Goal: Information Seeking & Learning: Learn about a topic

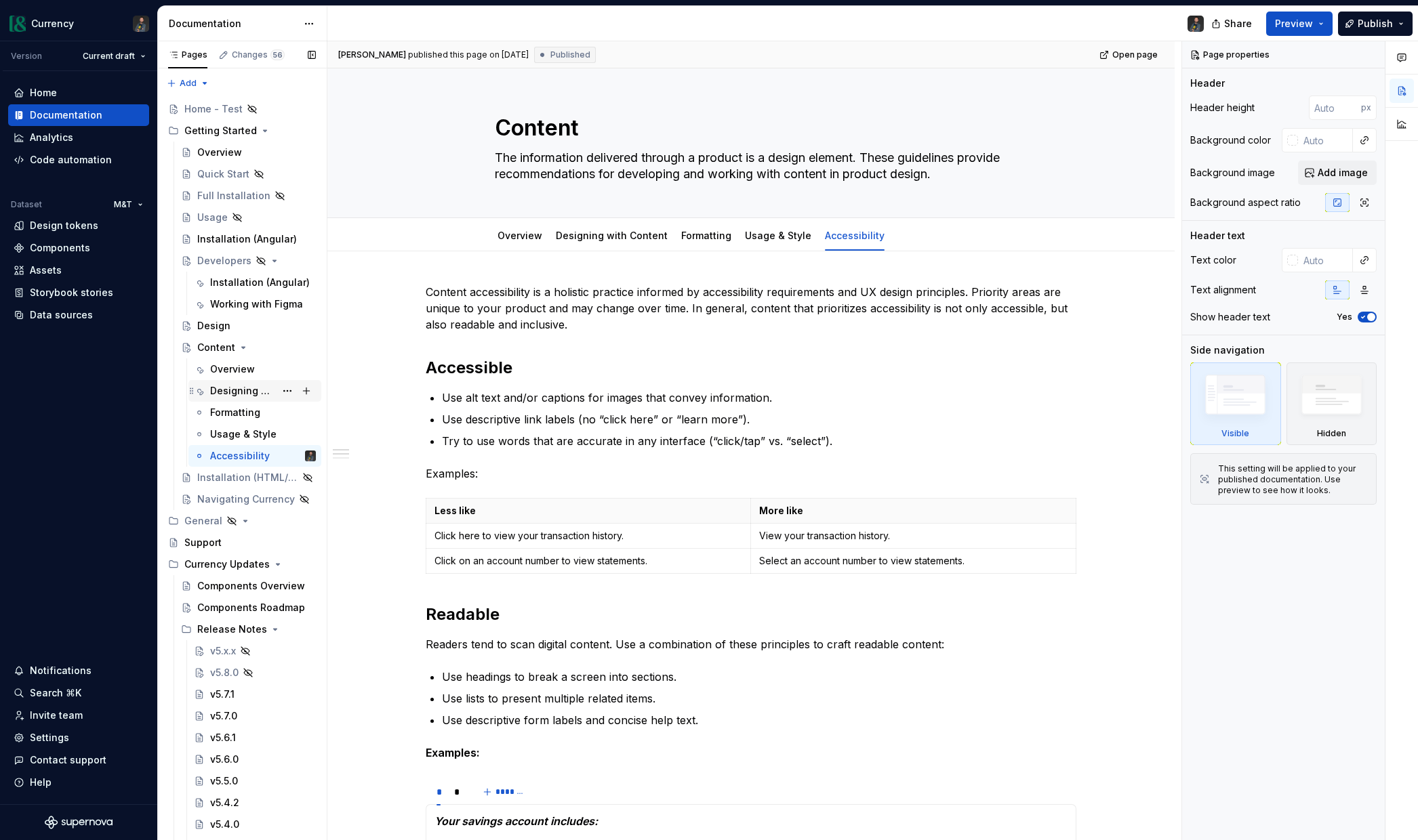
click at [238, 393] on div "Designing with Content" at bounding box center [242, 391] width 65 height 14
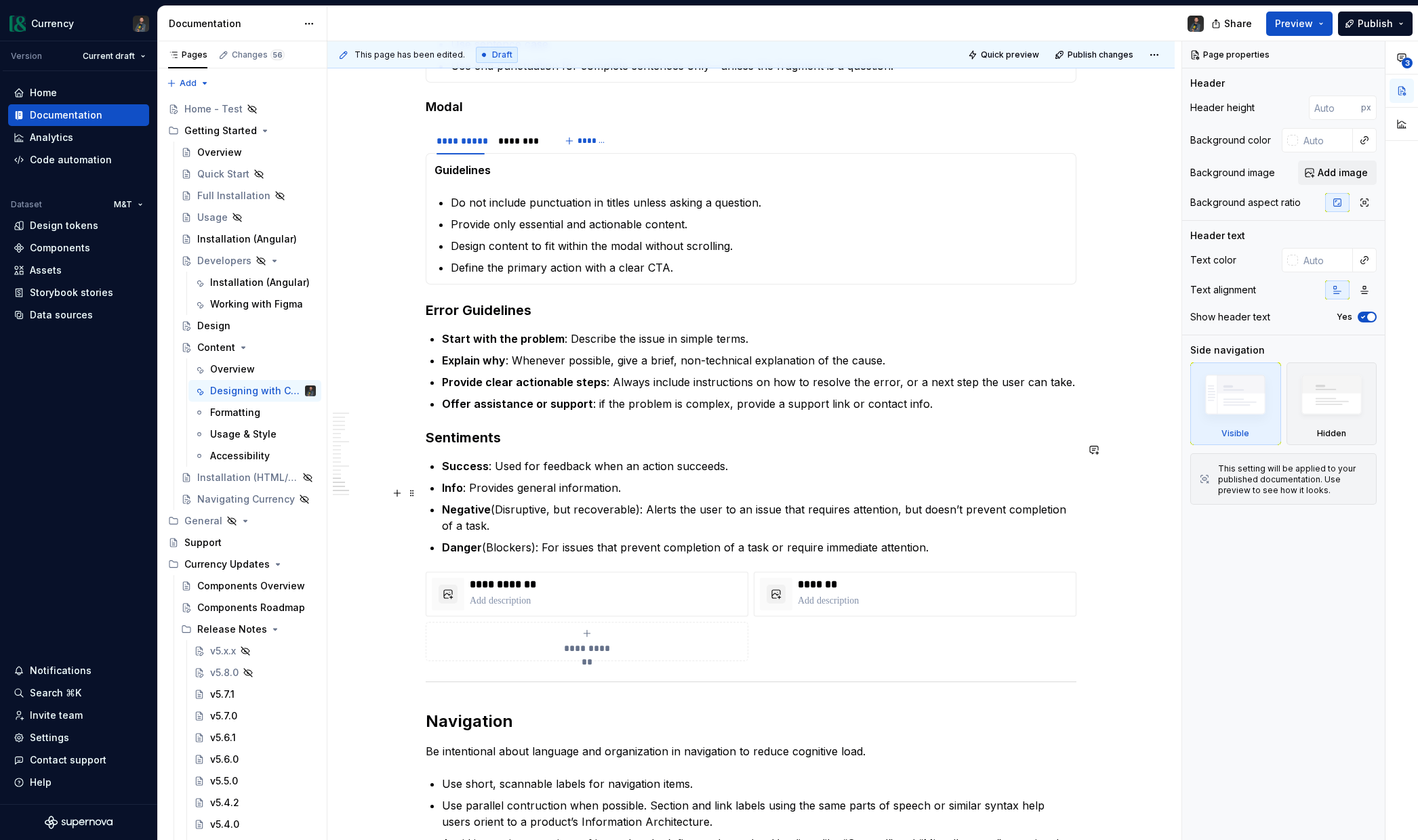
scroll to position [4050, 0]
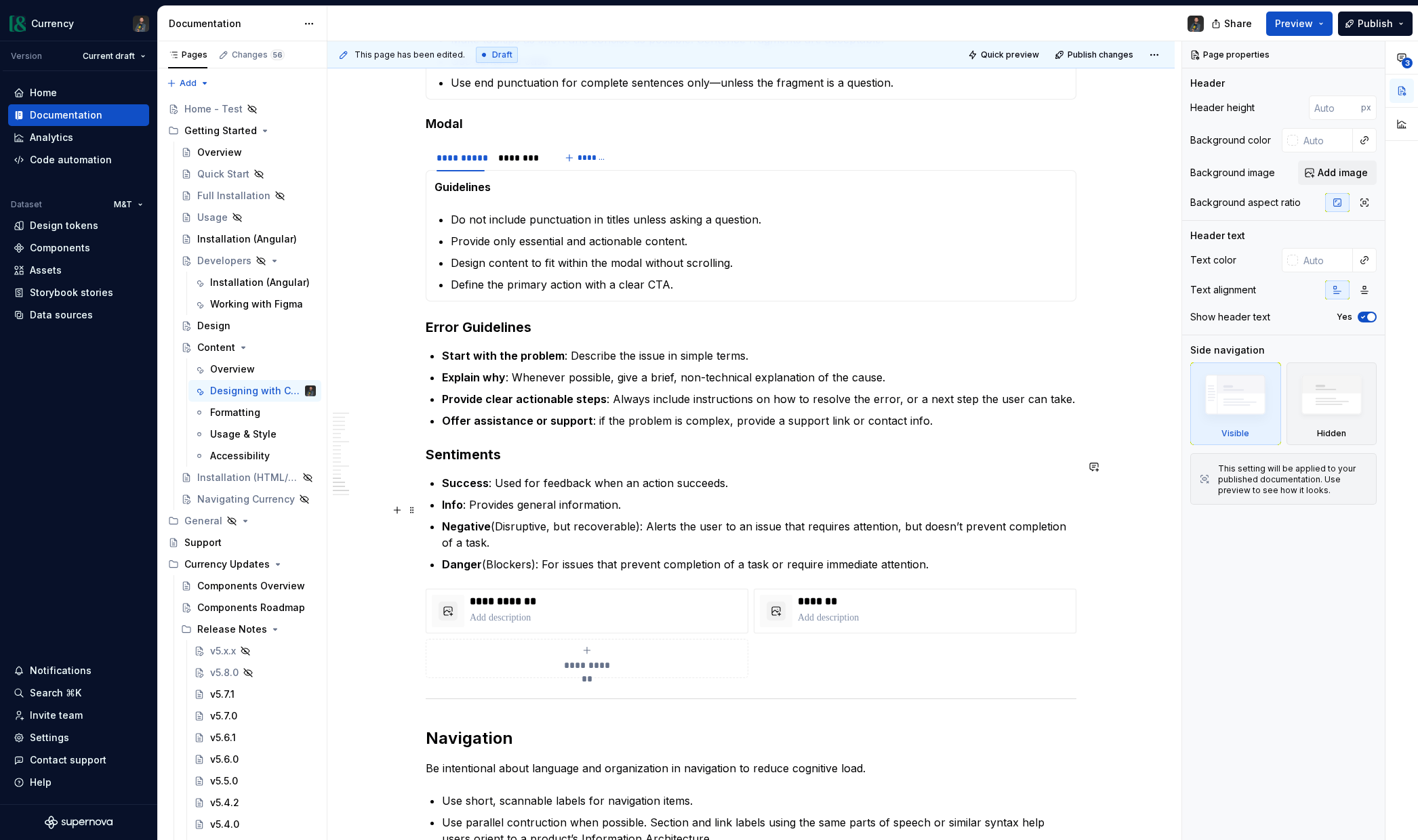
click at [489, 520] on strong "Negative" at bounding box center [466, 526] width 49 height 14
type textarea "*"
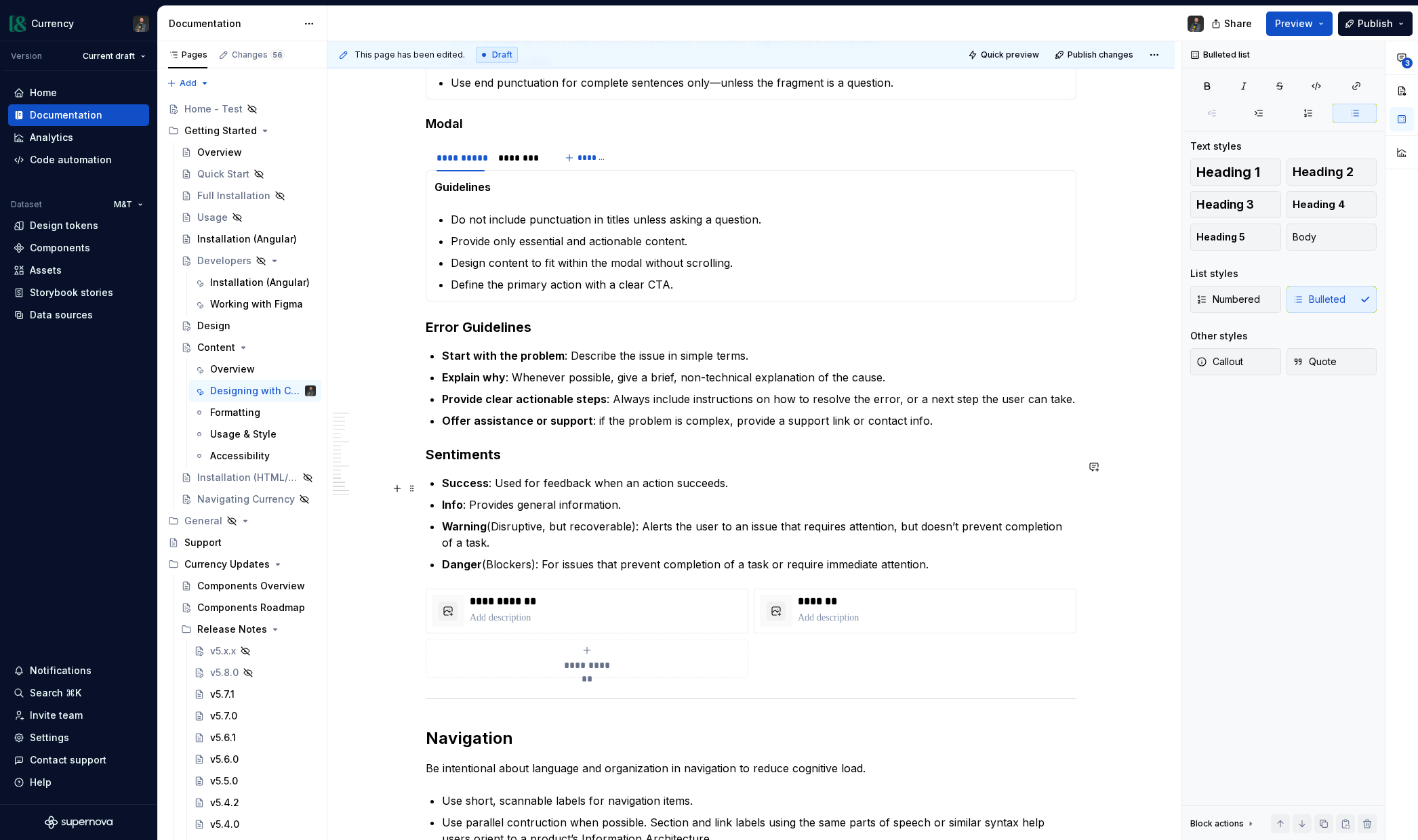
click at [634, 496] on p "Info : Provides general information." at bounding box center [758, 505] width 634 height 17
click at [654, 496] on p "Info : Provides general information." at bounding box center [758, 505] width 634 height 17
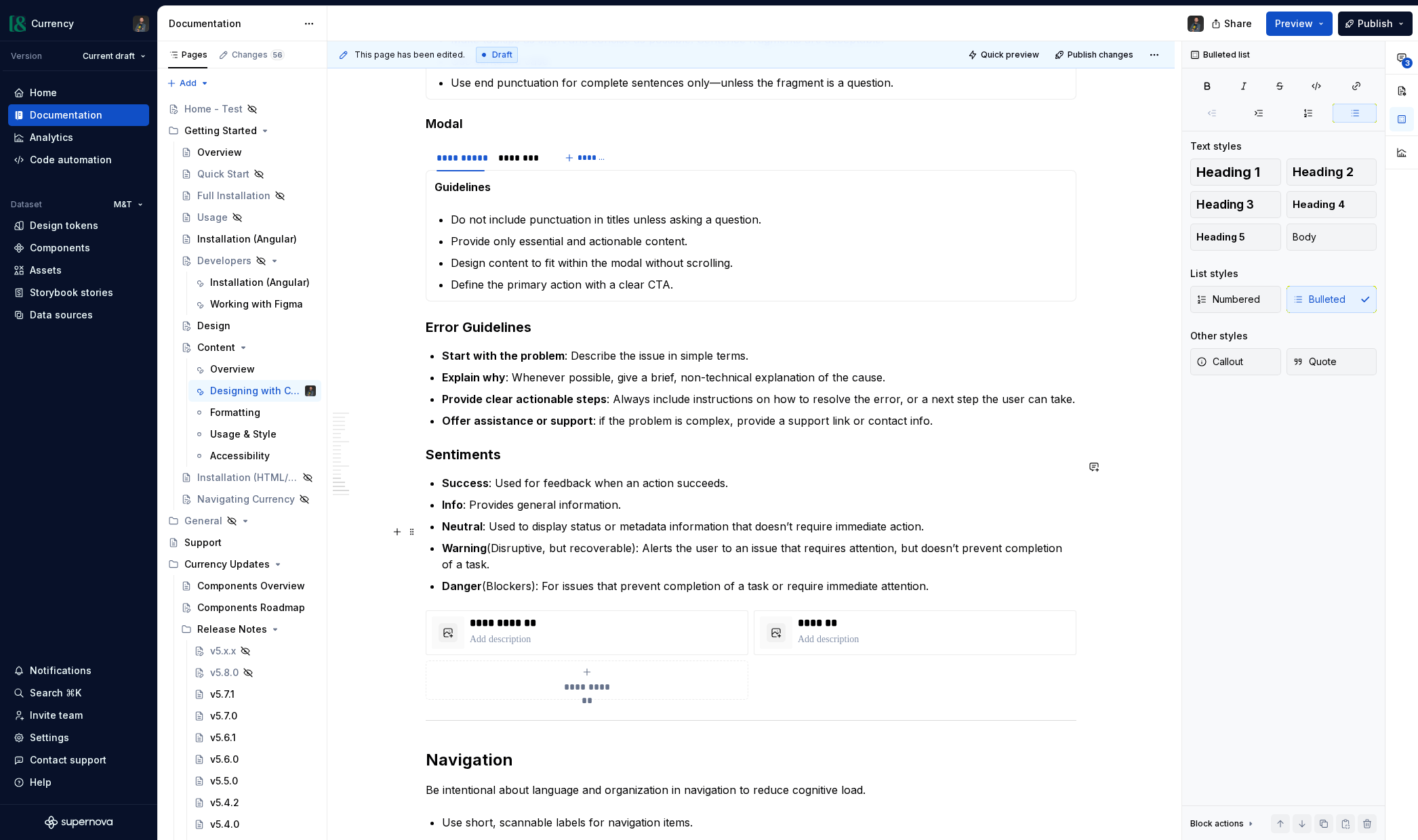
click at [763, 540] on p "Warning (Disruptive, but recoverable): Alerts the user to an issue that require…" at bounding box center [758, 556] width 634 height 32
click at [952, 578] on p "Danger (Blockers): For issues that prevent completion of a task or require imme…" at bounding box center [758, 587] width 634 height 17
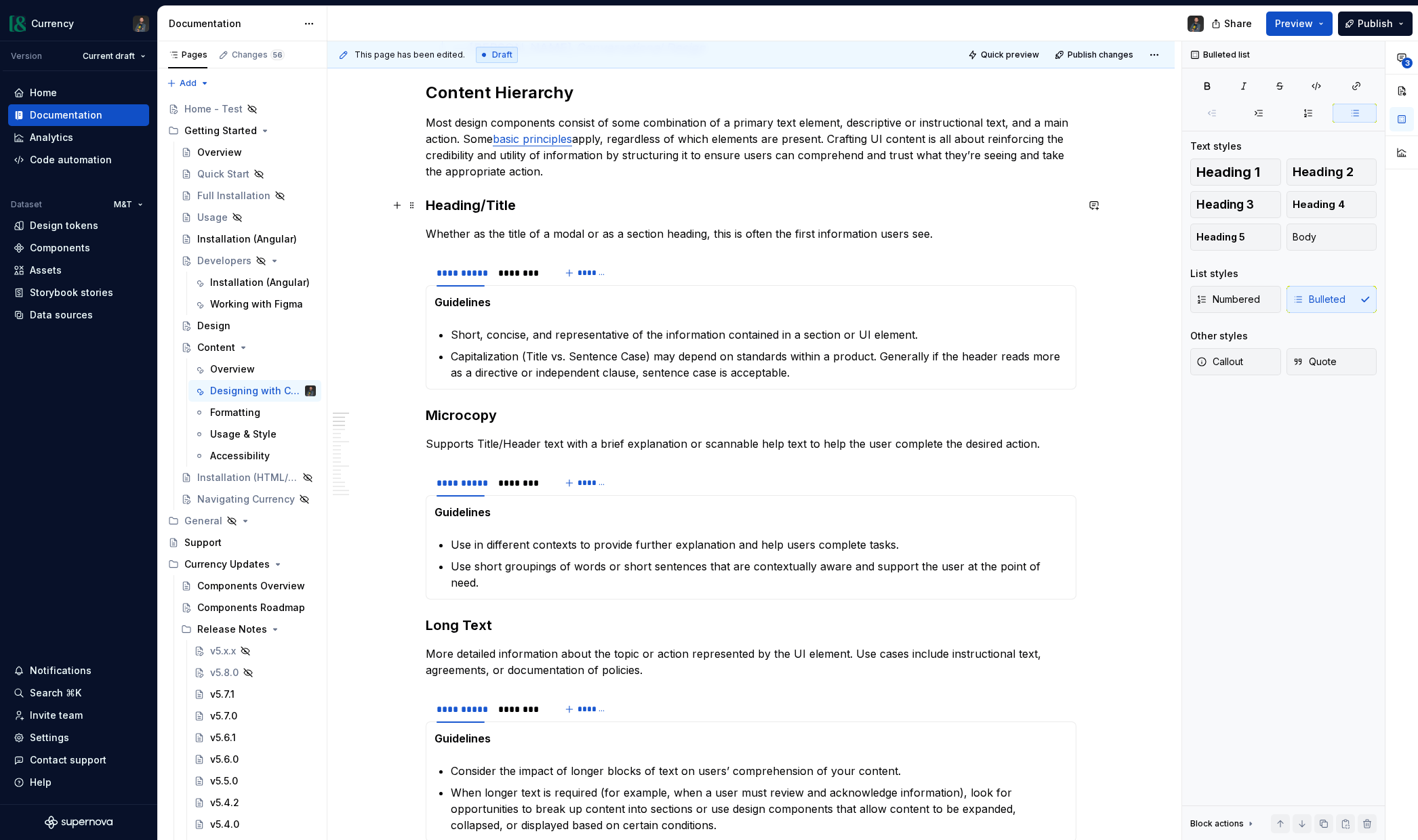
scroll to position [0, 0]
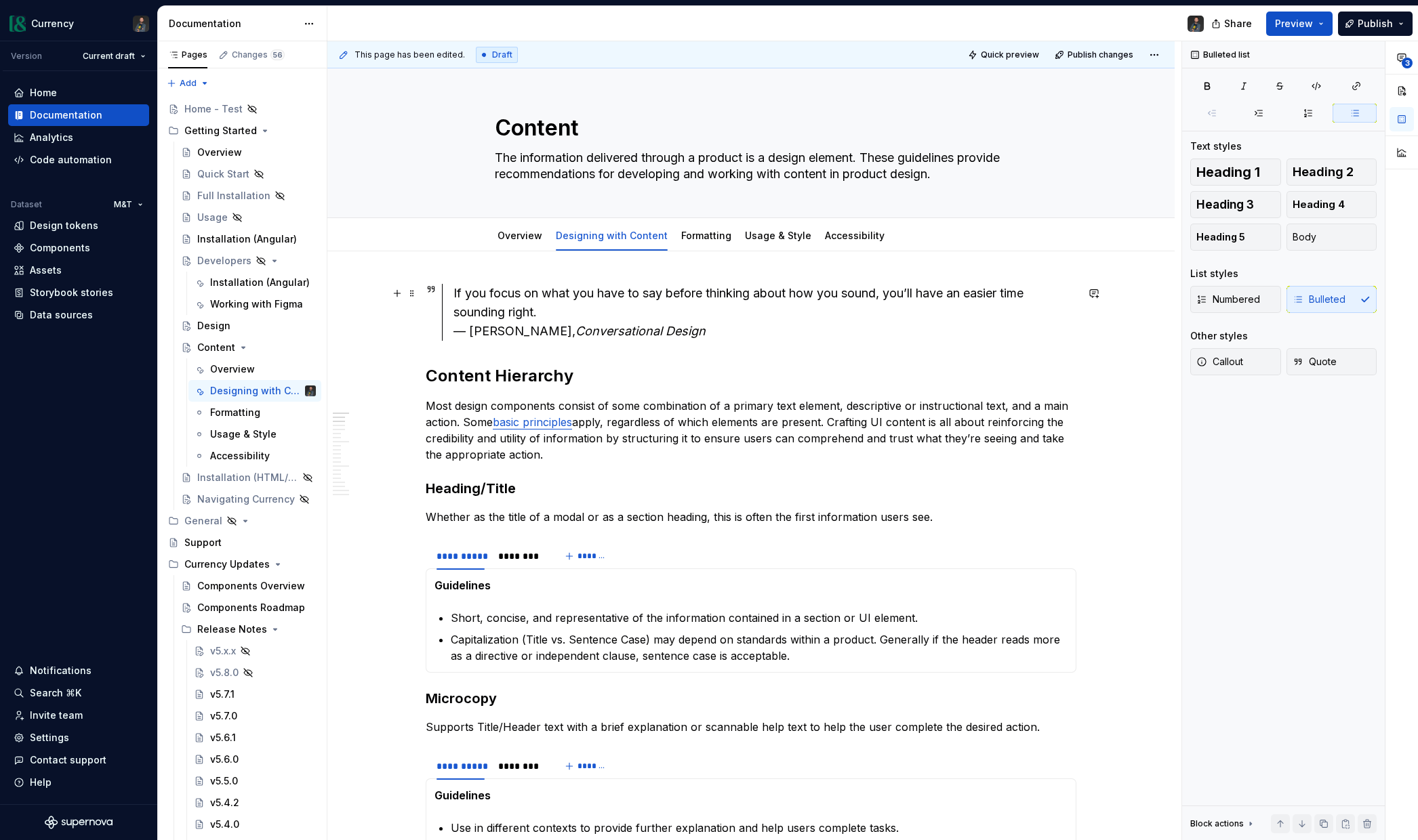
click at [673, 328] on div "If you focus on what you have to say before thinking about how you sound, you’l…" at bounding box center [765, 313] width 623 height 57
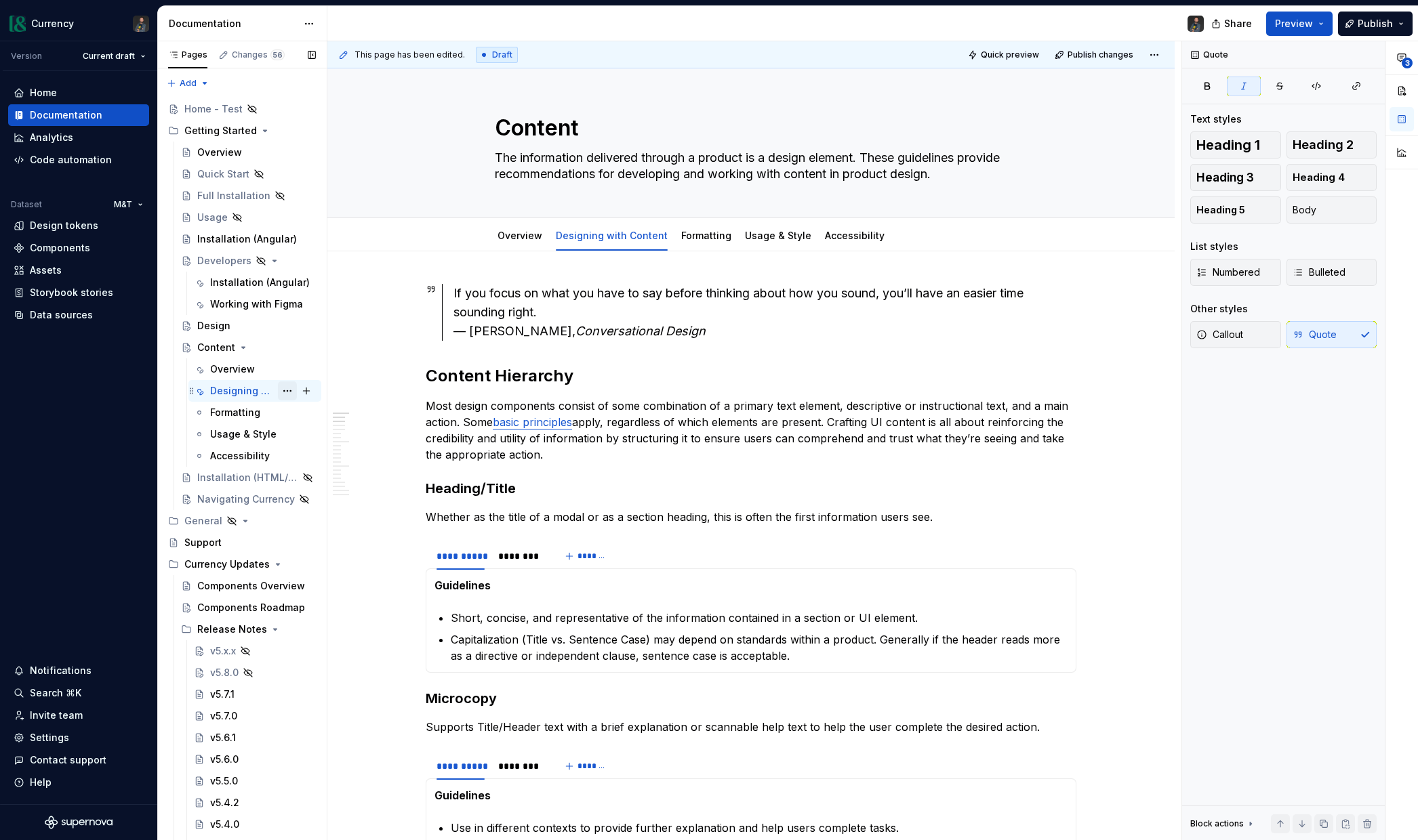
click at [285, 387] on button "Page tree" at bounding box center [287, 390] width 19 height 19
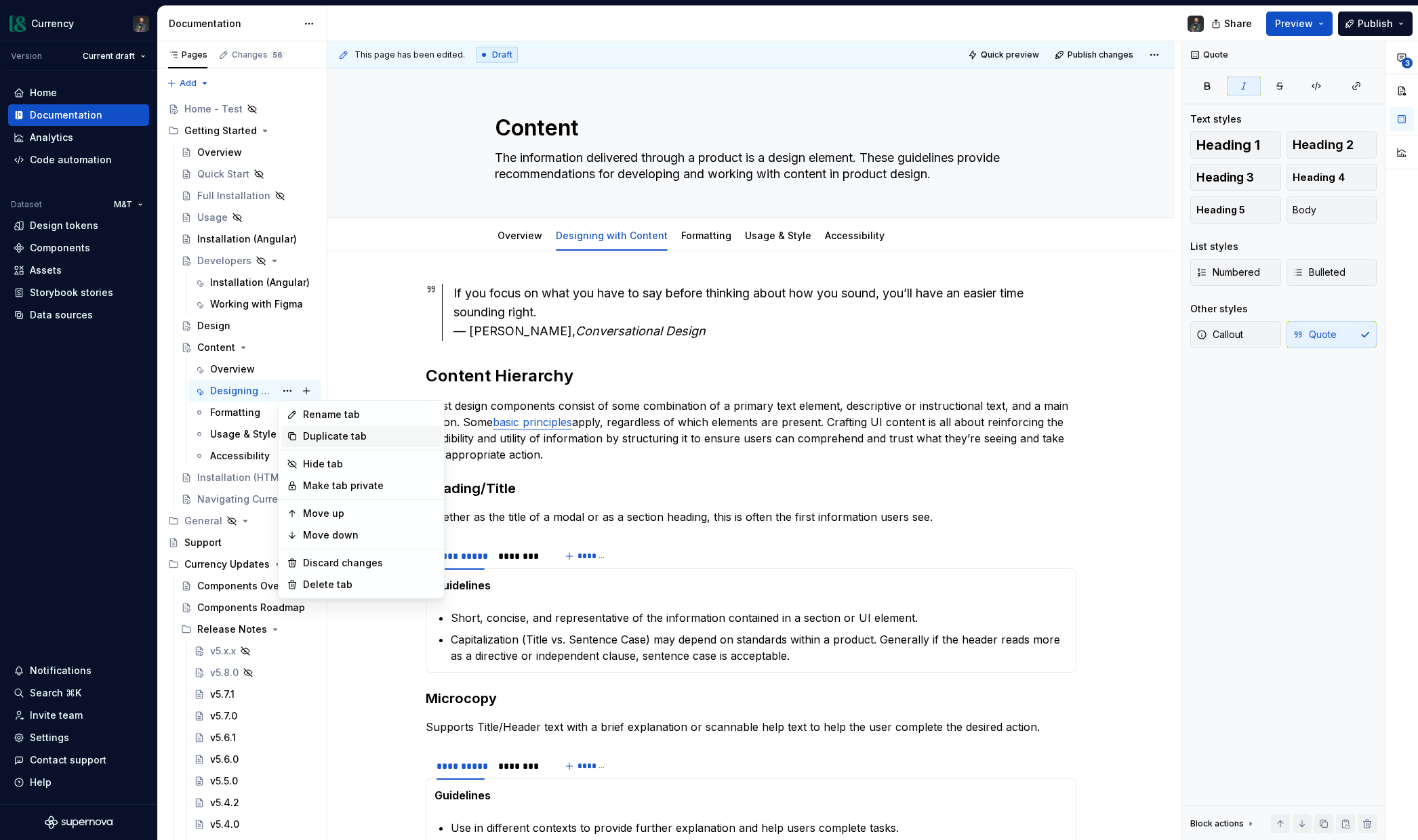
click at [327, 438] on div "Duplicate tab" at bounding box center [369, 436] width 133 height 14
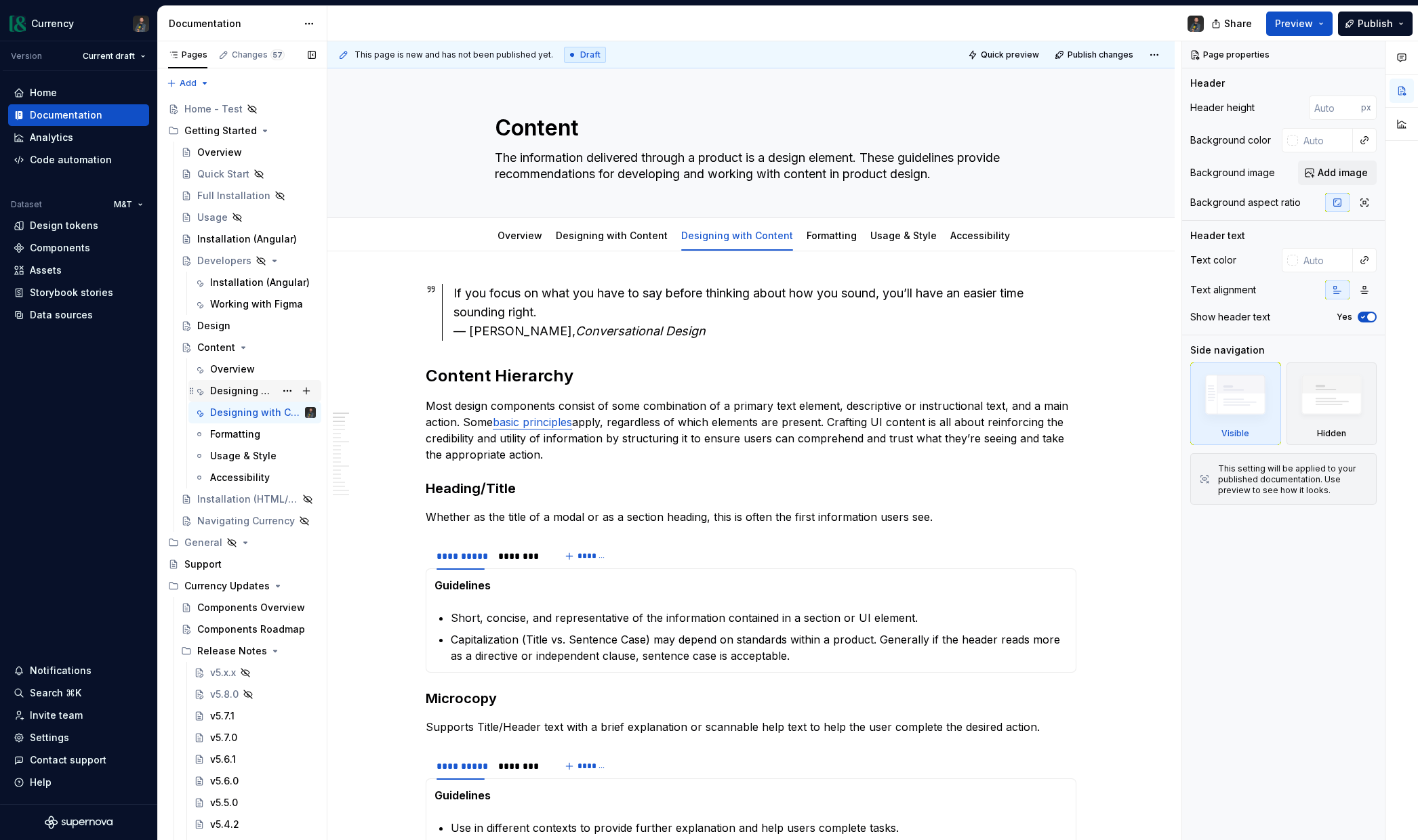
click at [242, 389] on div "Designing with Content" at bounding box center [242, 391] width 65 height 14
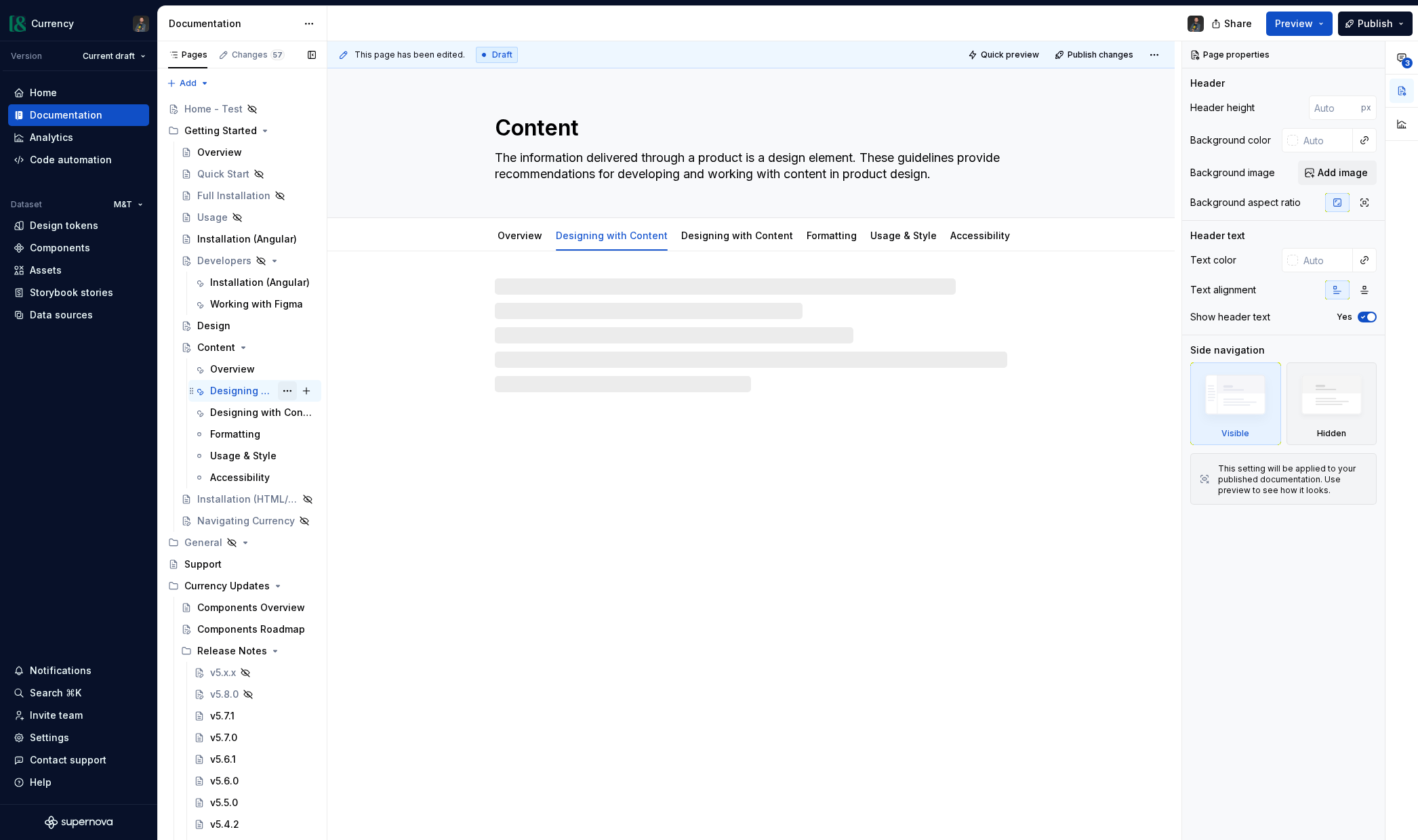
click at [291, 388] on button "Page tree" at bounding box center [287, 390] width 19 height 19
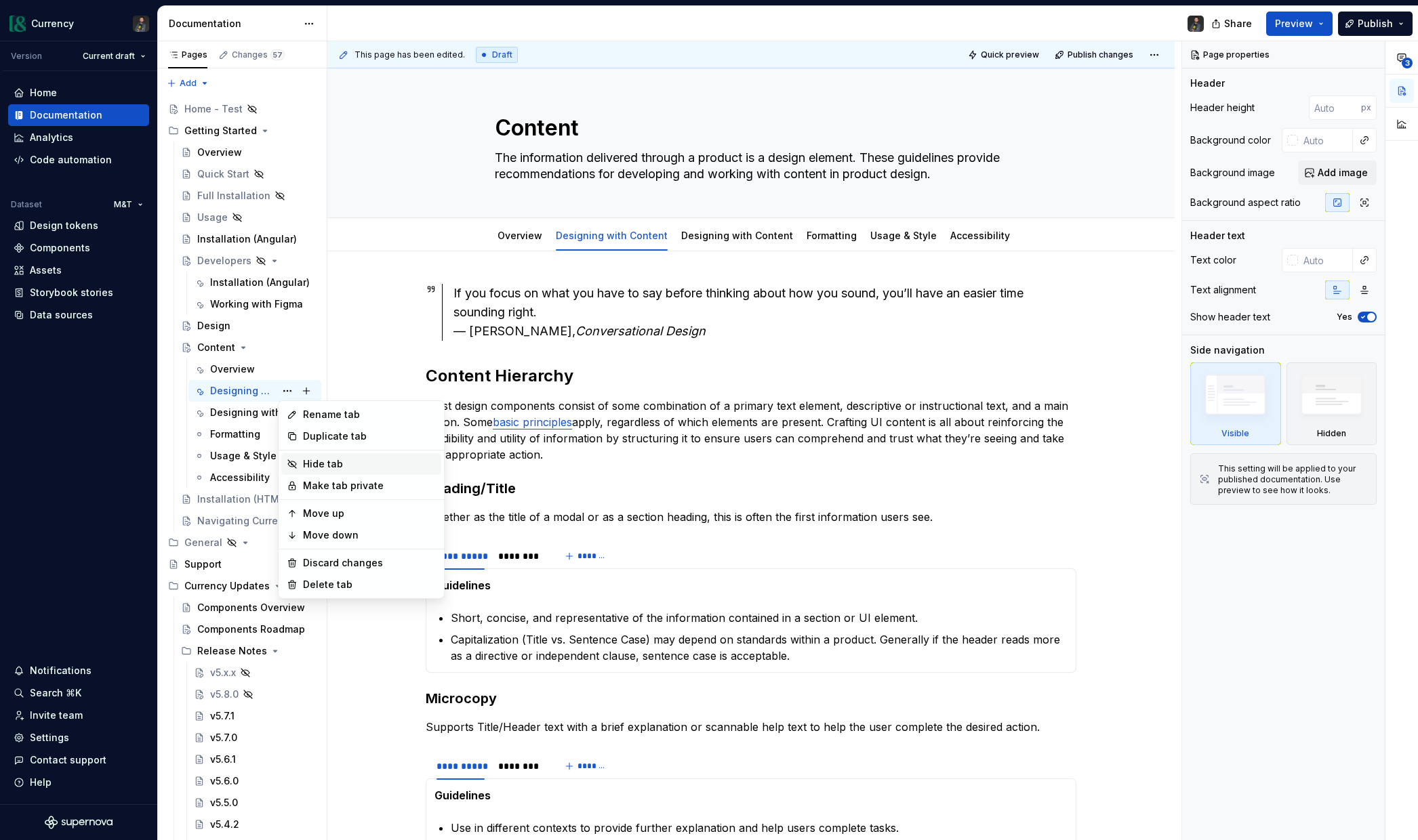
click at [325, 464] on div "Hide tab" at bounding box center [369, 464] width 133 height 14
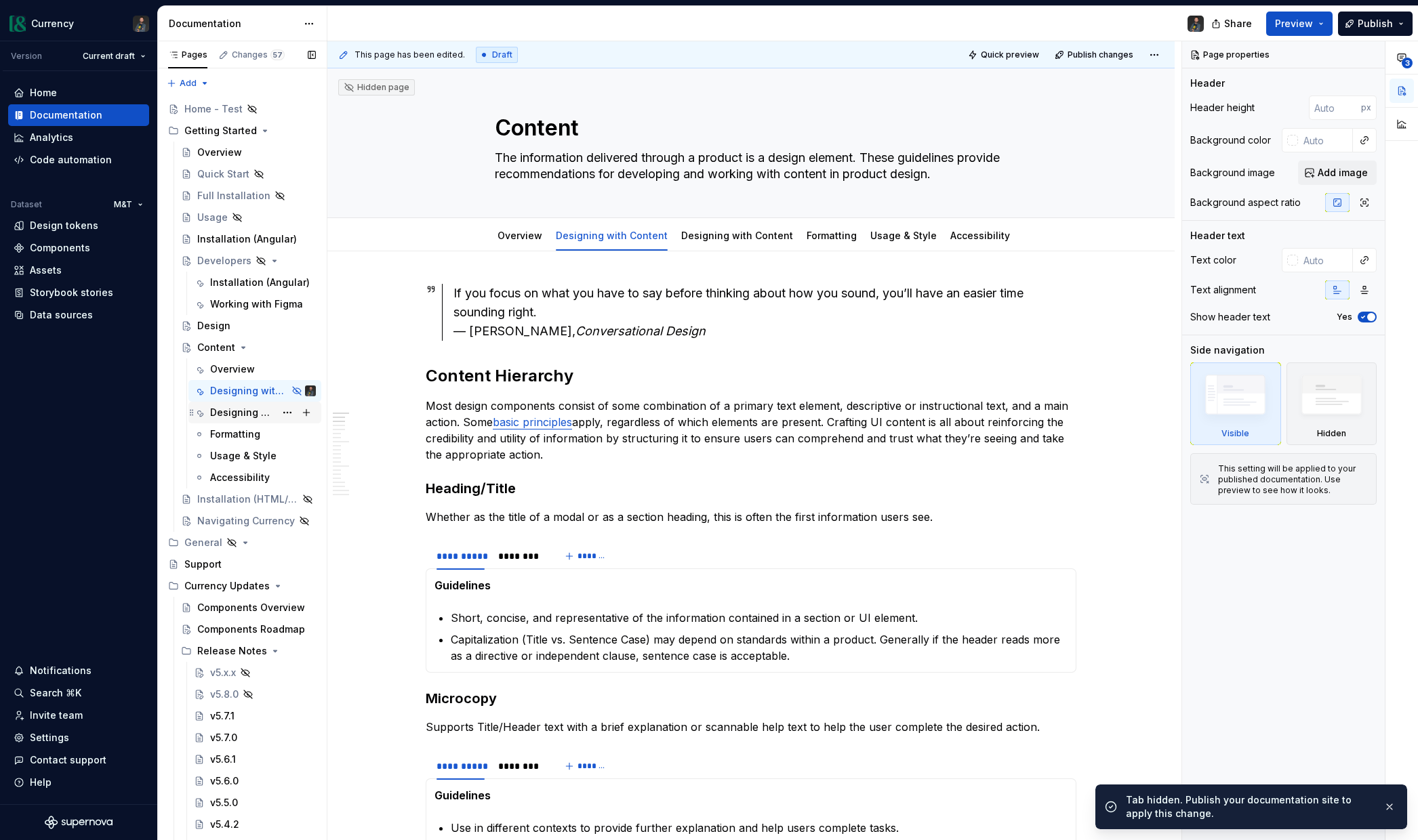
click at [265, 414] on div "Designing with Content" at bounding box center [242, 413] width 65 height 14
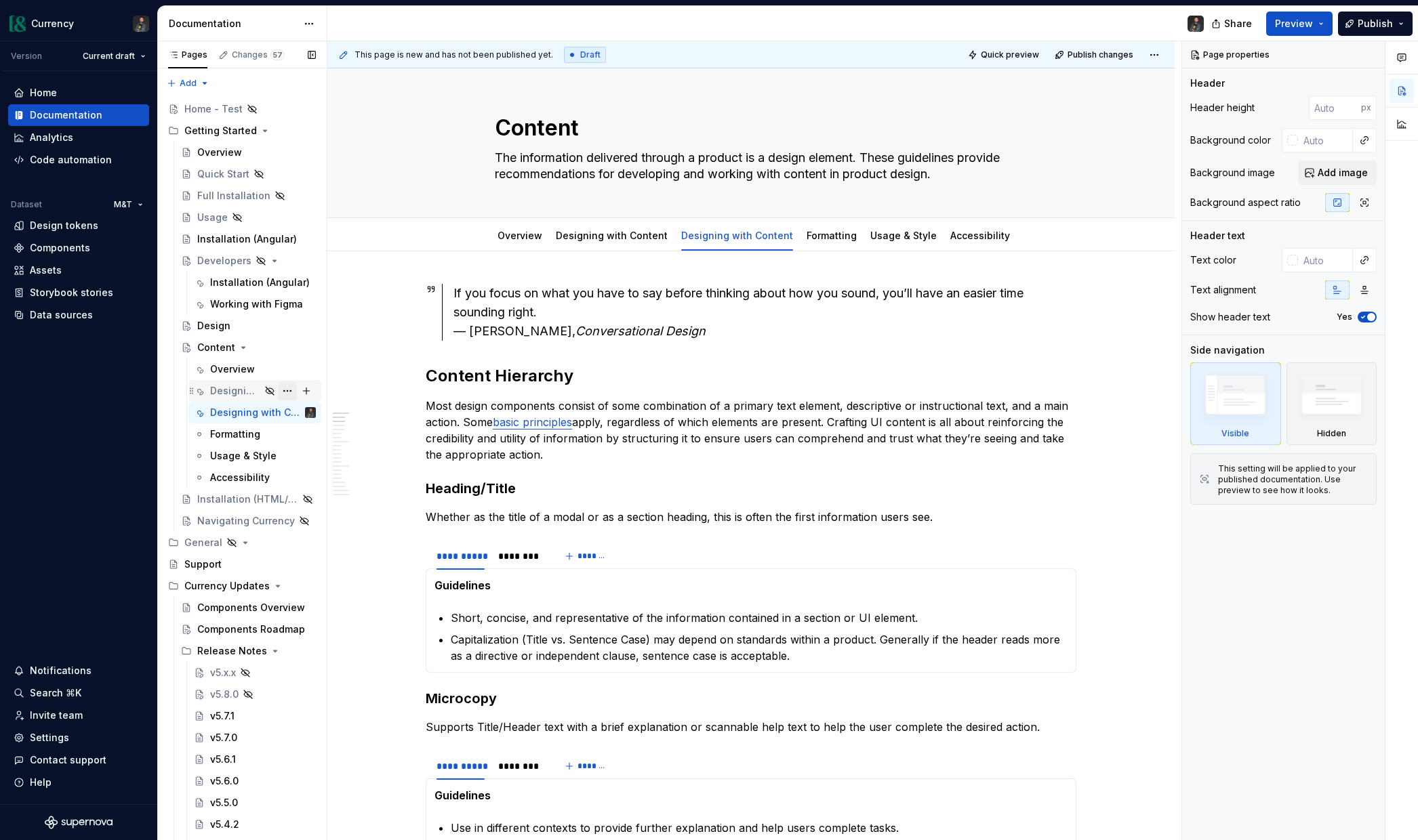
click at [284, 388] on button "Page tree" at bounding box center [287, 390] width 19 height 19
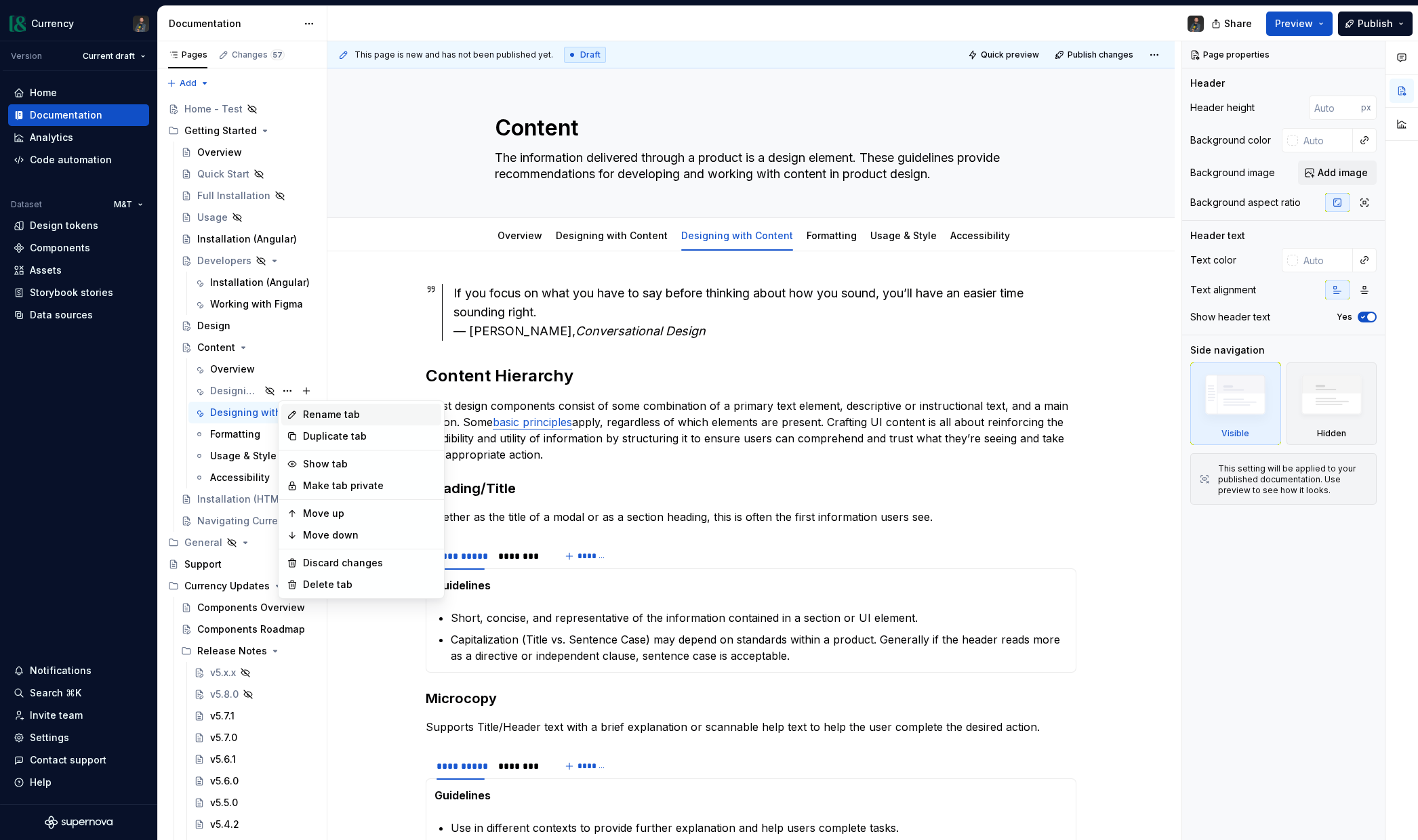
click at [336, 408] on div "Rename tab" at bounding box center [369, 414] width 133 height 14
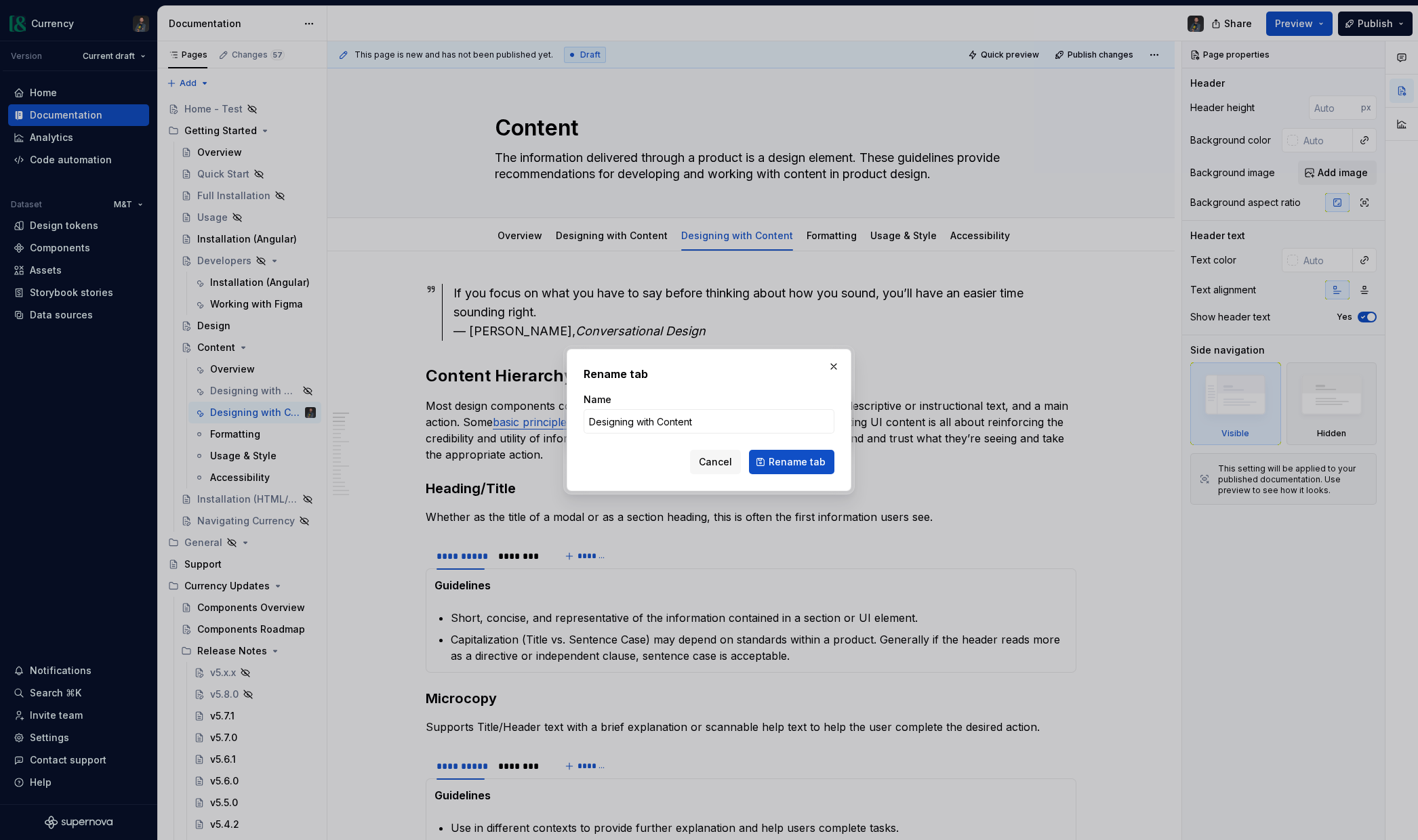
type textarea "*"
click at [727, 422] on input "Designing with Content" at bounding box center [709, 421] width 251 height 24
type input "Designing with Content (DRAFT)"
click at [783, 469] on button "Rename tab" at bounding box center [792, 462] width 86 height 24
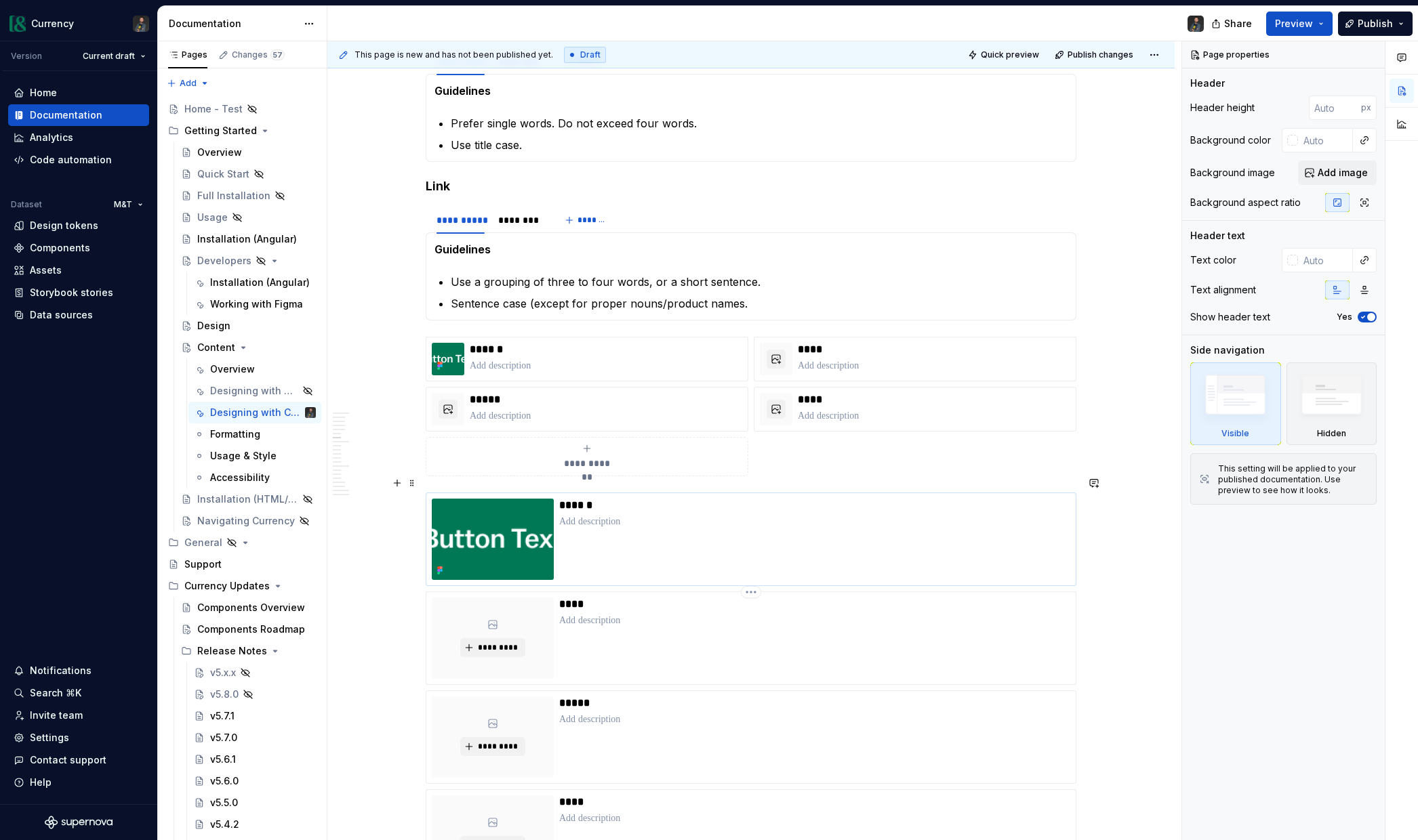
scroll to position [1288, 0]
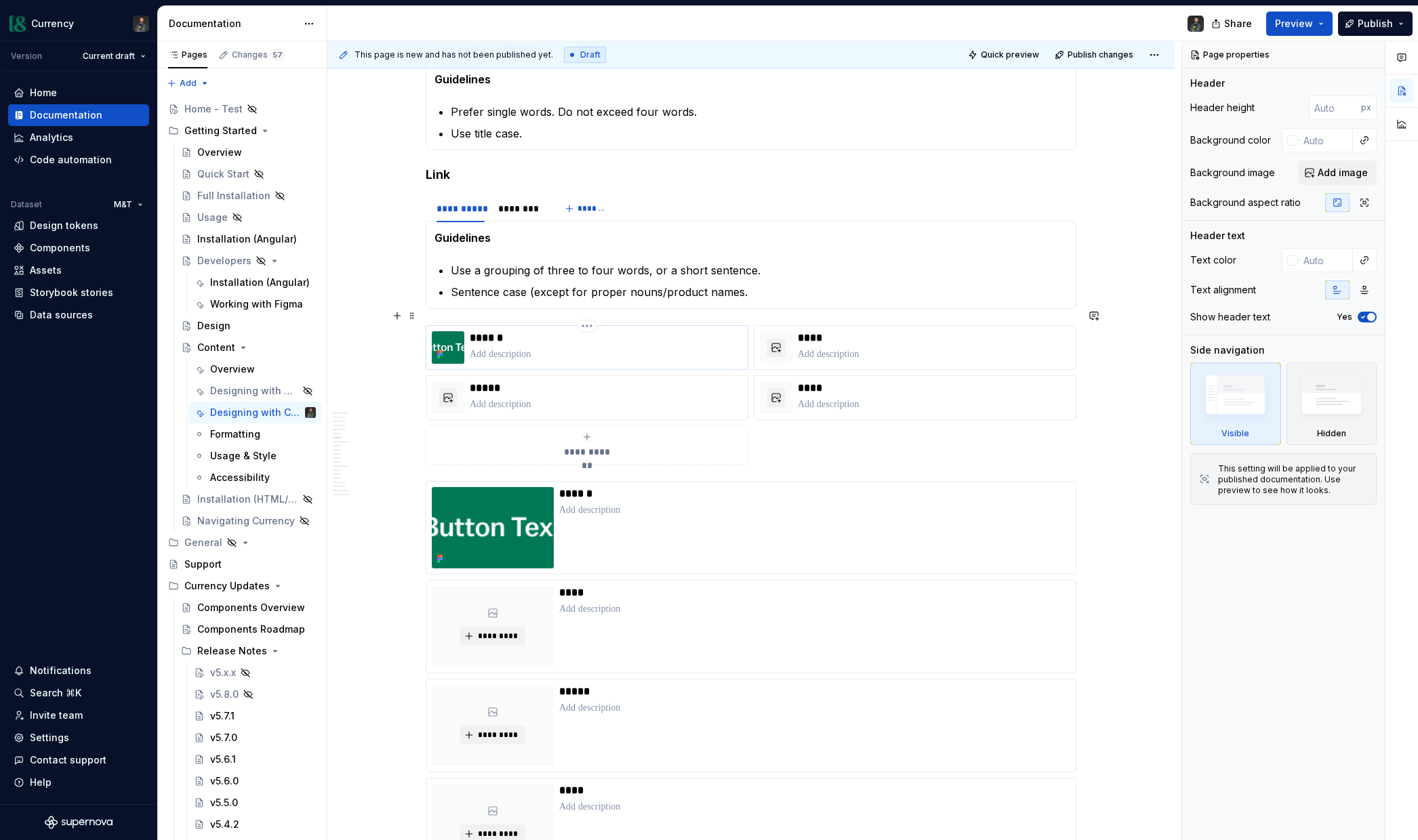
click at [537, 347] on p at bounding box center [606, 354] width 272 height 14
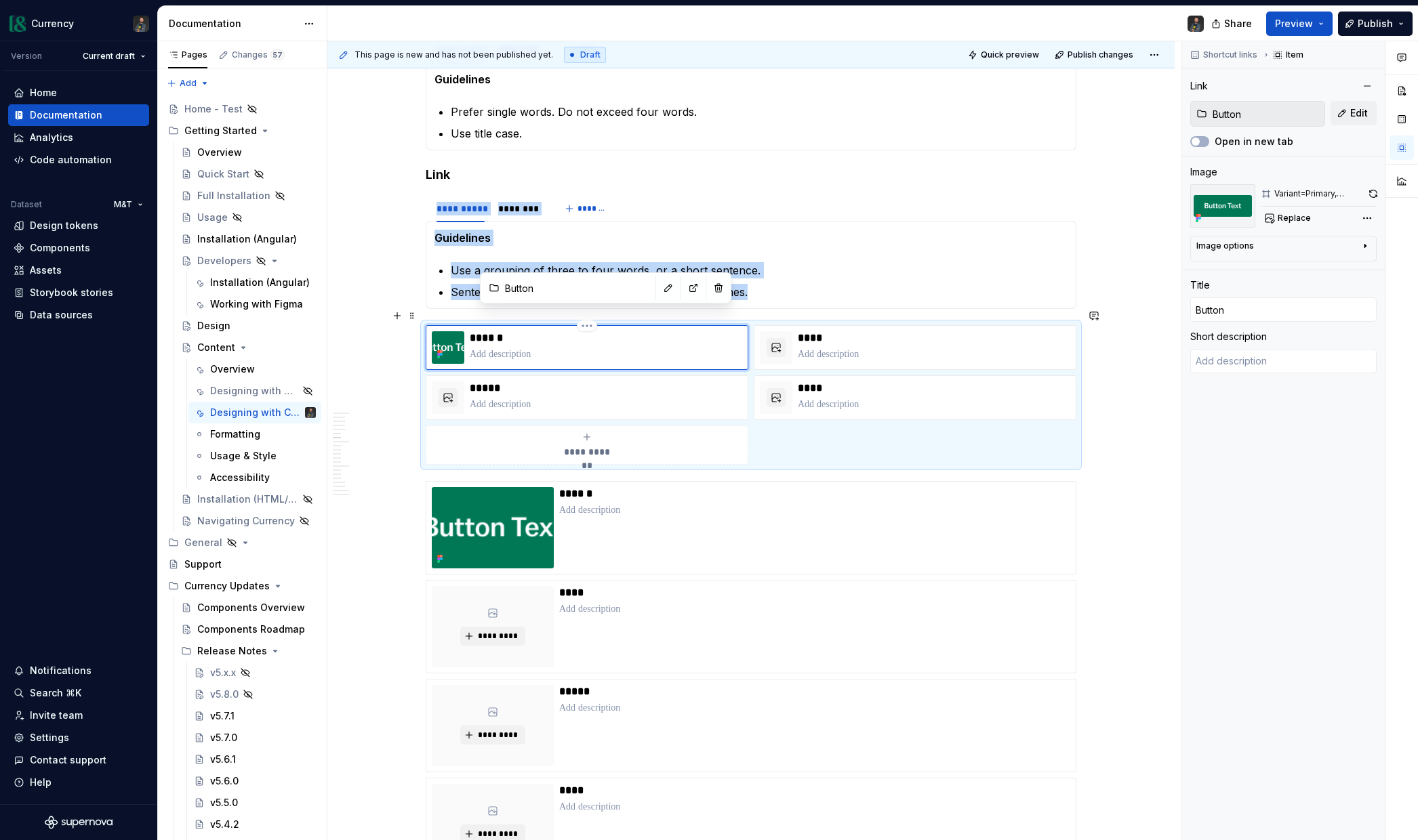
click at [450, 332] on img at bounding box center [448, 347] width 32 height 32
click at [1362, 222] on div "Comments Open comments No comments yet Select ‘Comment’ from the block context …" at bounding box center [1300, 441] width 236 height 799
click at [1262, 353] on div "Remove image" at bounding box center [1281, 363] width 183 height 22
type textarea "*"
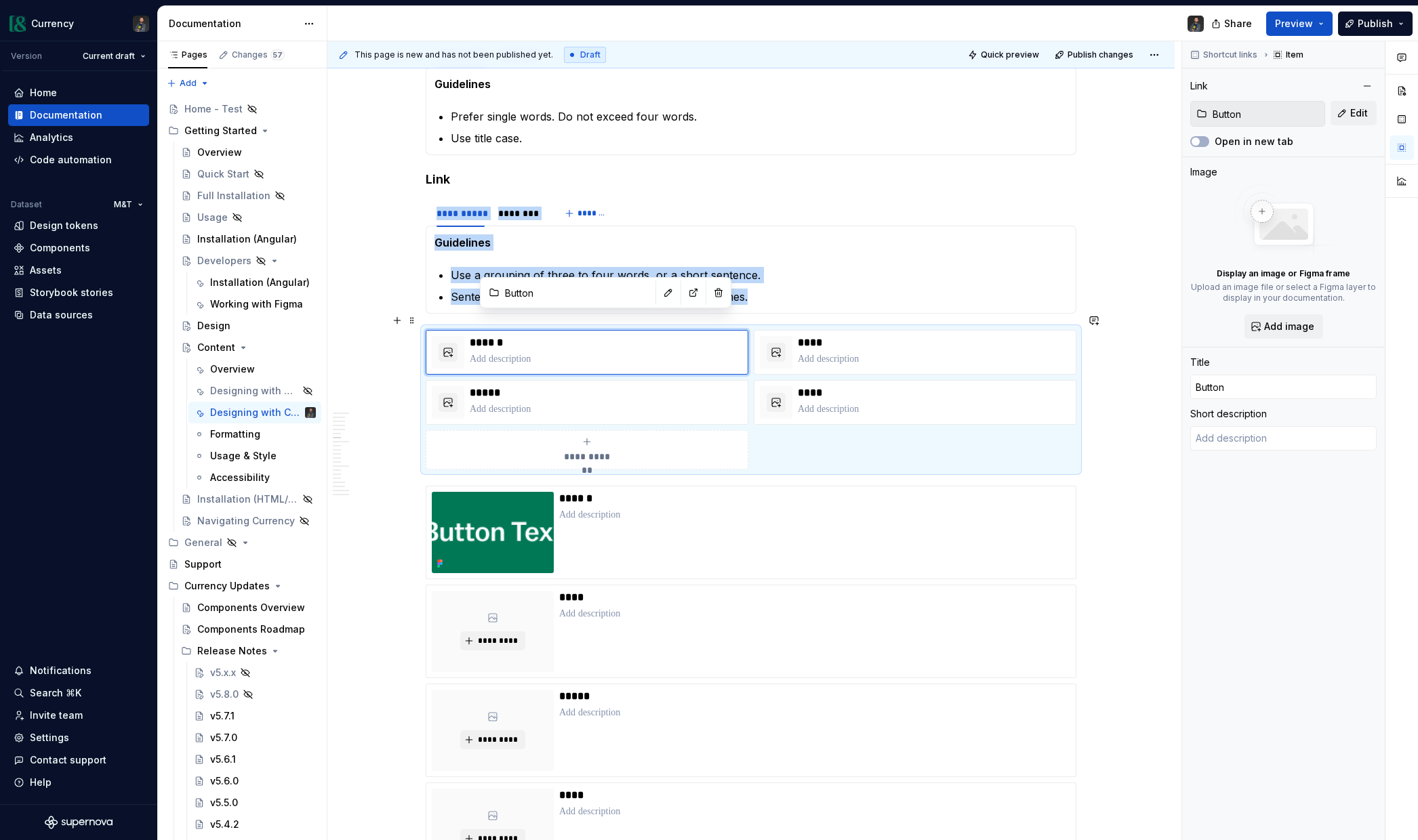
scroll to position [1293, 0]
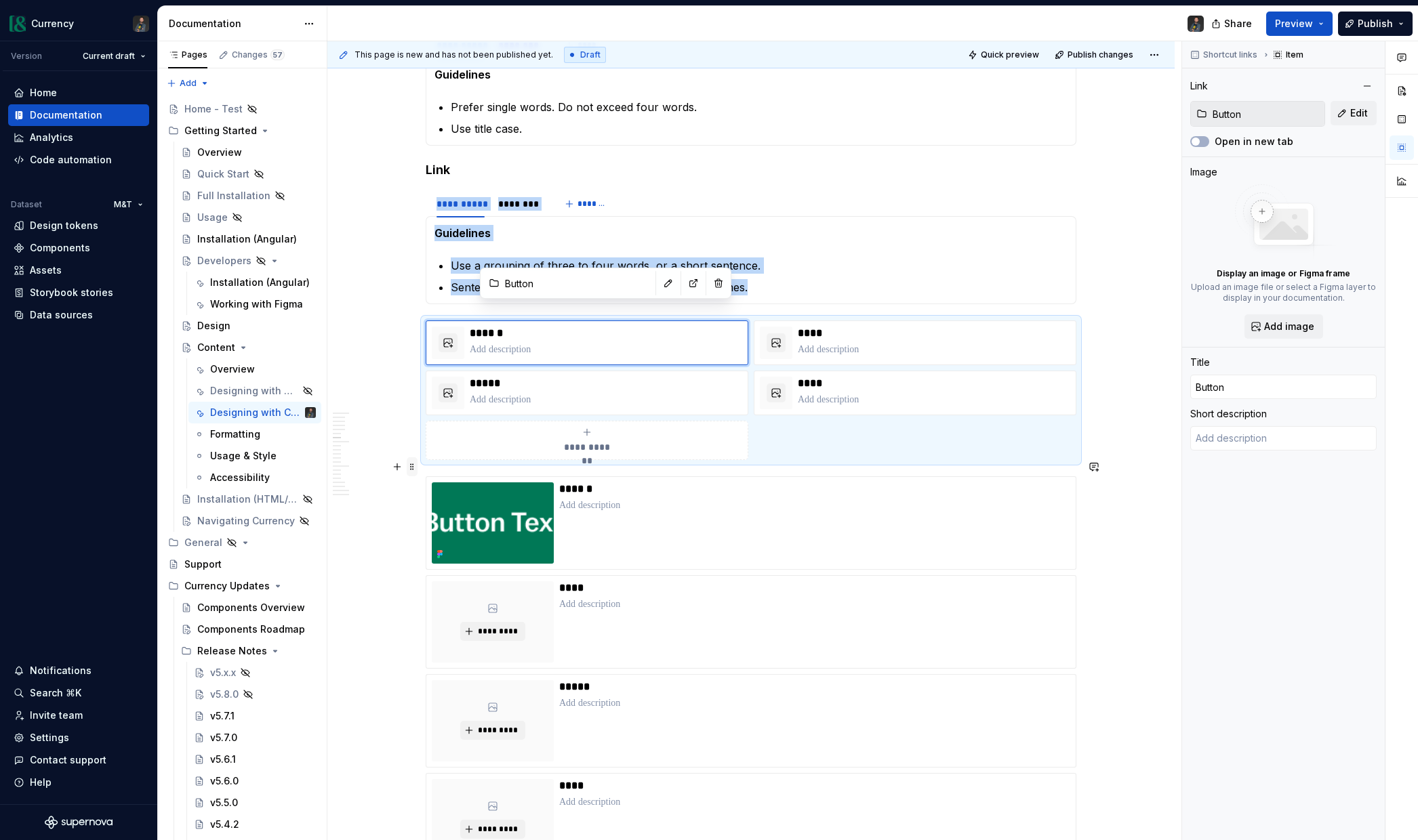
click at [414, 468] on span at bounding box center [412, 466] width 11 height 19
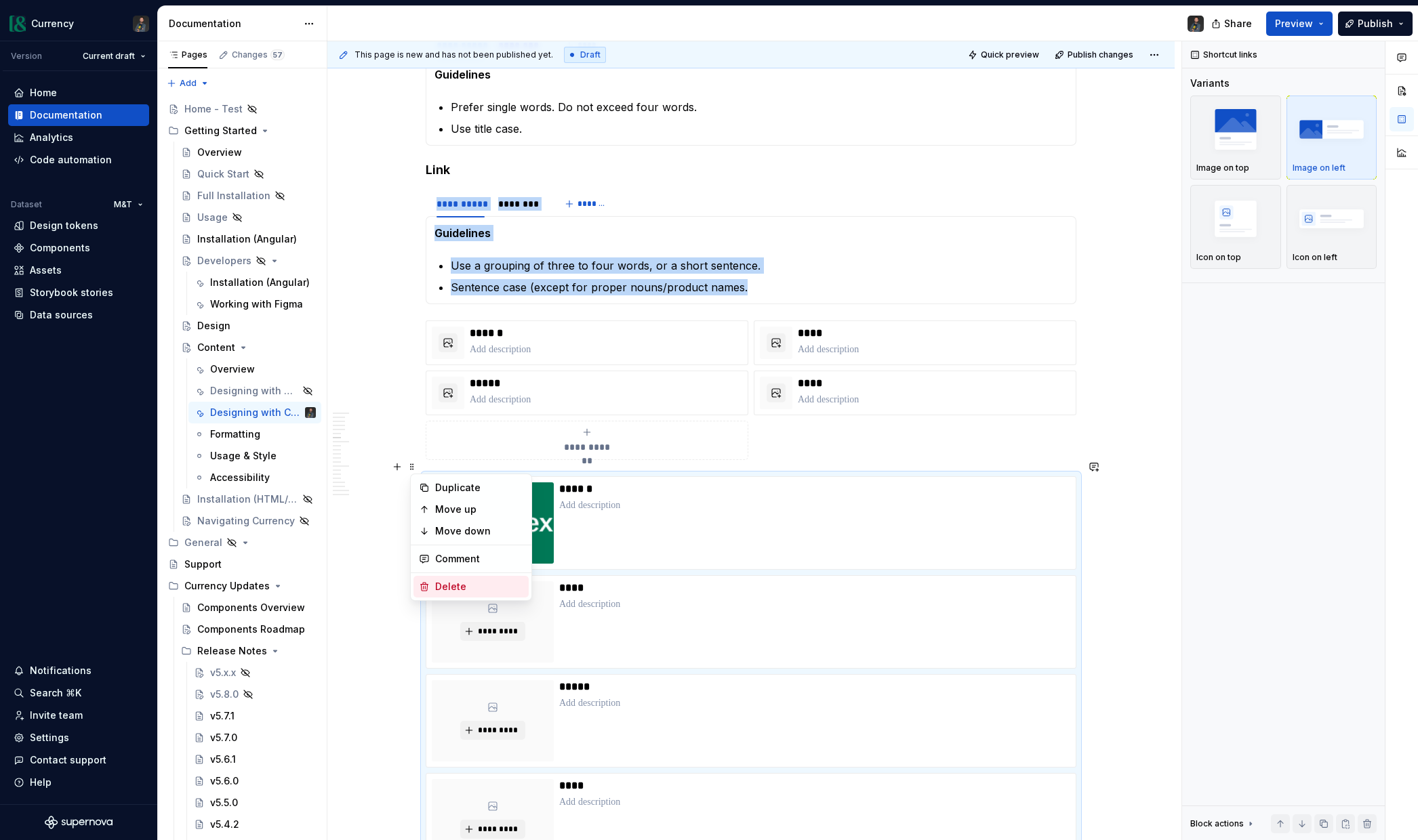
click at [460, 590] on div "Delete" at bounding box center [478, 587] width 88 height 14
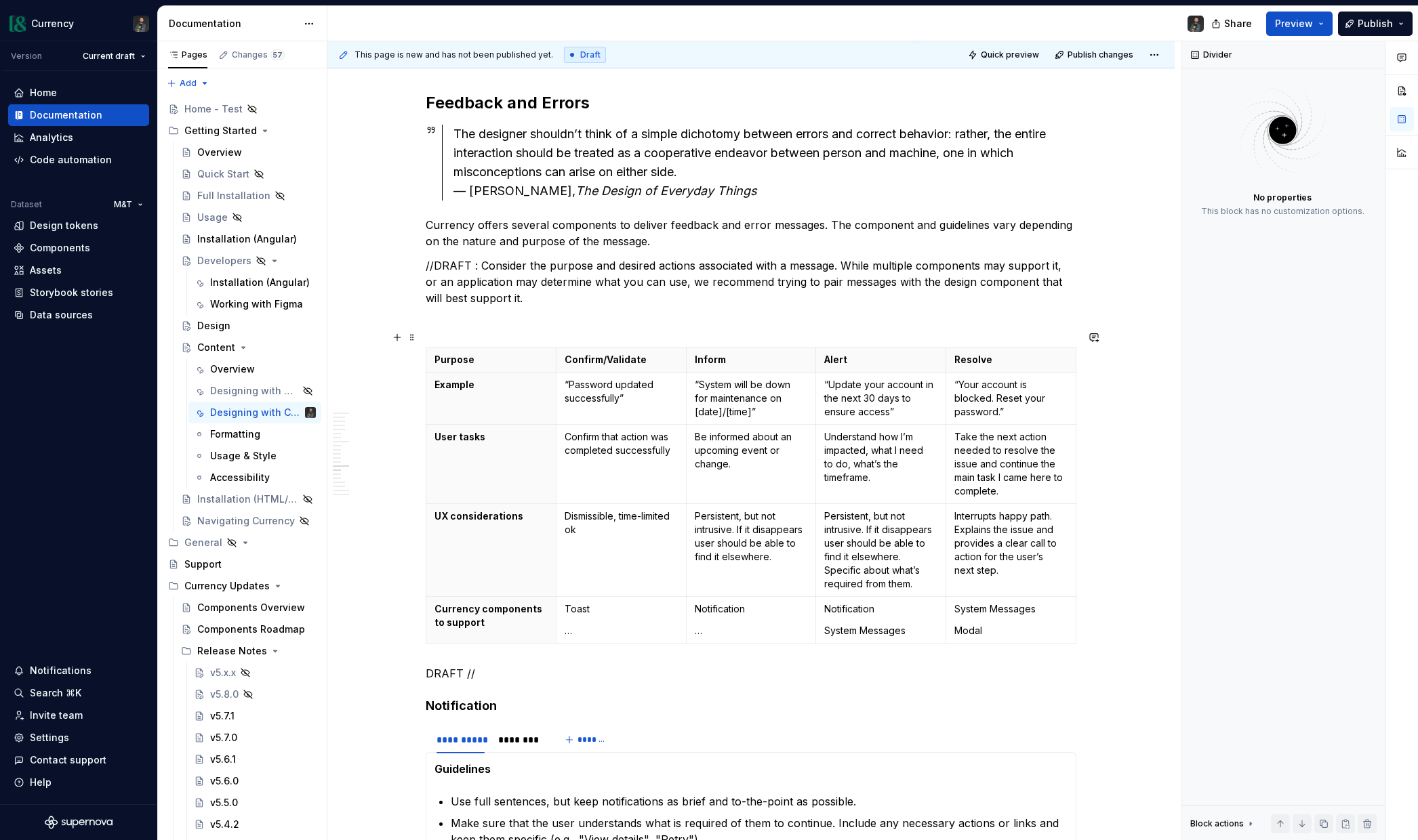
scroll to position [2649, 0]
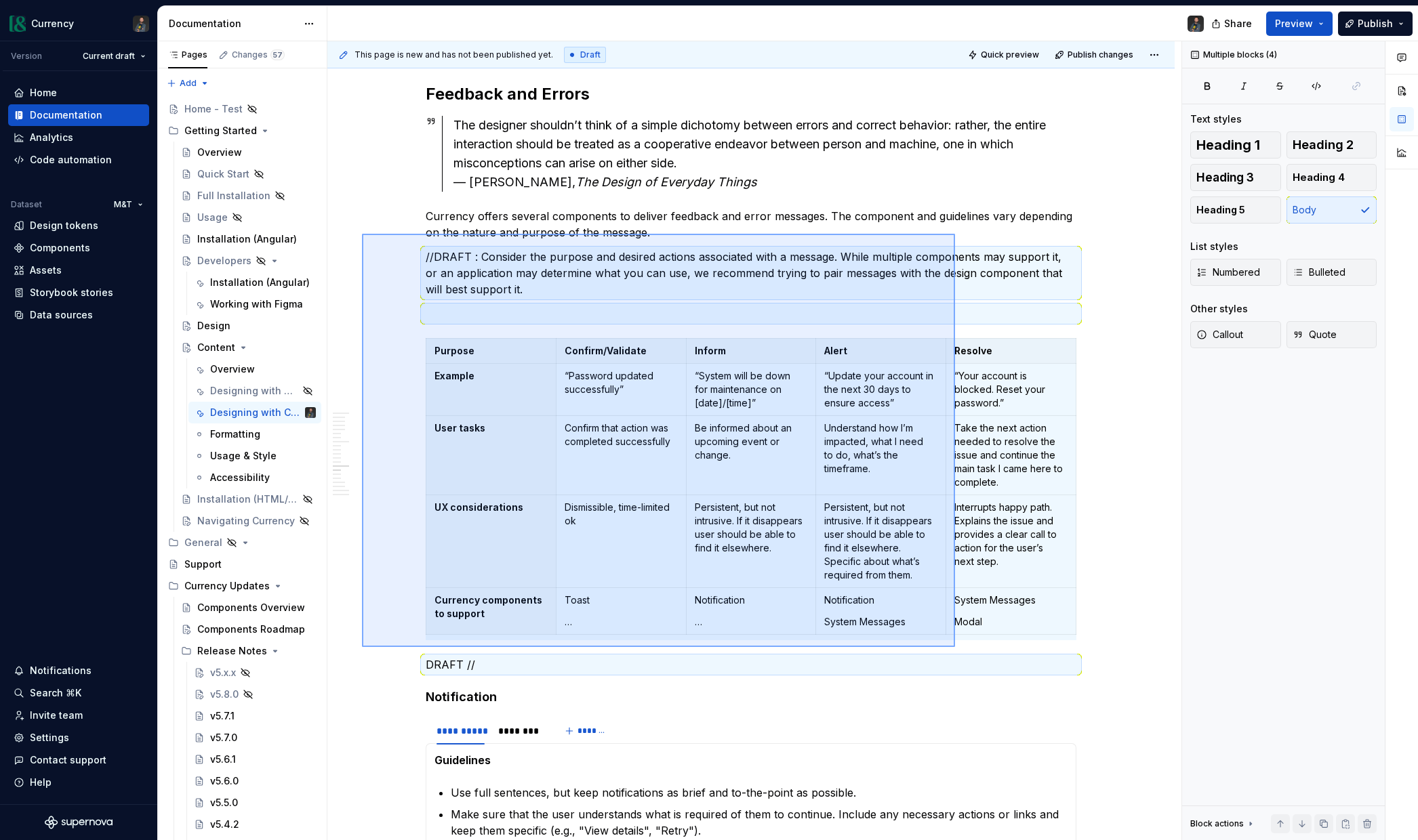
drag, startPoint x: 362, startPoint y: 234, endPoint x: 961, endPoint y: 648, distance: 728.1
click at [962, 648] on div "**********" at bounding box center [754, 441] width 854 height 799
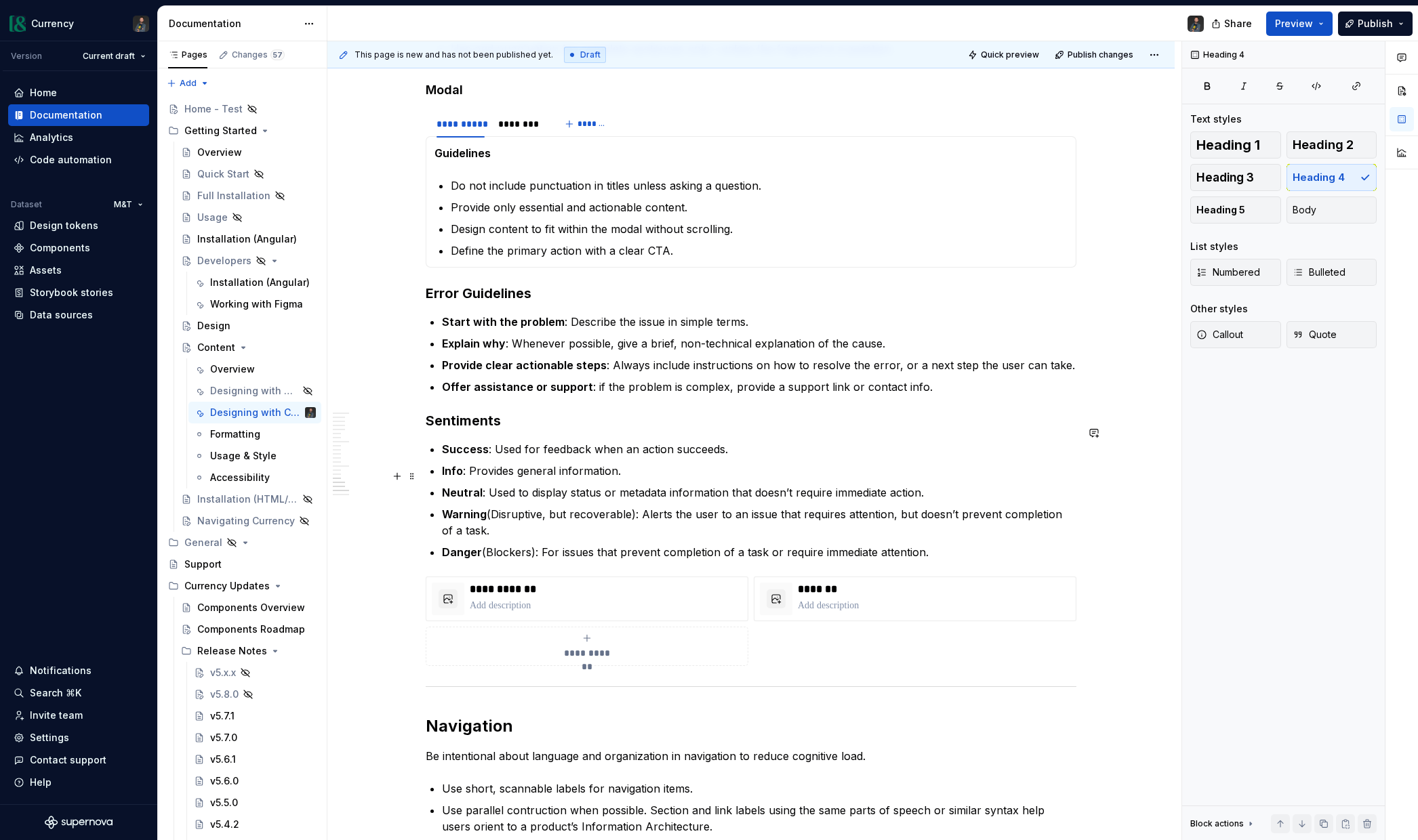
scroll to position [3215, 0]
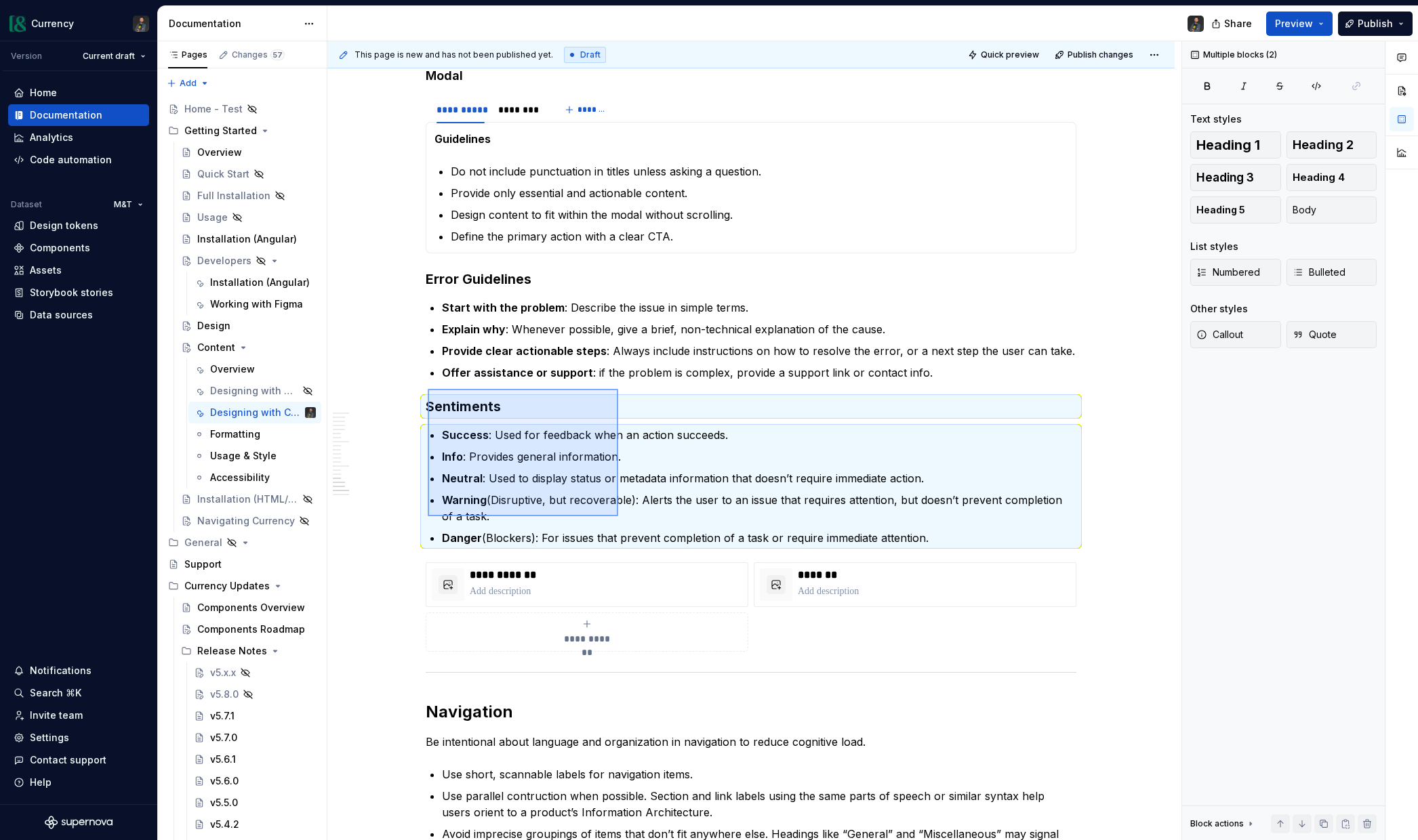
drag, startPoint x: 428, startPoint y: 389, endPoint x: 618, endPoint y: 517, distance: 229.1
click at [618, 517] on div "**********" at bounding box center [754, 441] width 854 height 799
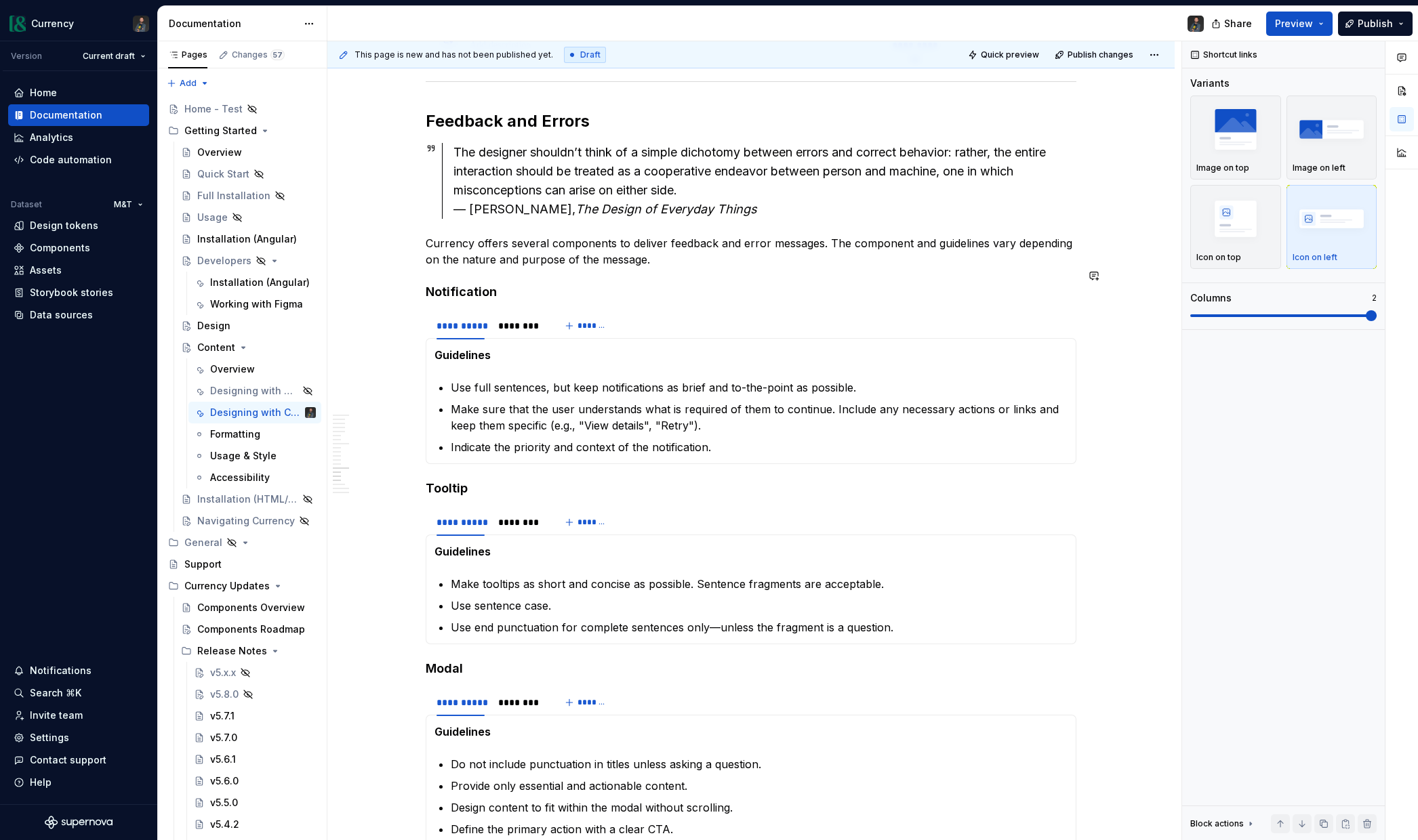
scroll to position [2615, 0]
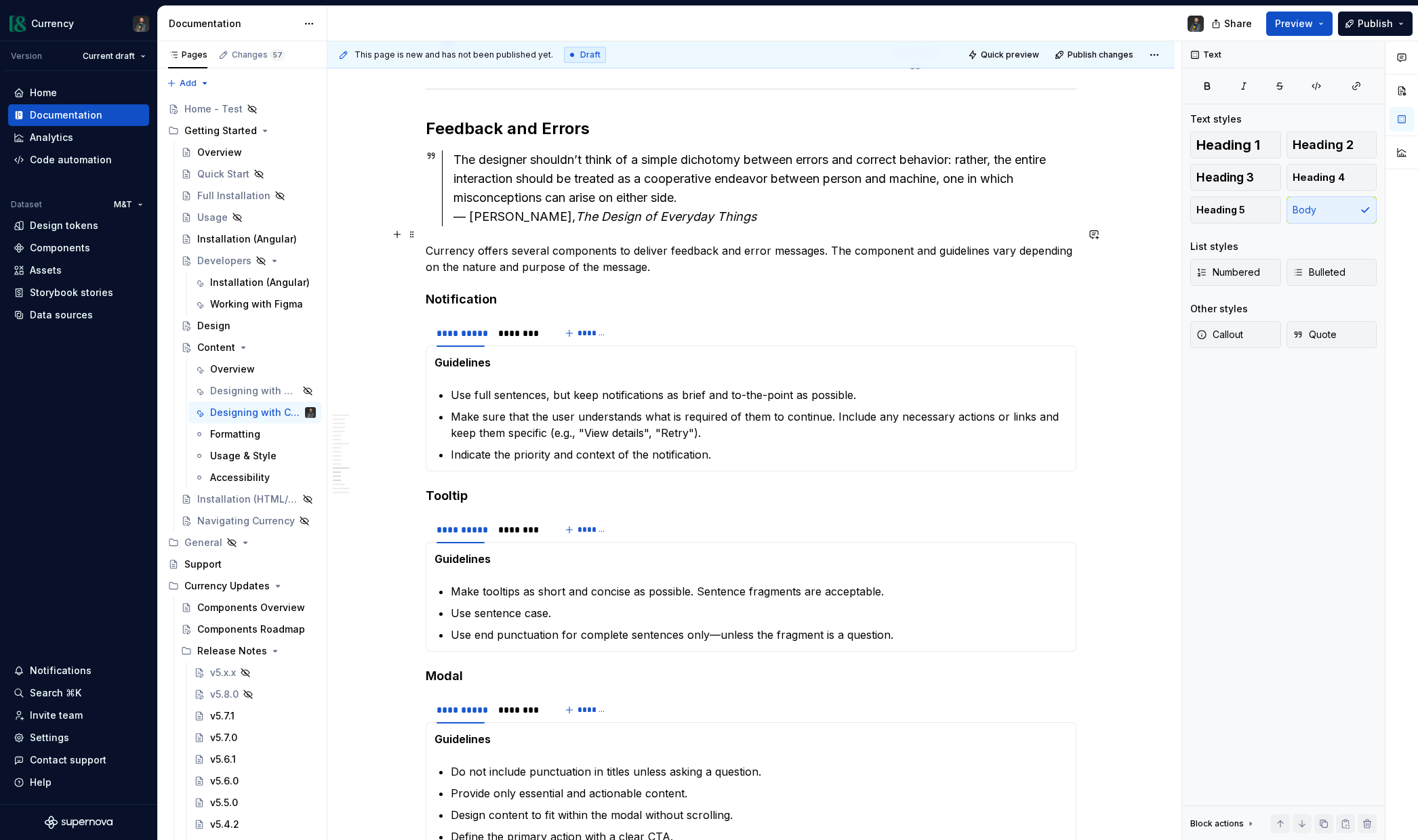
click at [702, 254] on p "Currency offers several components to deliver feedback and error messages. The …" at bounding box center [751, 259] width 651 height 32
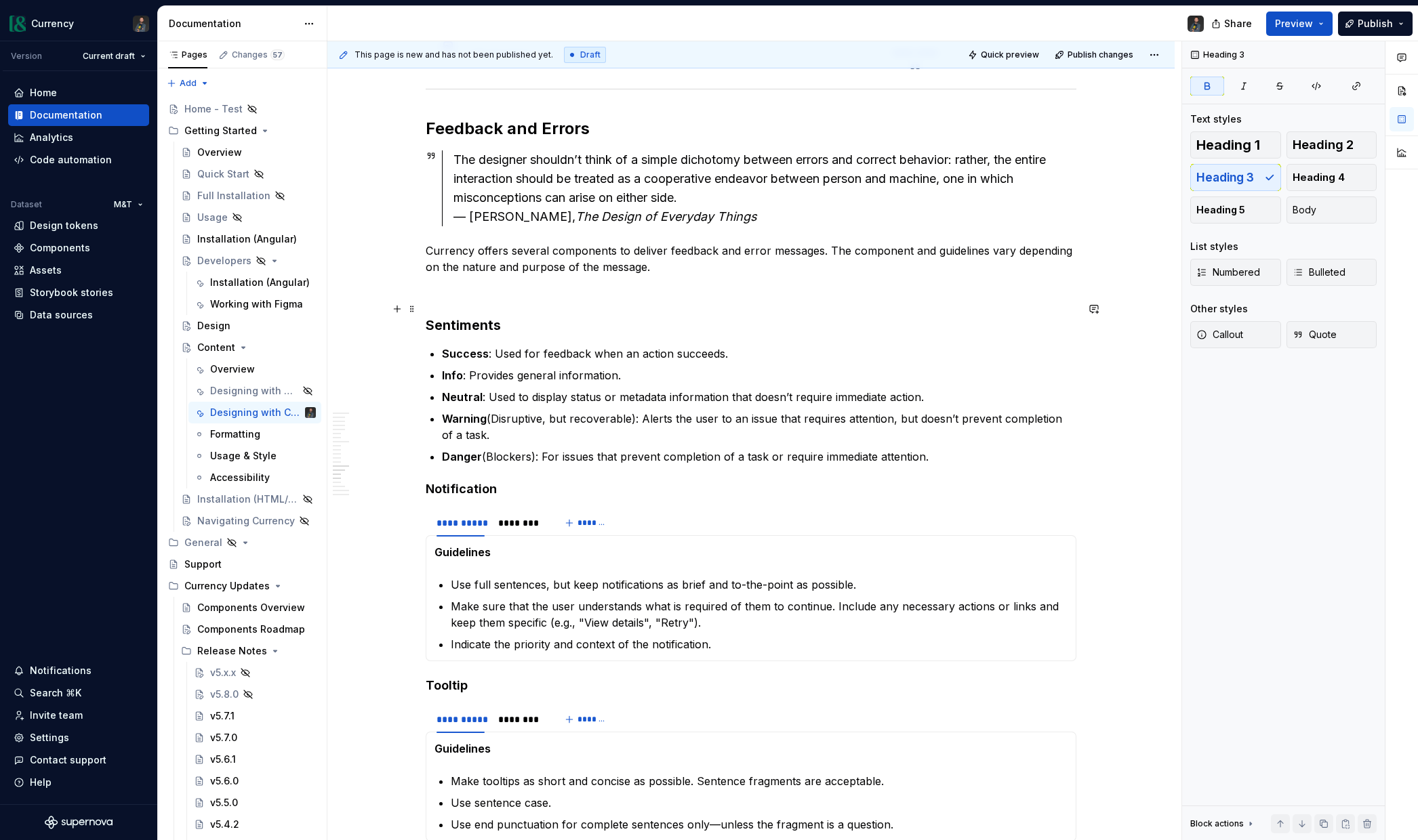
click at [448, 317] on strong "Sentiments" at bounding box center [463, 326] width 75 height 17
click at [453, 284] on div "**********" at bounding box center [751, 0] width 651 height 4662
click at [454, 284] on p at bounding box center [751, 292] width 651 height 17
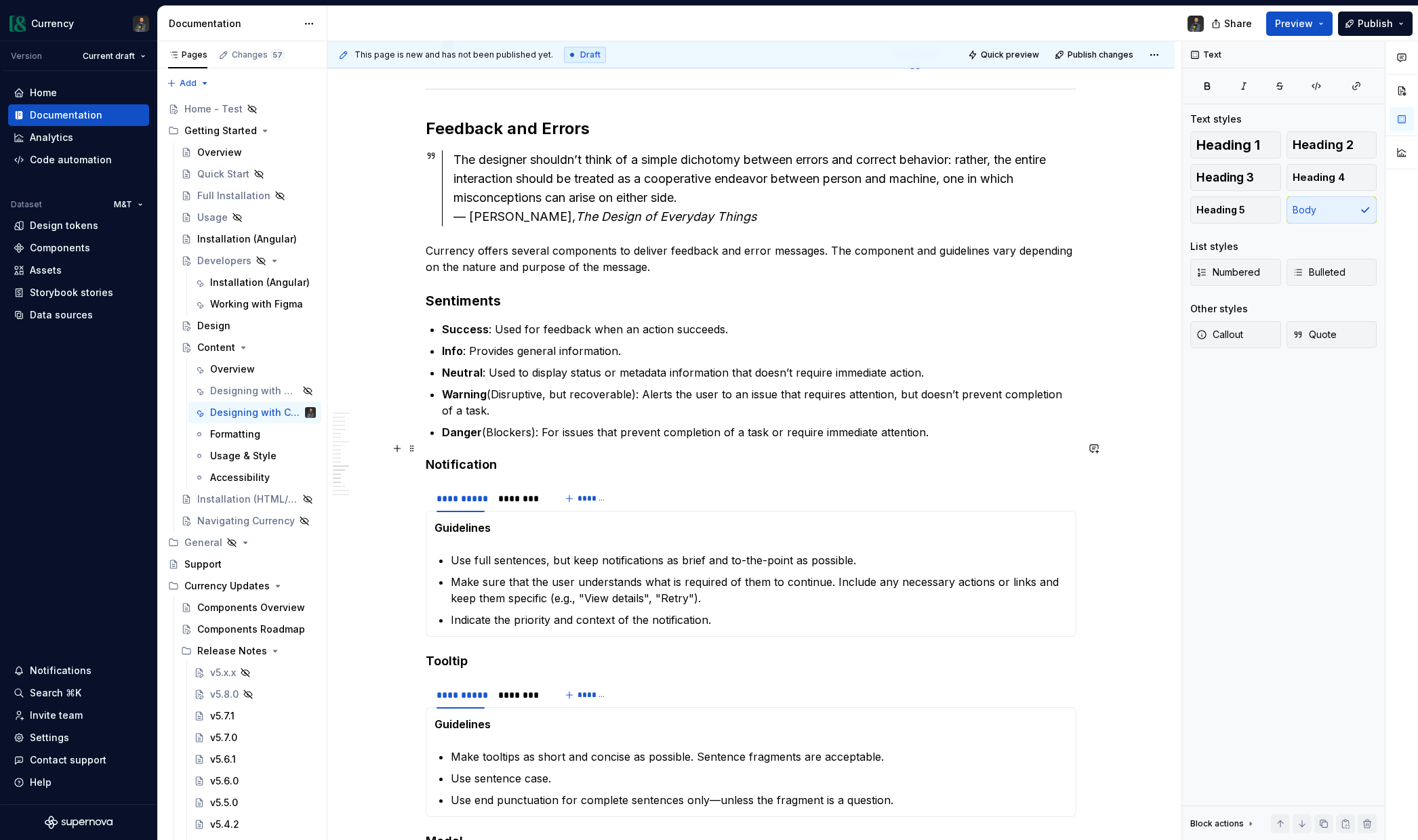
drag, startPoint x: 424, startPoint y: 446, endPoint x: 450, endPoint y: 449, distance: 26.2
click at [424, 446] on div "**********" at bounding box center [751, 105] width 847 height 4938
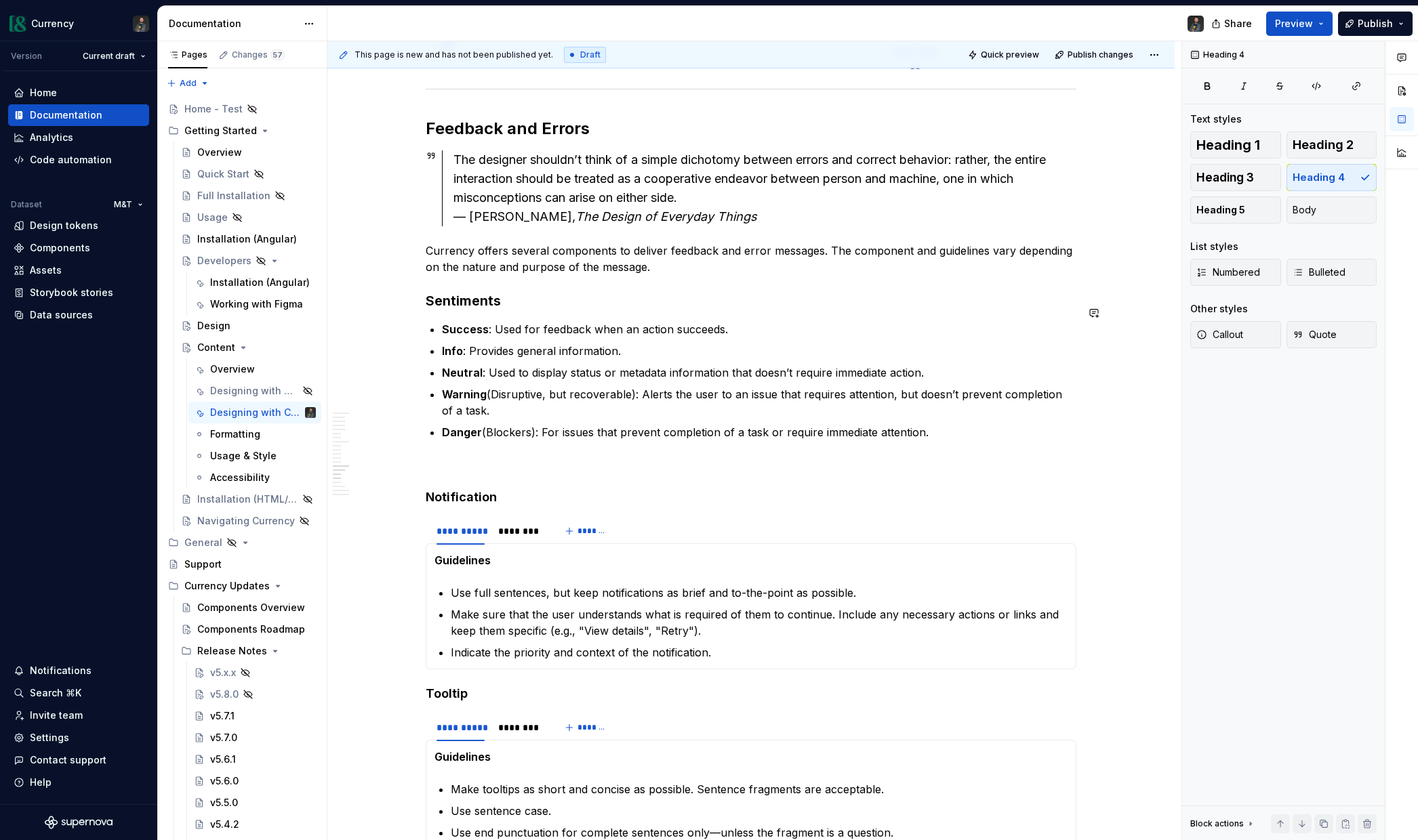
click at [463, 433] on div "**********" at bounding box center [751, 5] width 651 height 4670
click at [518, 291] on h3 "Sentiments" at bounding box center [751, 300] width 651 height 19
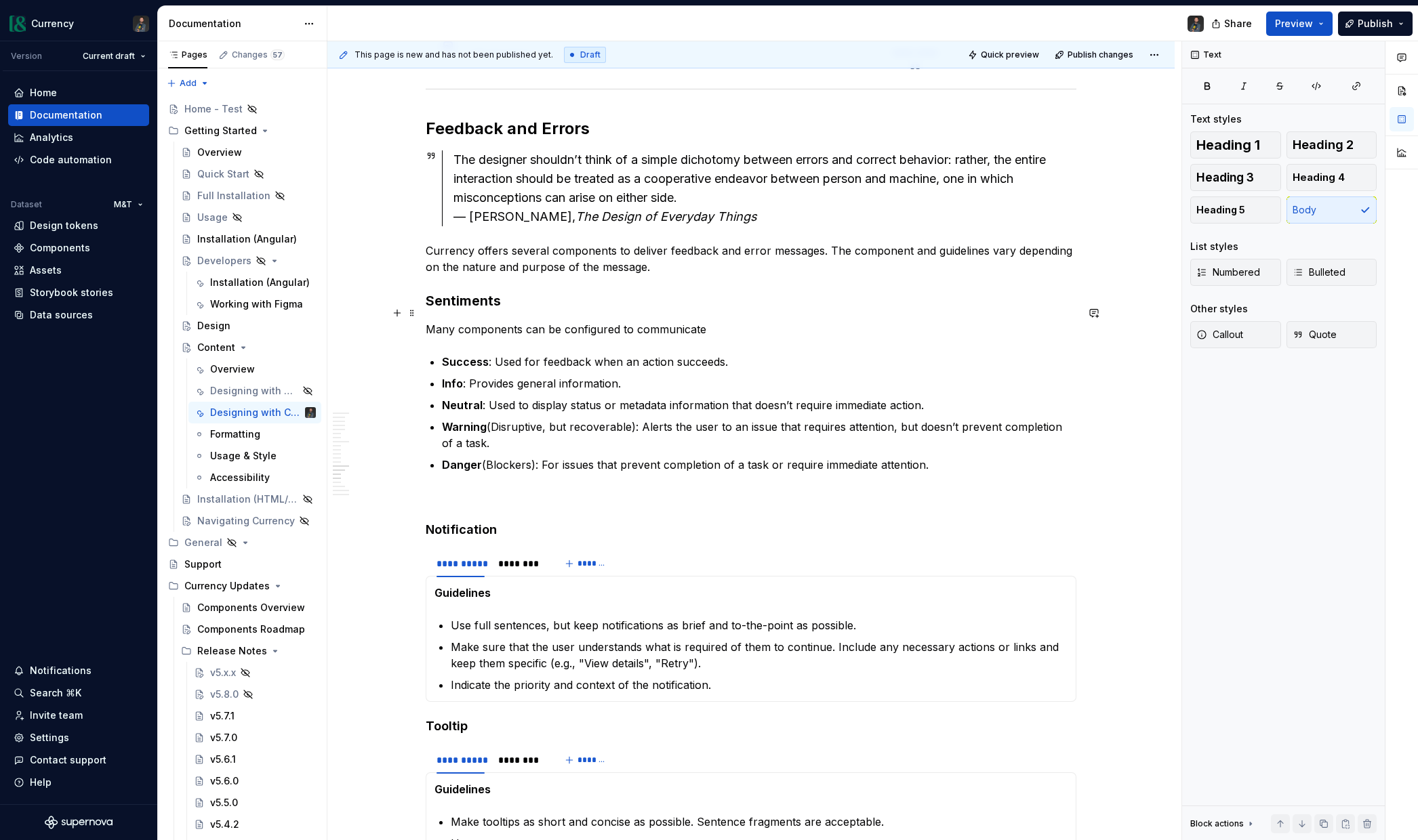
drag, startPoint x: 459, startPoint y: 311, endPoint x: 510, endPoint y: 326, distance: 53.2
click at [459, 321] on p "Many components can be configured to communicate" at bounding box center [751, 329] width 651 height 17
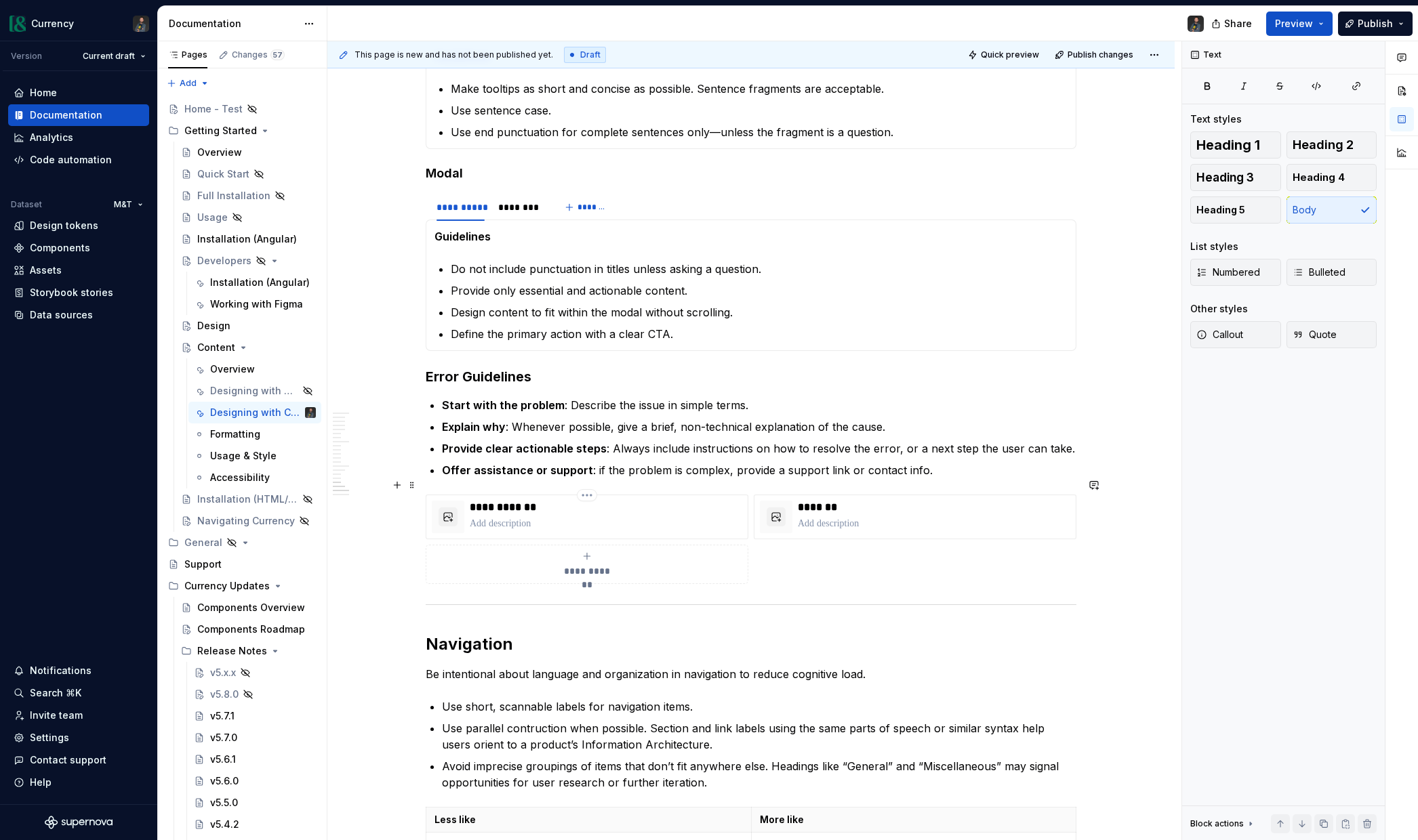
scroll to position [3349, 0]
click at [919, 481] on html "Currency Version Current draft Home Documentation Analytics Code automation Dat…" at bounding box center [709, 420] width 1418 height 840
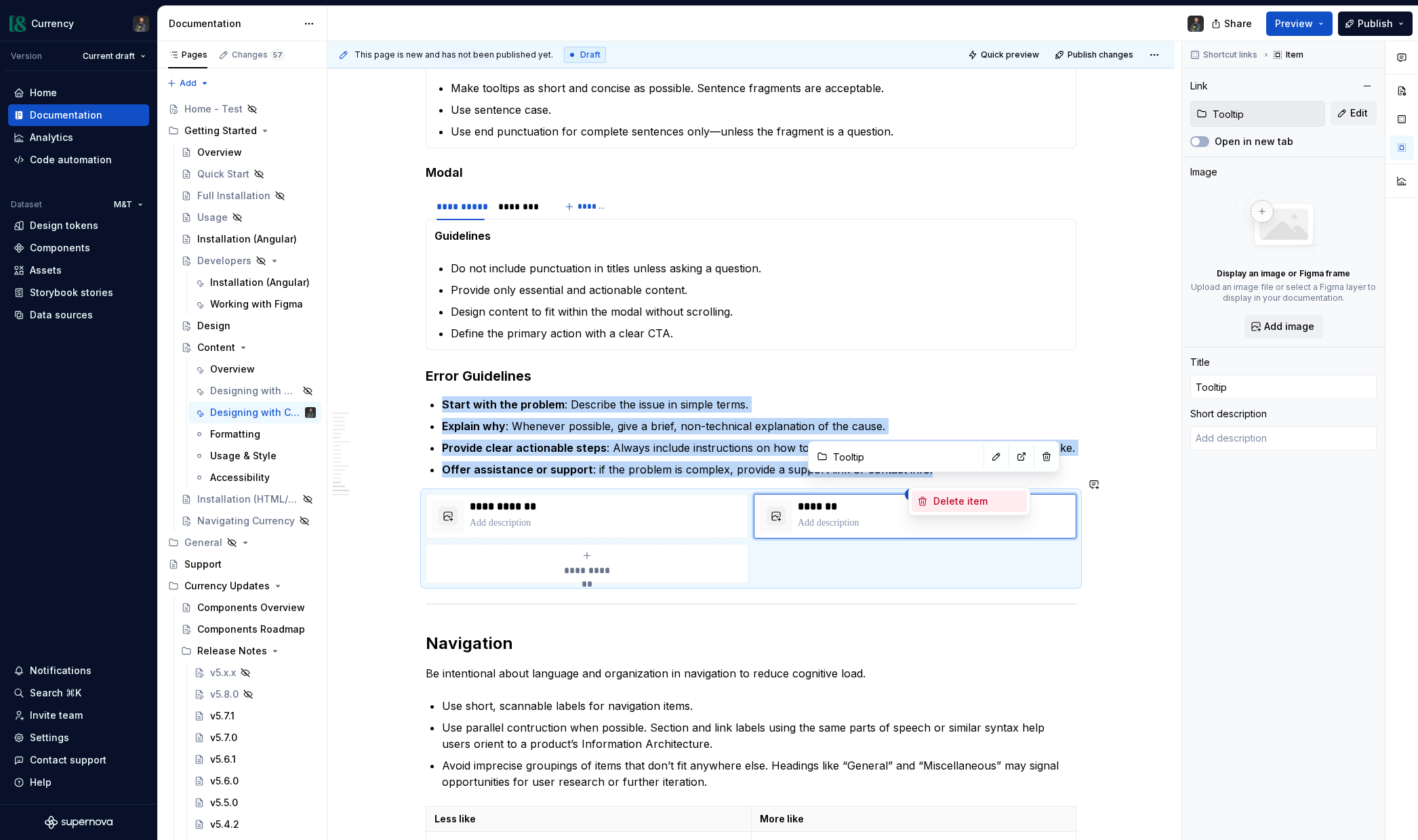
click at [961, 501] on div "Delete item" at bounding box center [977, 502] width 88 height 14
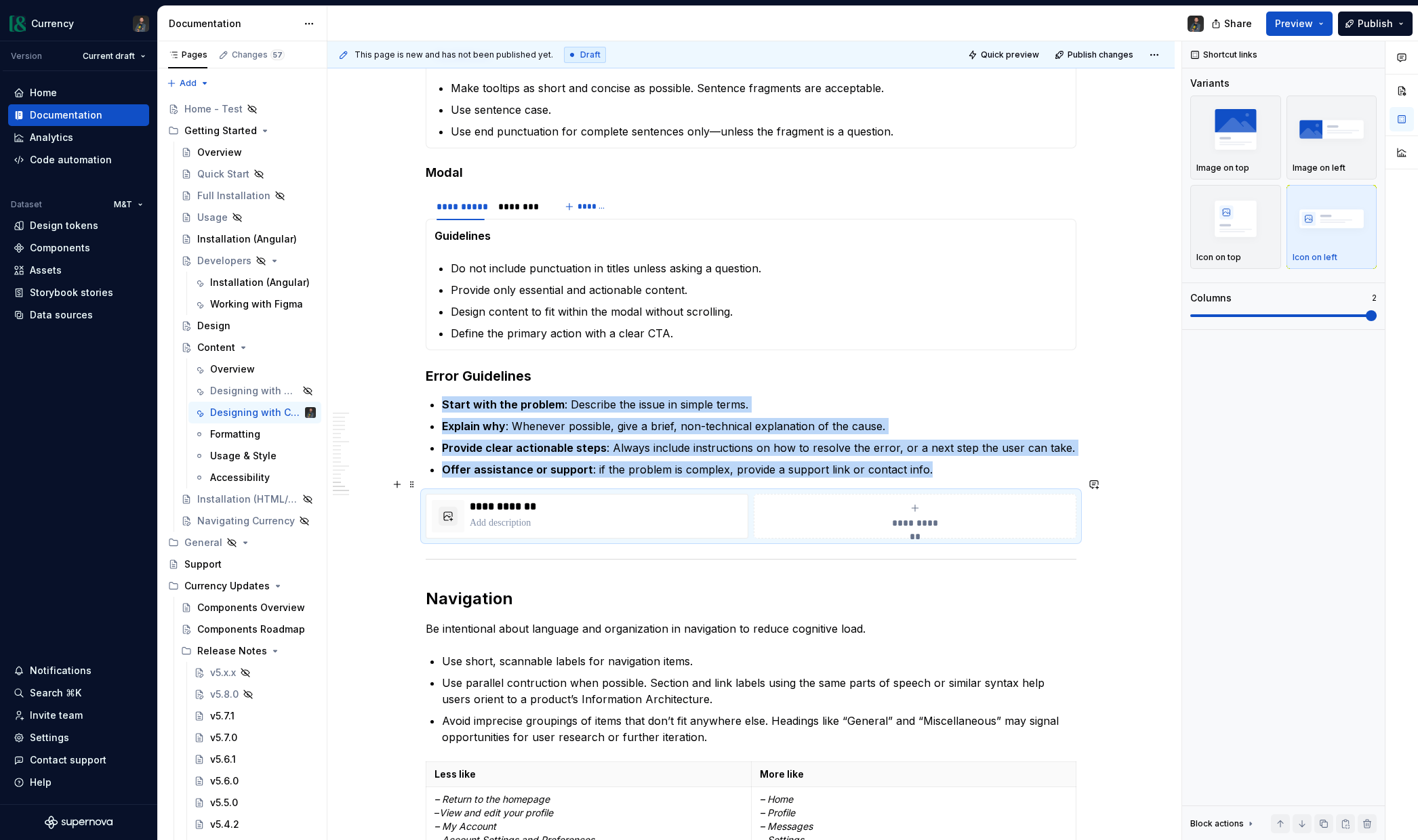
click at [924, 503] on div "**********" at bounding box center [915, 517] width 311 height 27
type textarea "*"
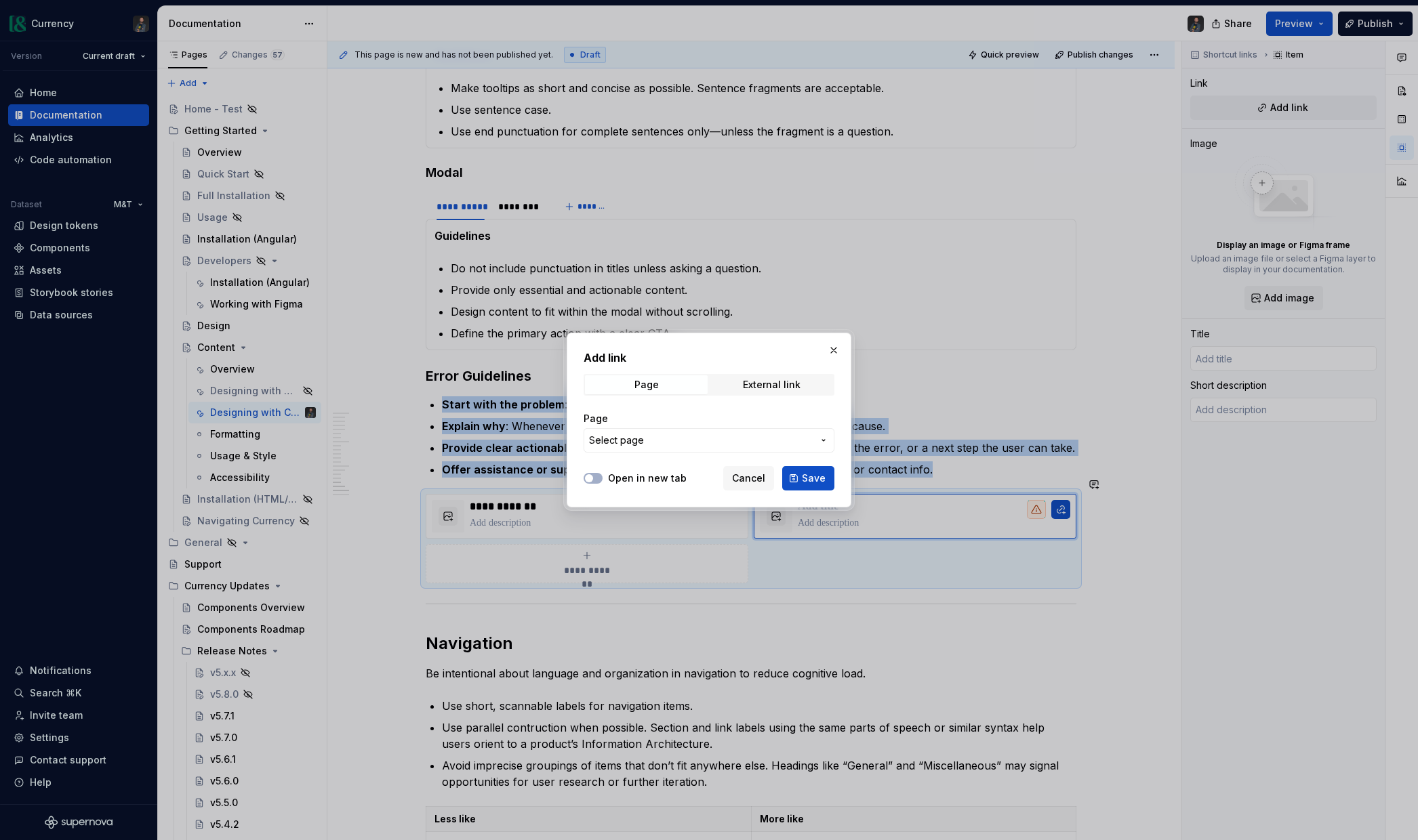
click at [640, 442] on span "Select page" at bounding box center [616, 441] width 55 height 14
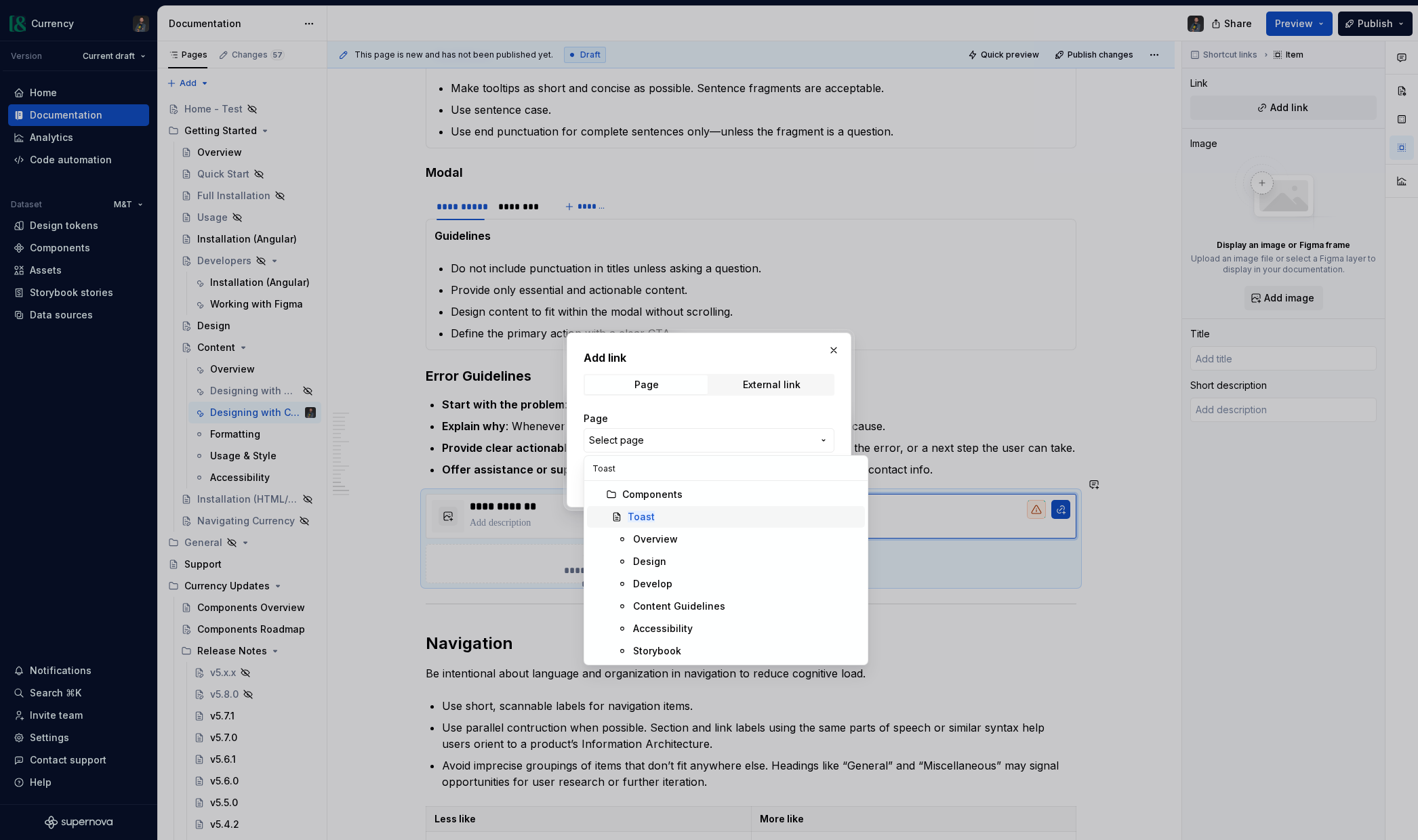
type input "Toast"
click at [651, 514] on mark "Toast" at bounding box center [641, 516] width 27 height 11
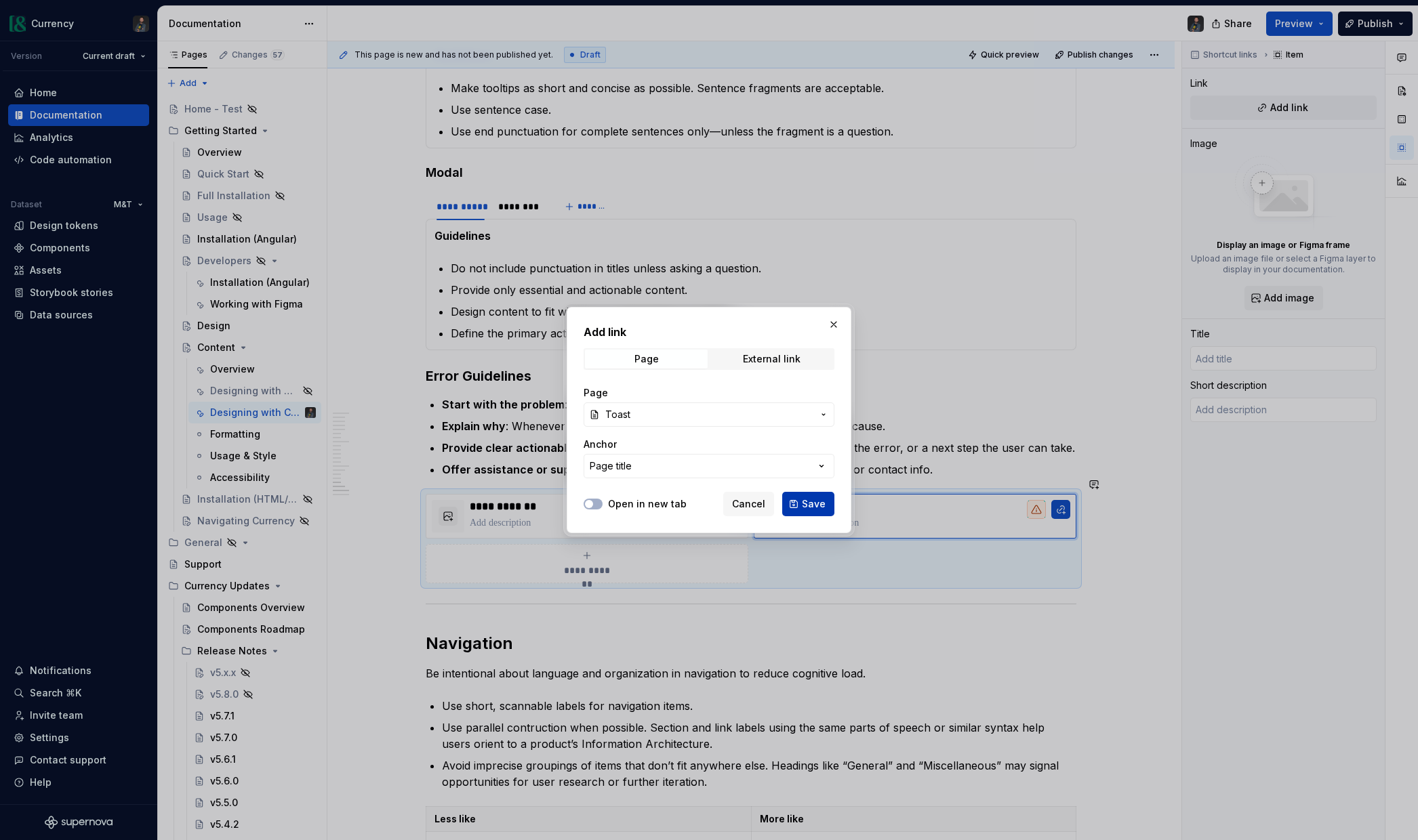
click at [818, 505] on span "Save" at bounding box center [814, 504] width 24 height 14
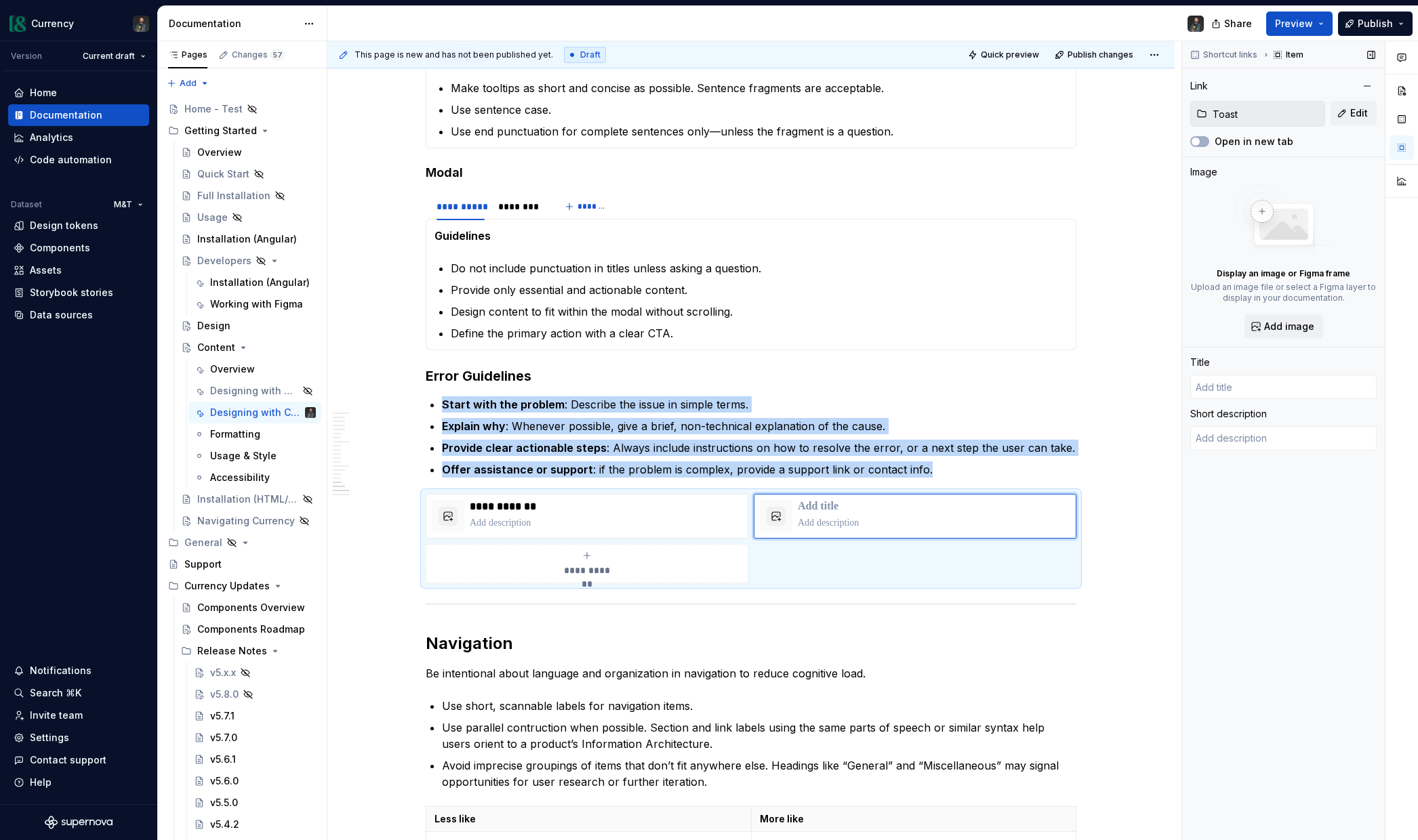
type textarea "*"
type input "Toast"
type textarea "A non-modal, dismissible, and time-limited notification used for messages or br…"
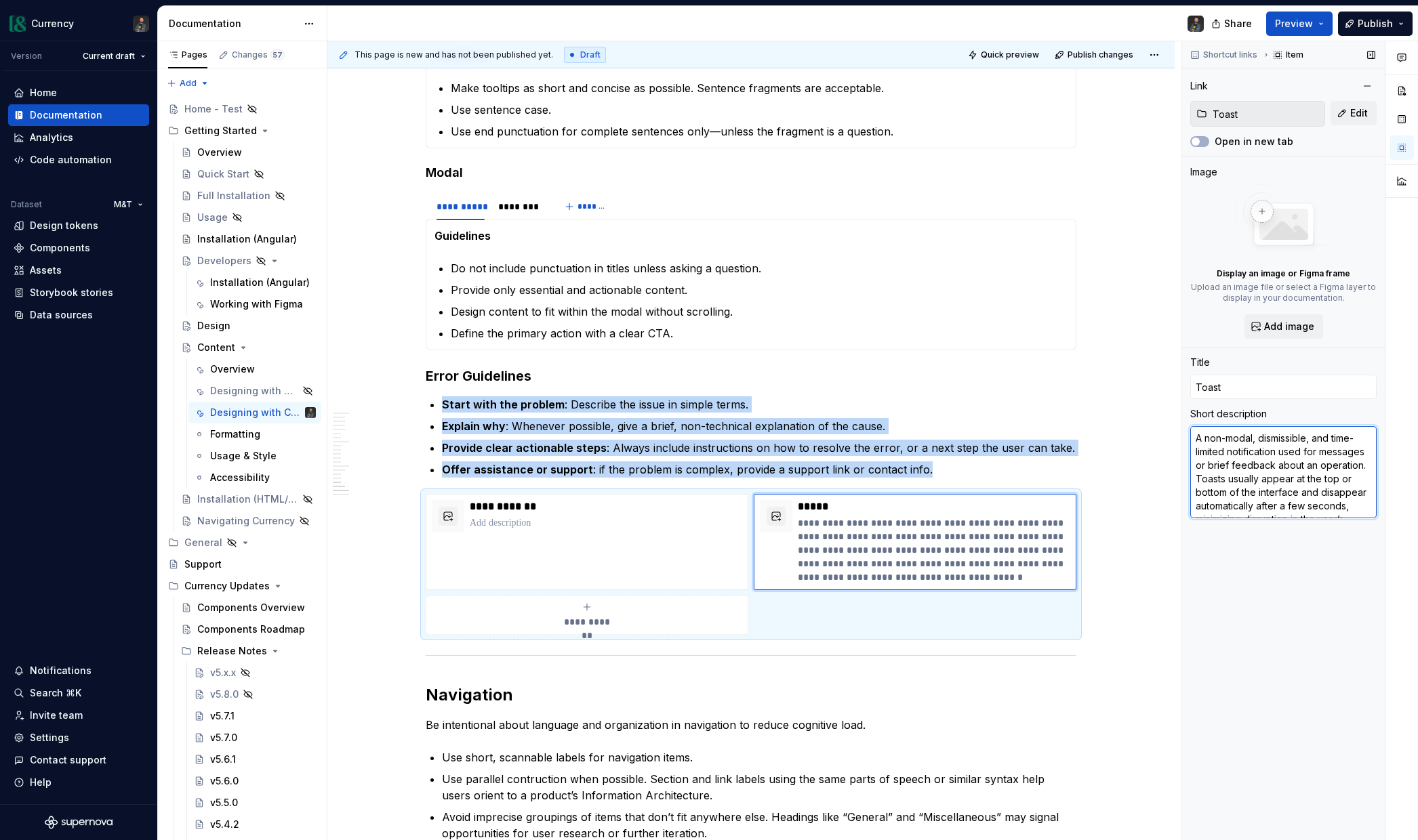
type textarea "*"
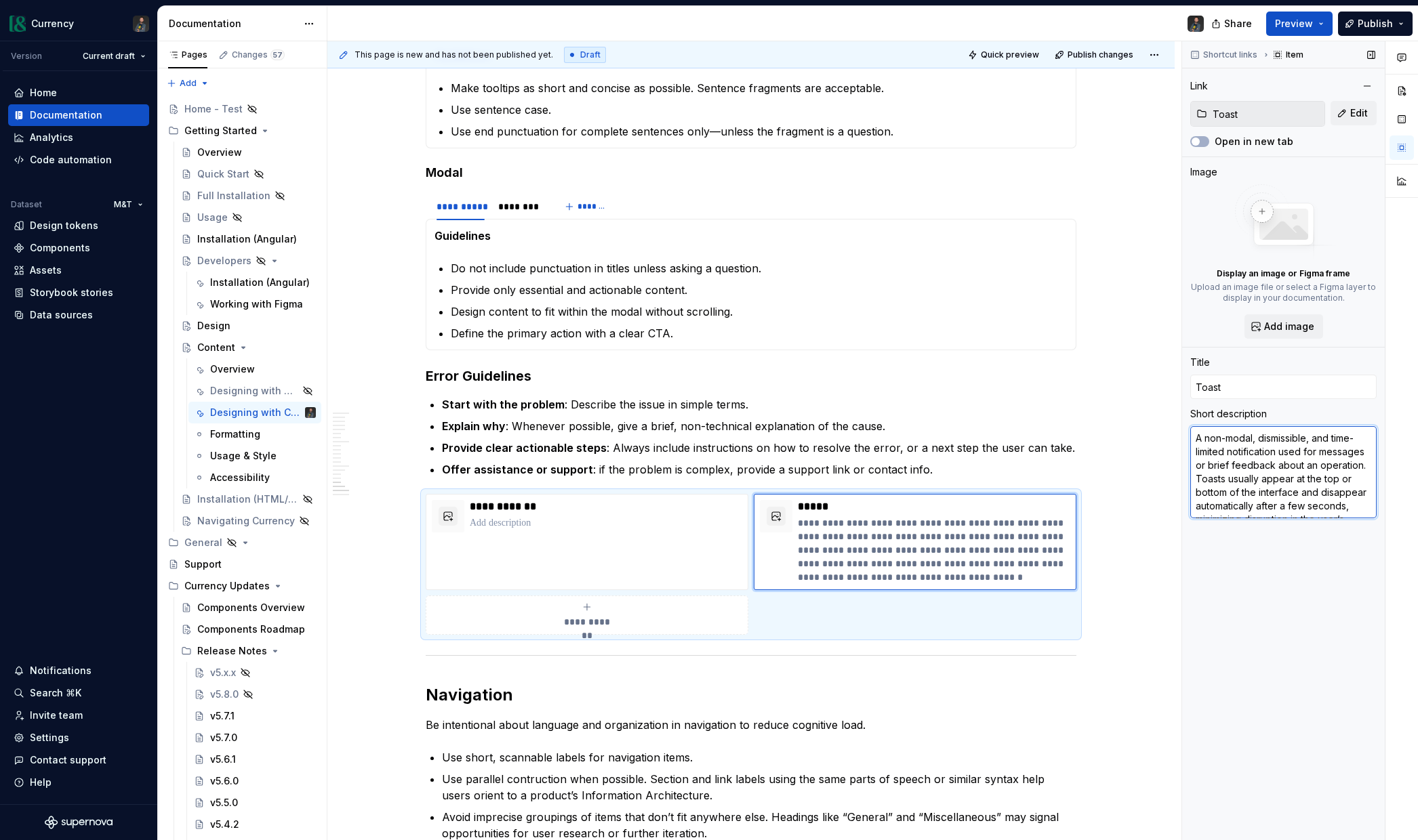
click at [1275, 473] on textarea "A non-modal, dismissible, and time-limited notification used for messages or br…" at bounding box center [1283, 472] width 187 height 92
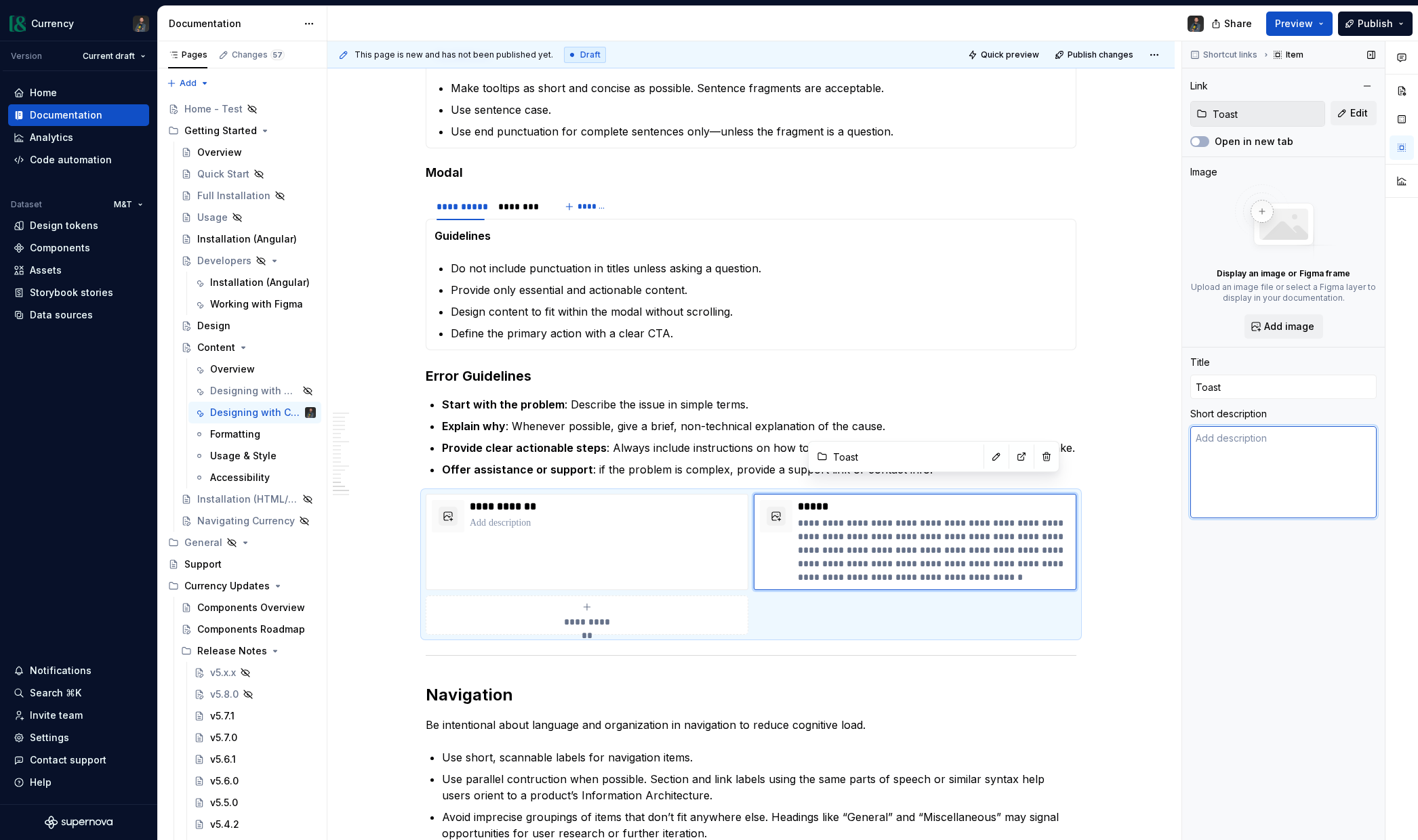
type textarea "*"
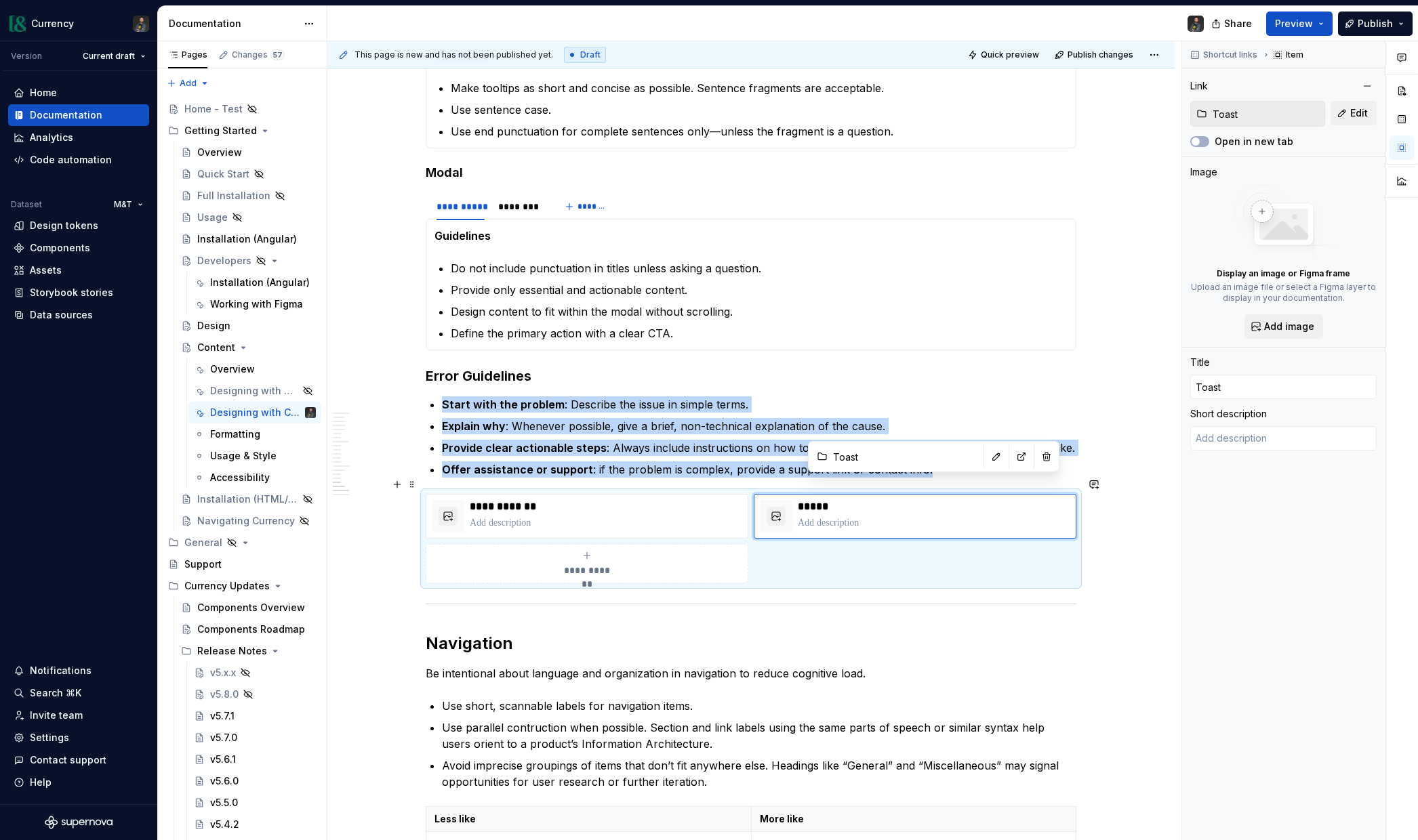
click at [587, 564] on span "**********" at bounding box center [588, 571] width 59 height 14
type textarea "*"
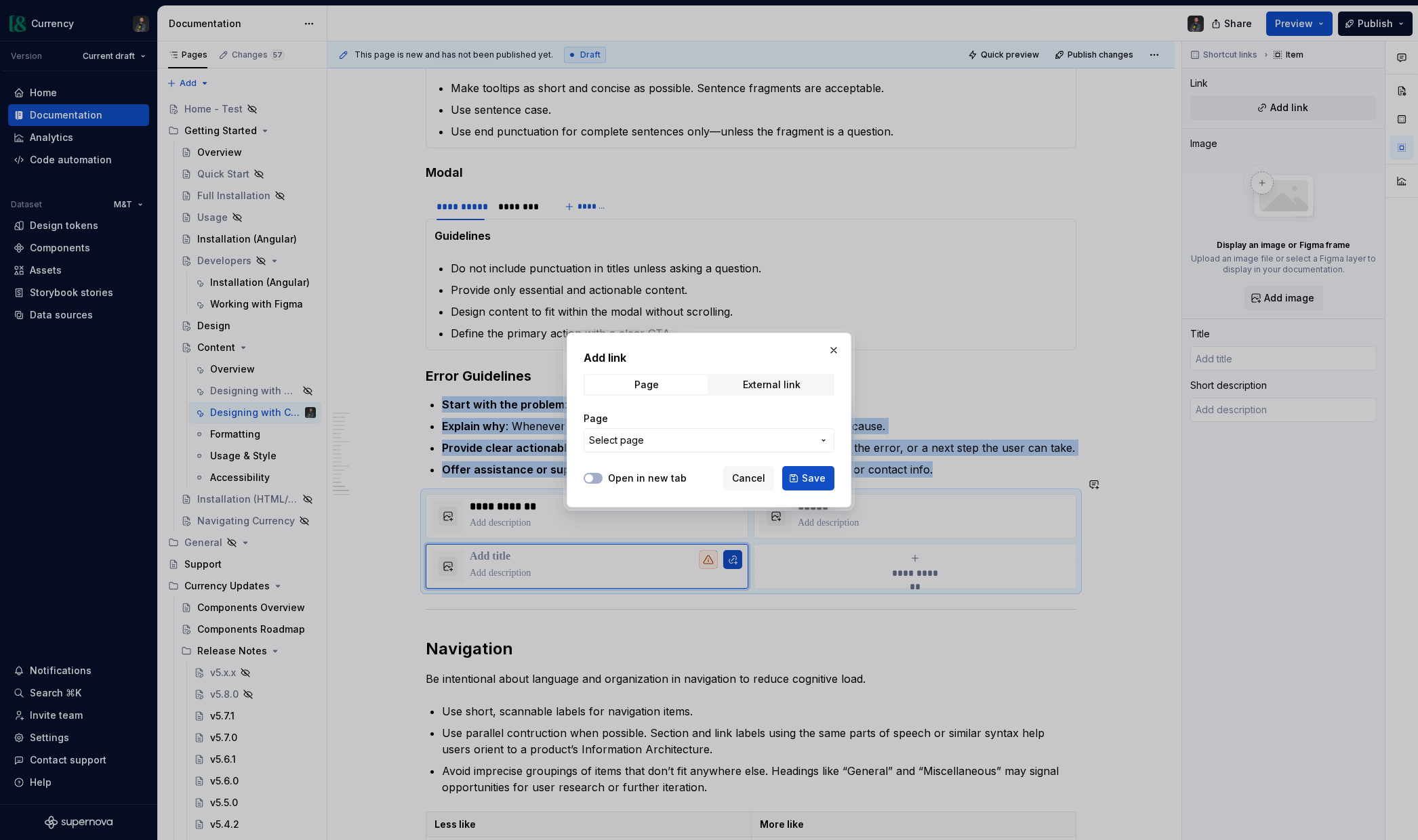
click at [656, 438] on span "Select page" at bounding box center [700, 441] width 223 height 14
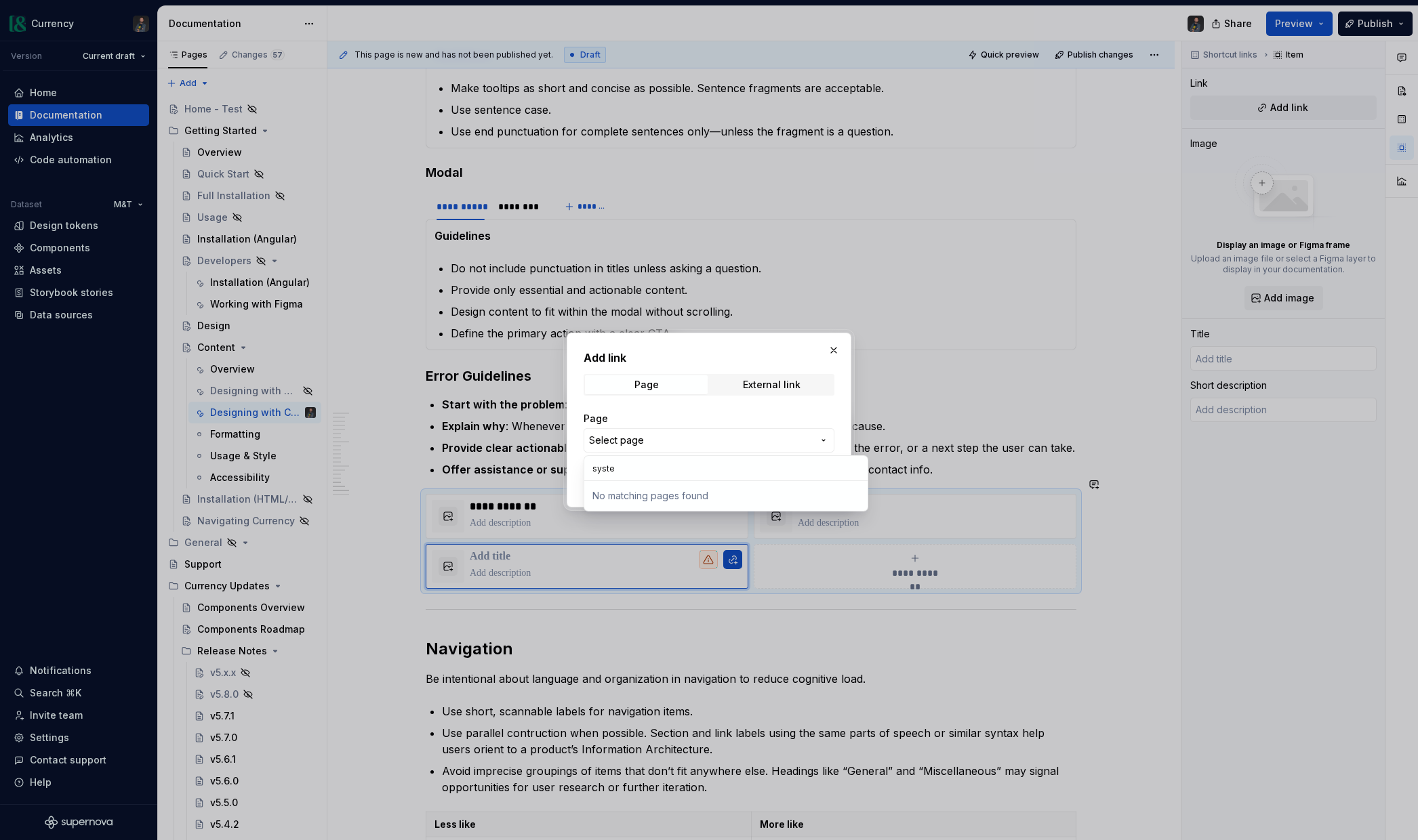
type input "system"
click at [658, 444] on div "Add link Page External link Page Select page Open in new tab Cancel Save" at bounding box center [709, 420] width 1418 height 840
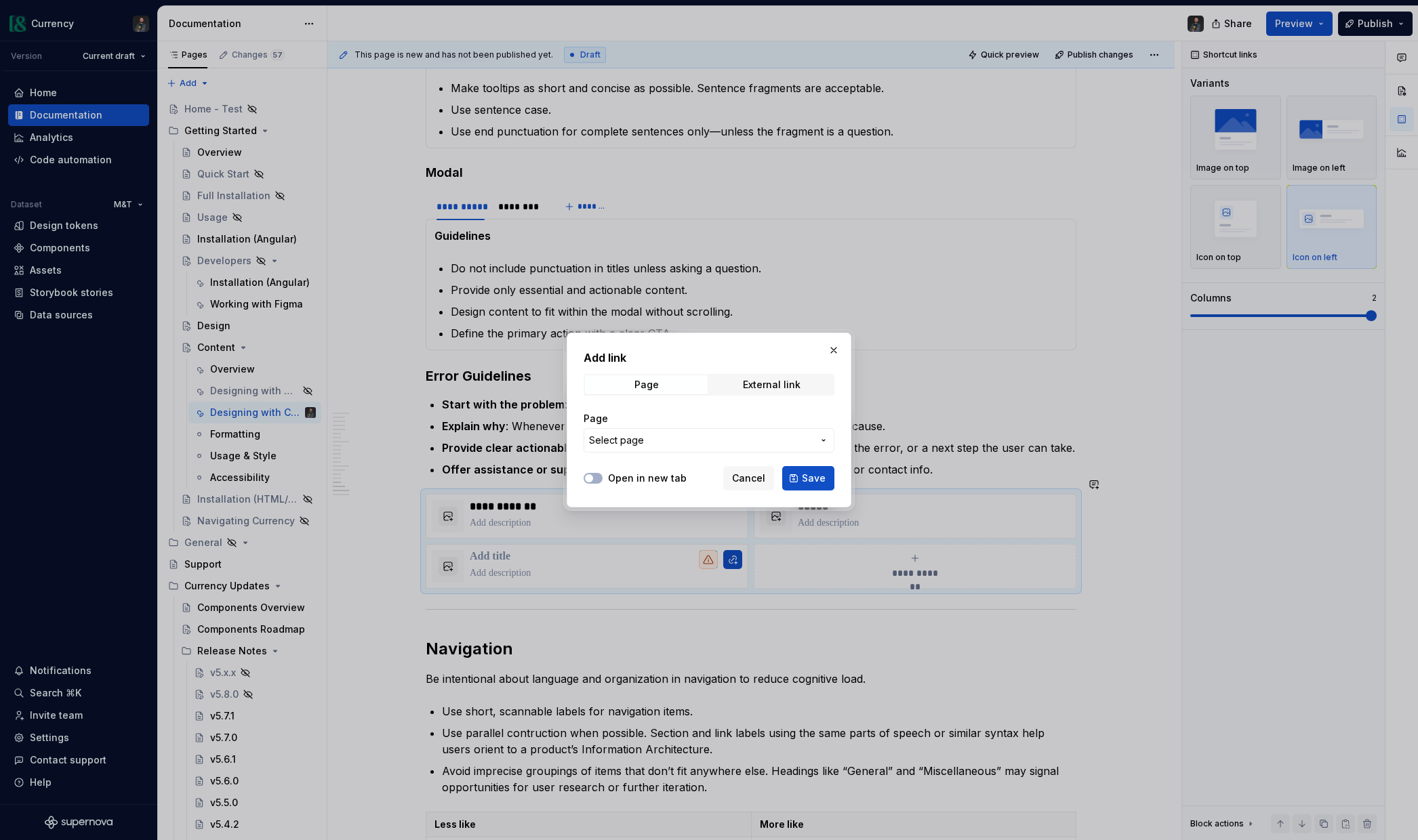
click at [648, 438] on span "Select page" at bounding box center [700, 441] width 223 height 14
type input "s"
click at [784, 413] on div "Add link Page External link Page Select page Open in new tab Cancel Save" at bounding box center [709, 420] width 1418 height 840
click at [742, 472] on span "Cancel" at bounding box center [748, 478] width 33 height 14
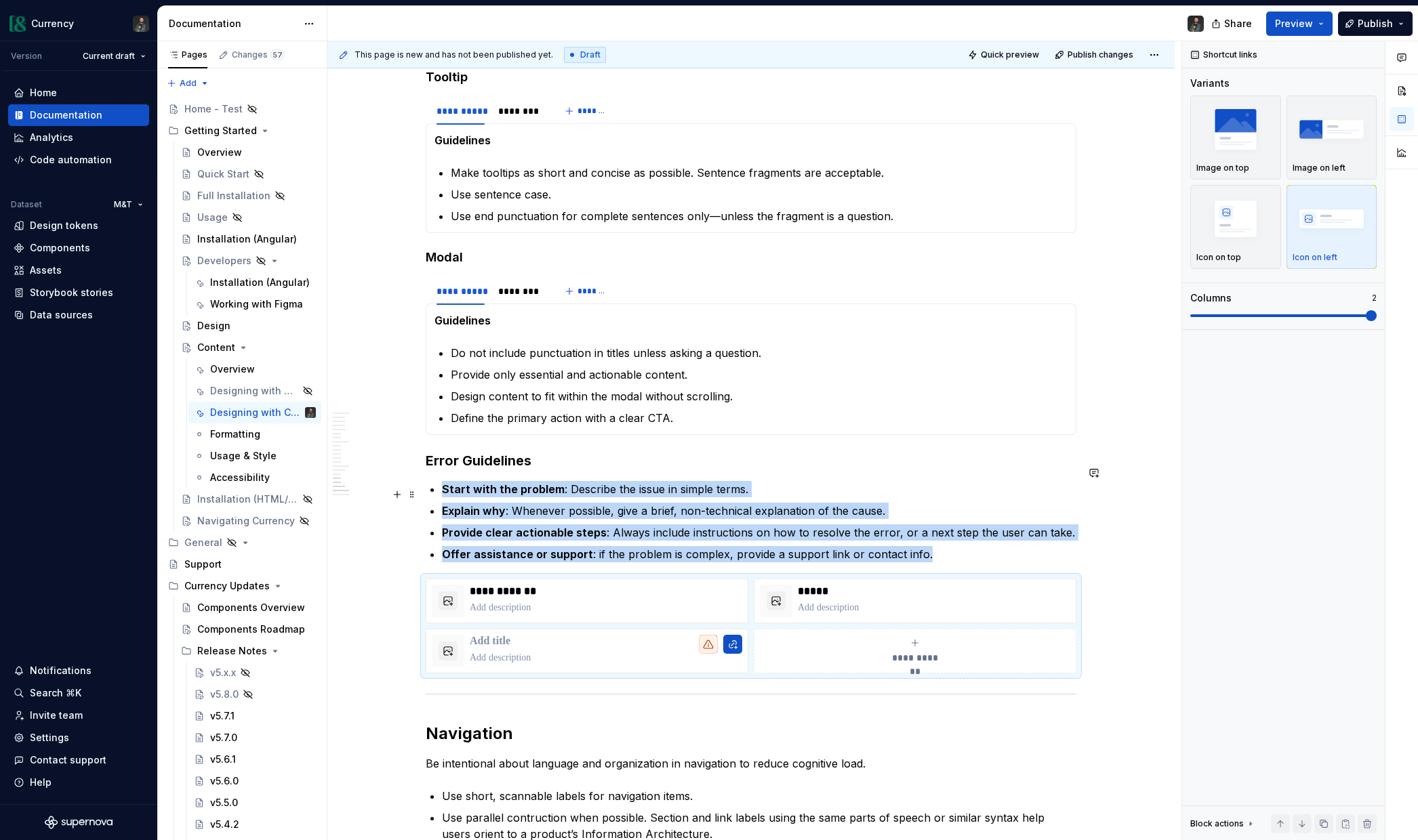
scroll to position [3264, 0]
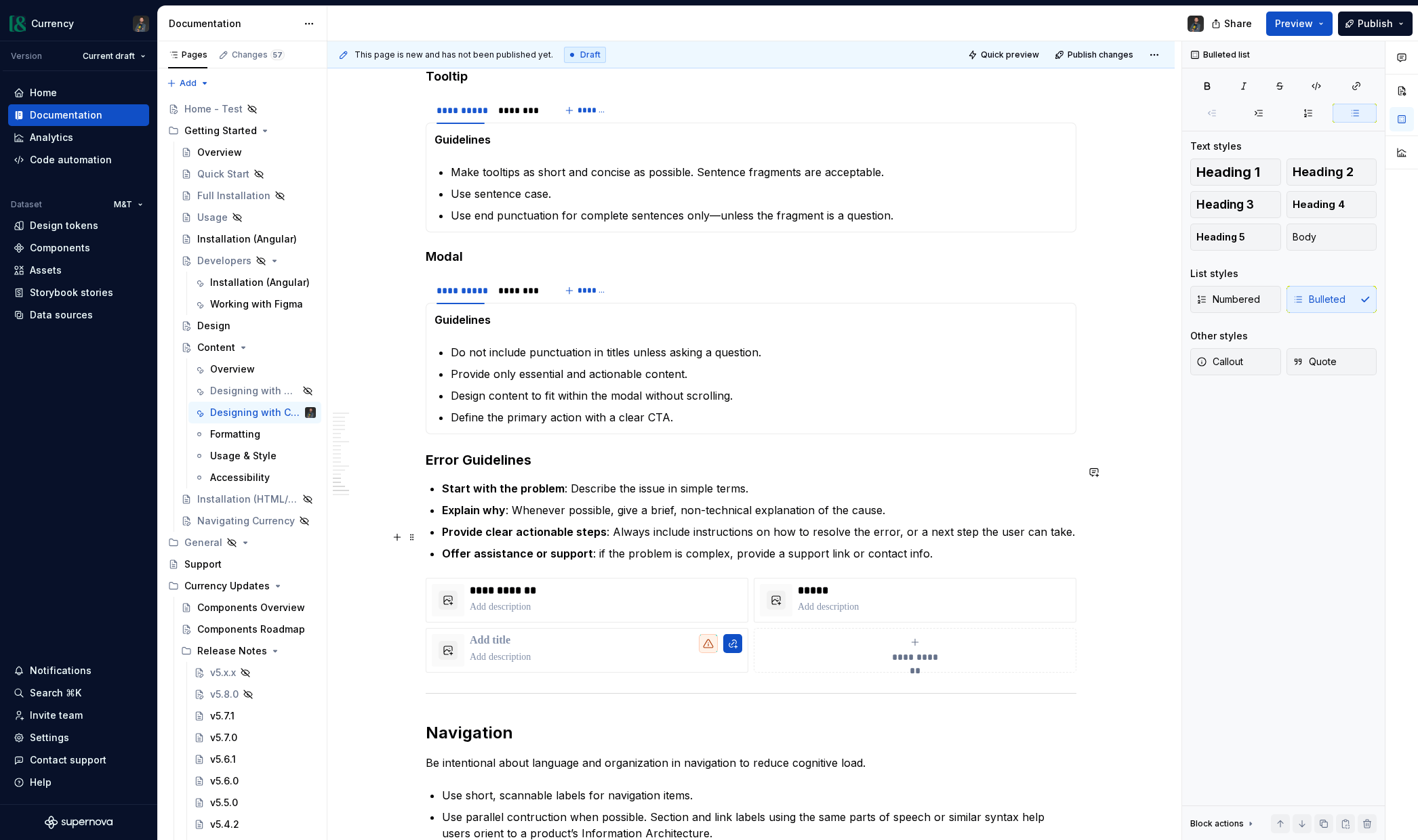
click at [940, 545] on p "Offer assistance or support : if the problem is complex, provide a support link…" at bounding box center [758, 553] width 634 height 17
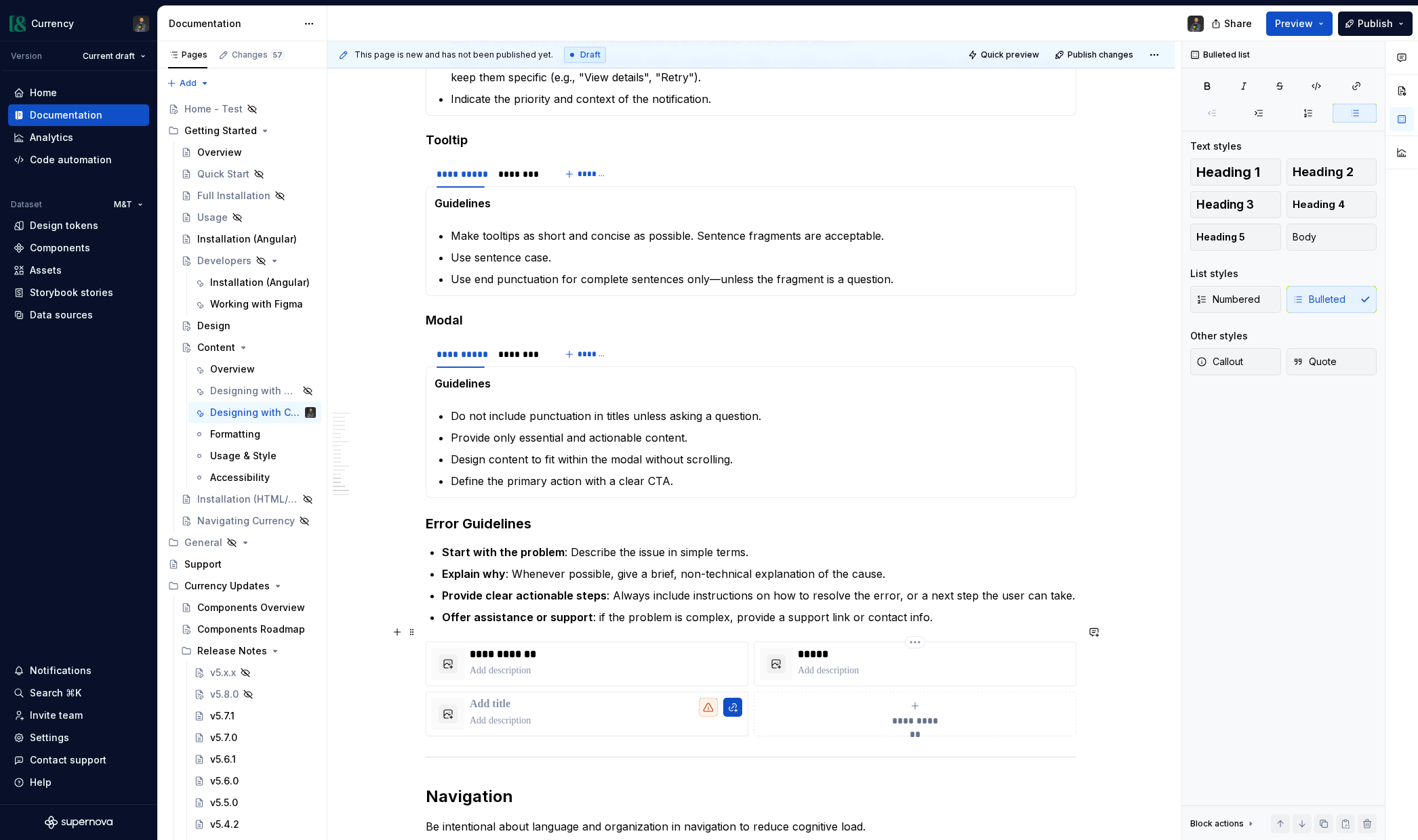
scroll to position [3238, 0]
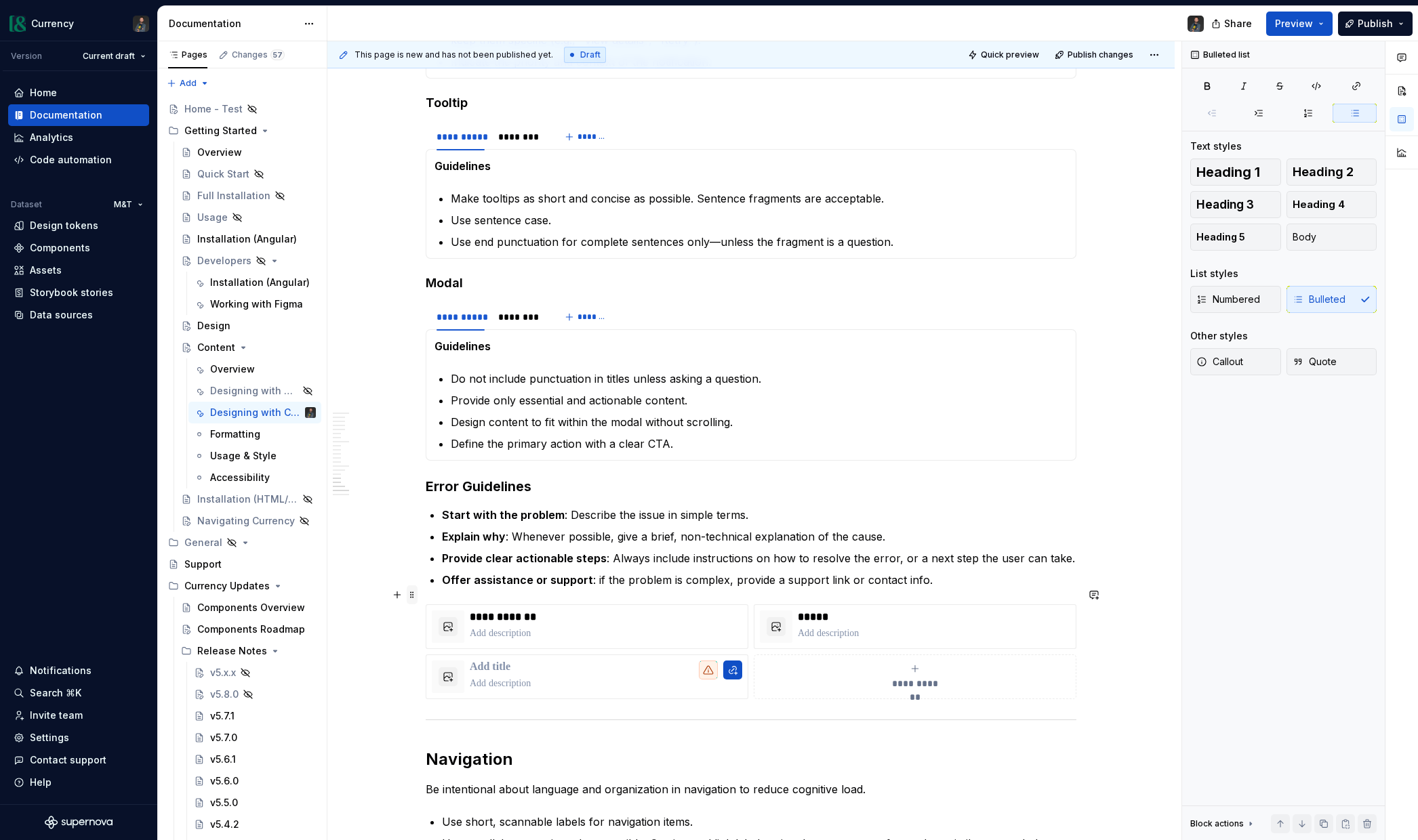
click at [414, 595] on span at bounding box center [412, 594] width 11 height 19
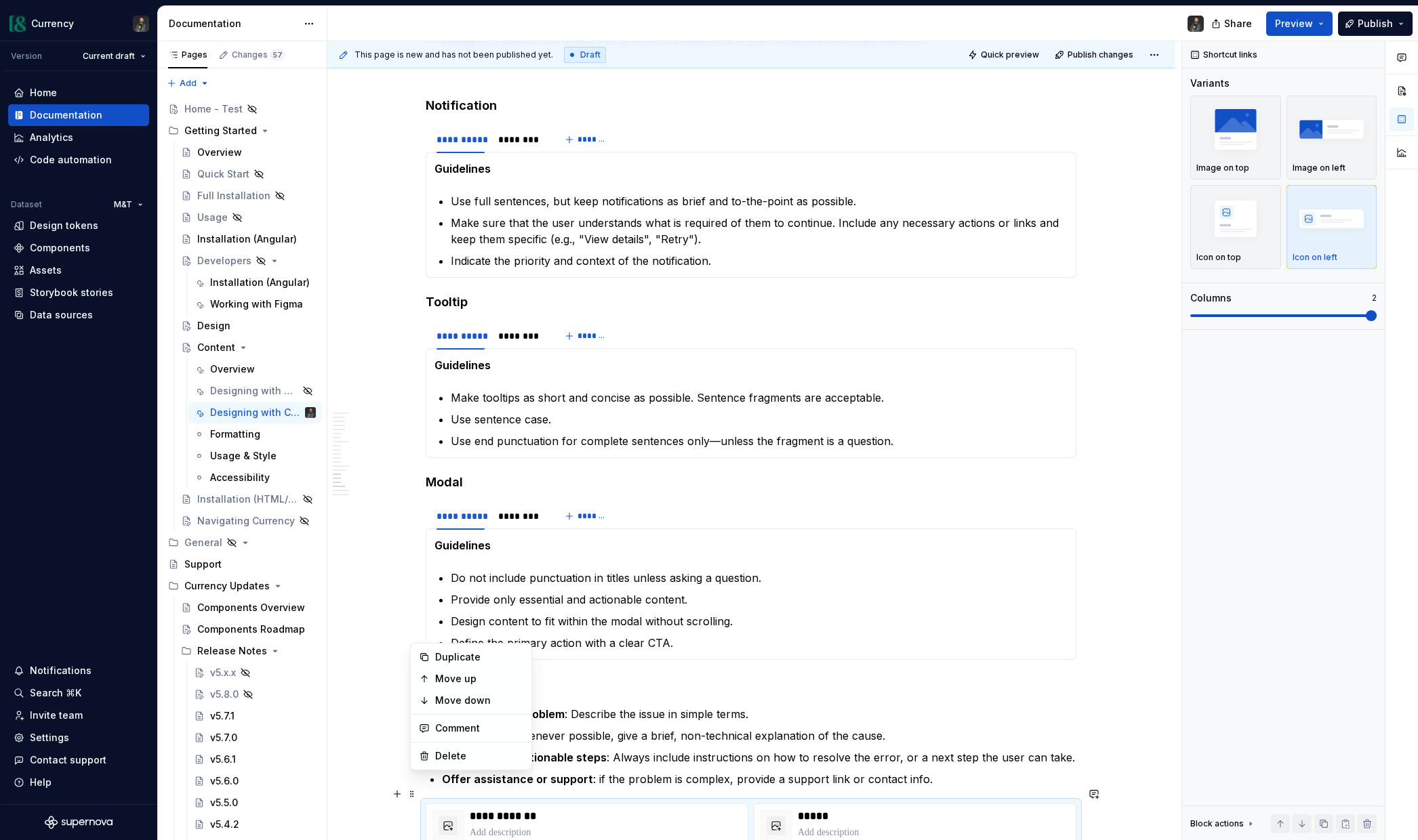
scroll to position [3061, 0]
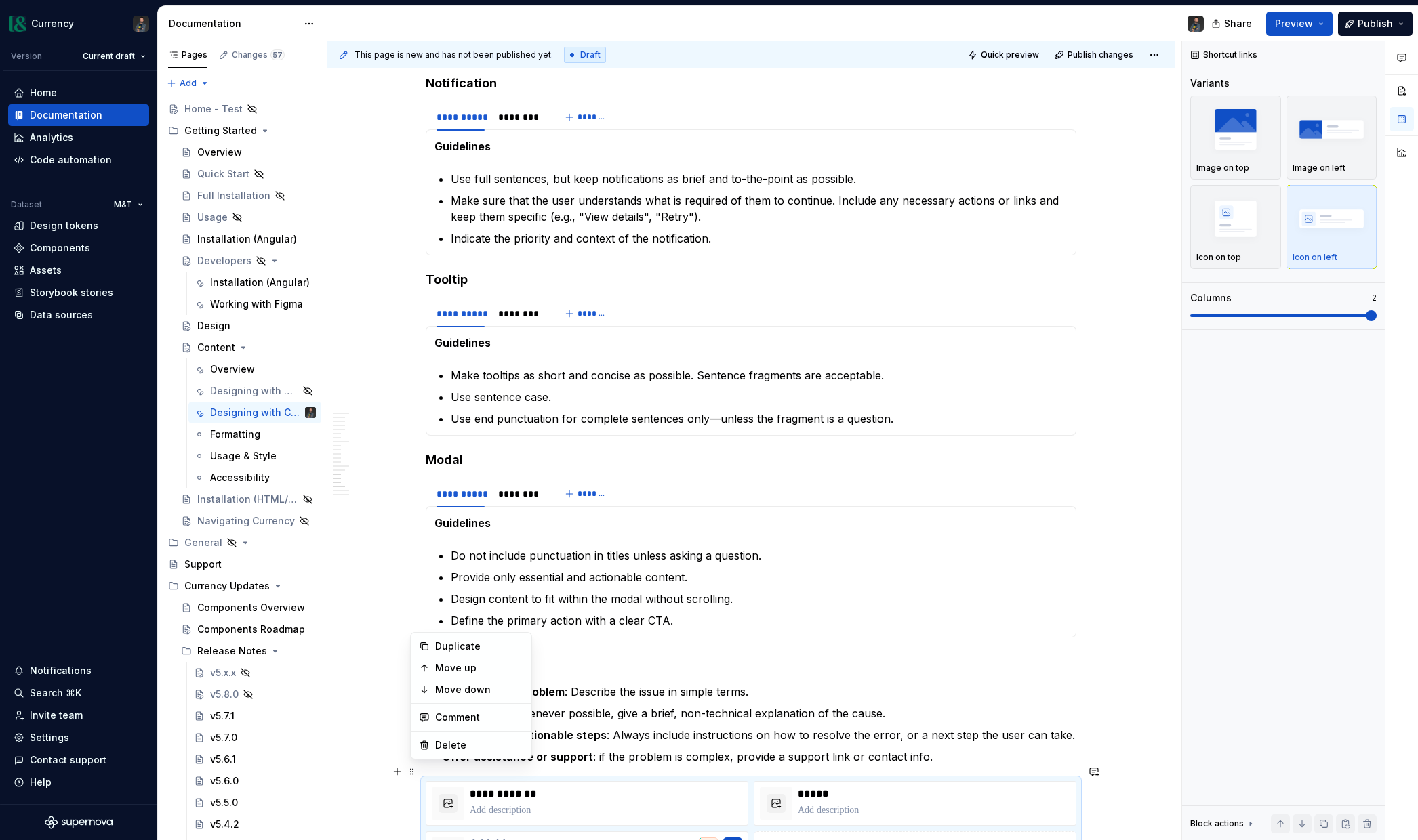
click at [676, 705] on p "Explain why : Whenever possible, give a brief, non-technical explanation of the…" at bounding box center [758, 714] width 634 height 17
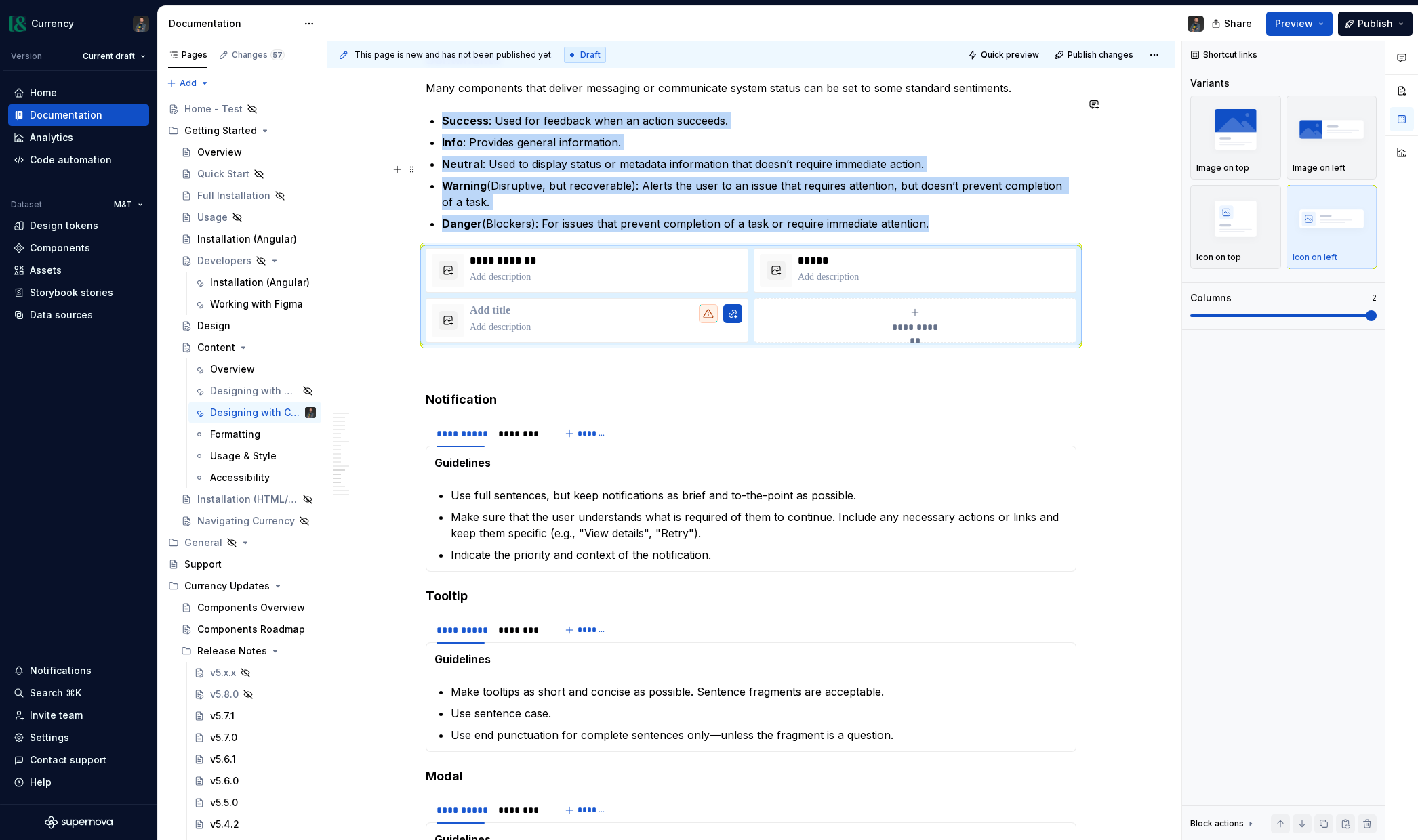
scroll to position [2843, 0]
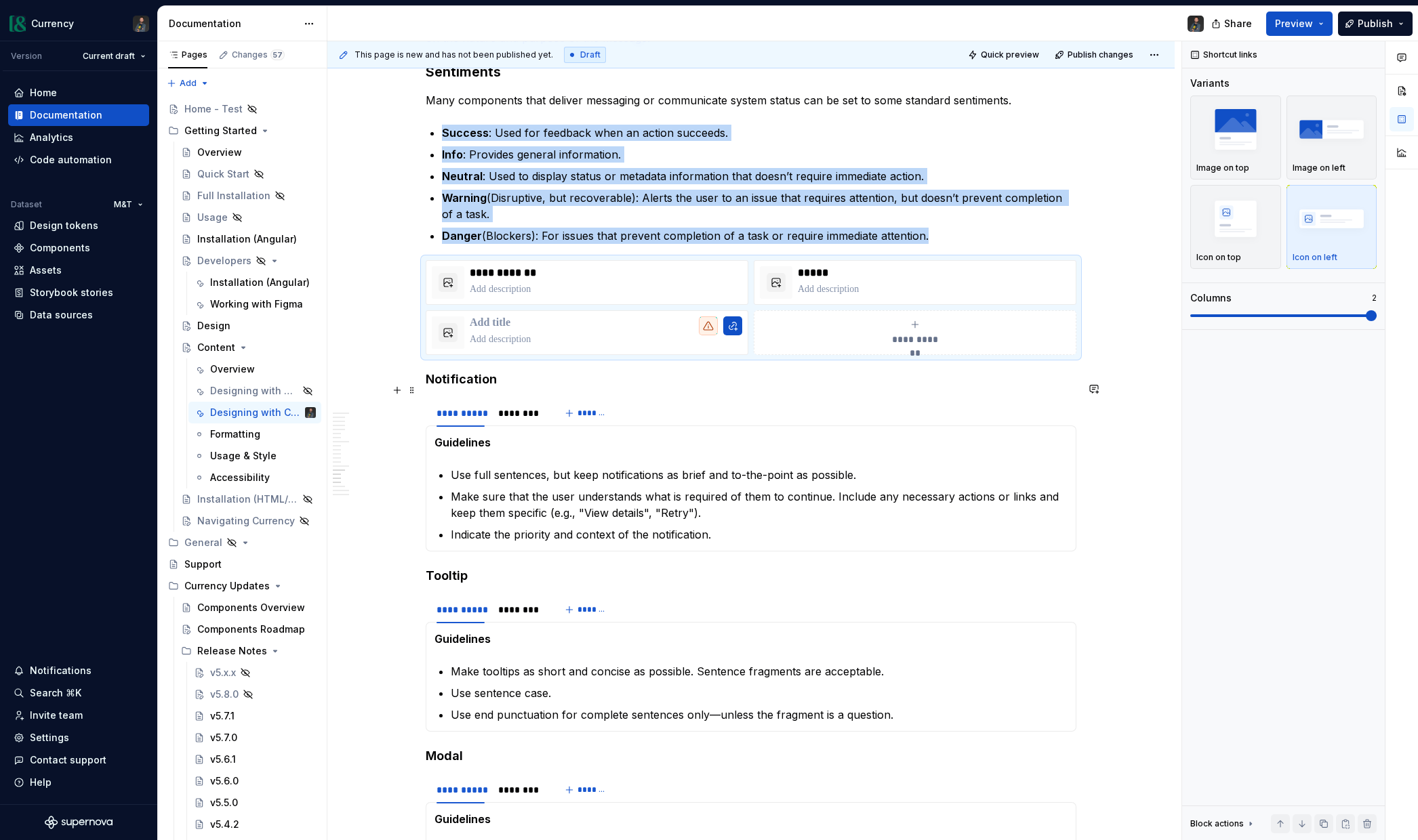
scroll to position [2864, 0]
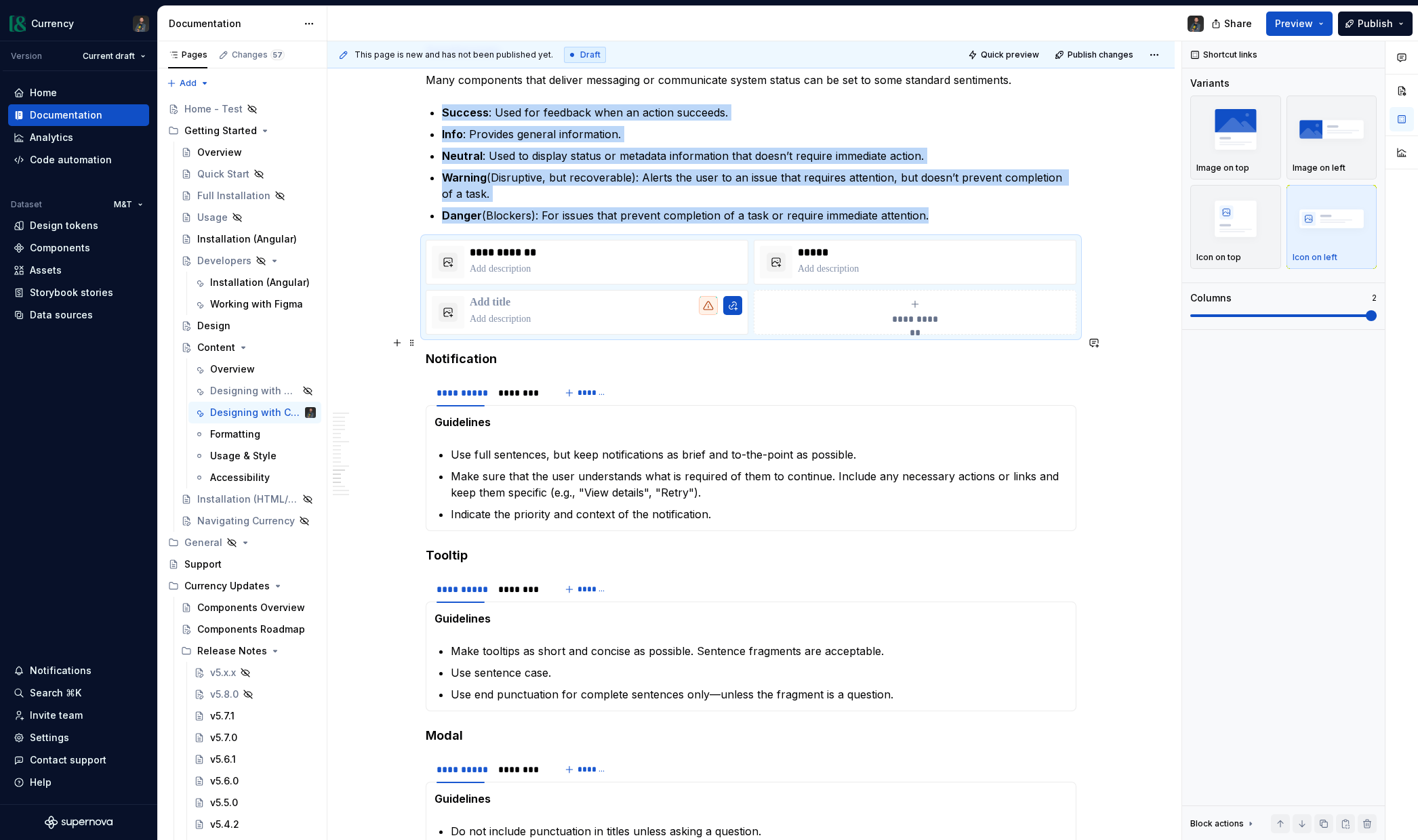
click at [430, 351] on h4 "Notification" at bounding box center [751, 359] width 651 height 17
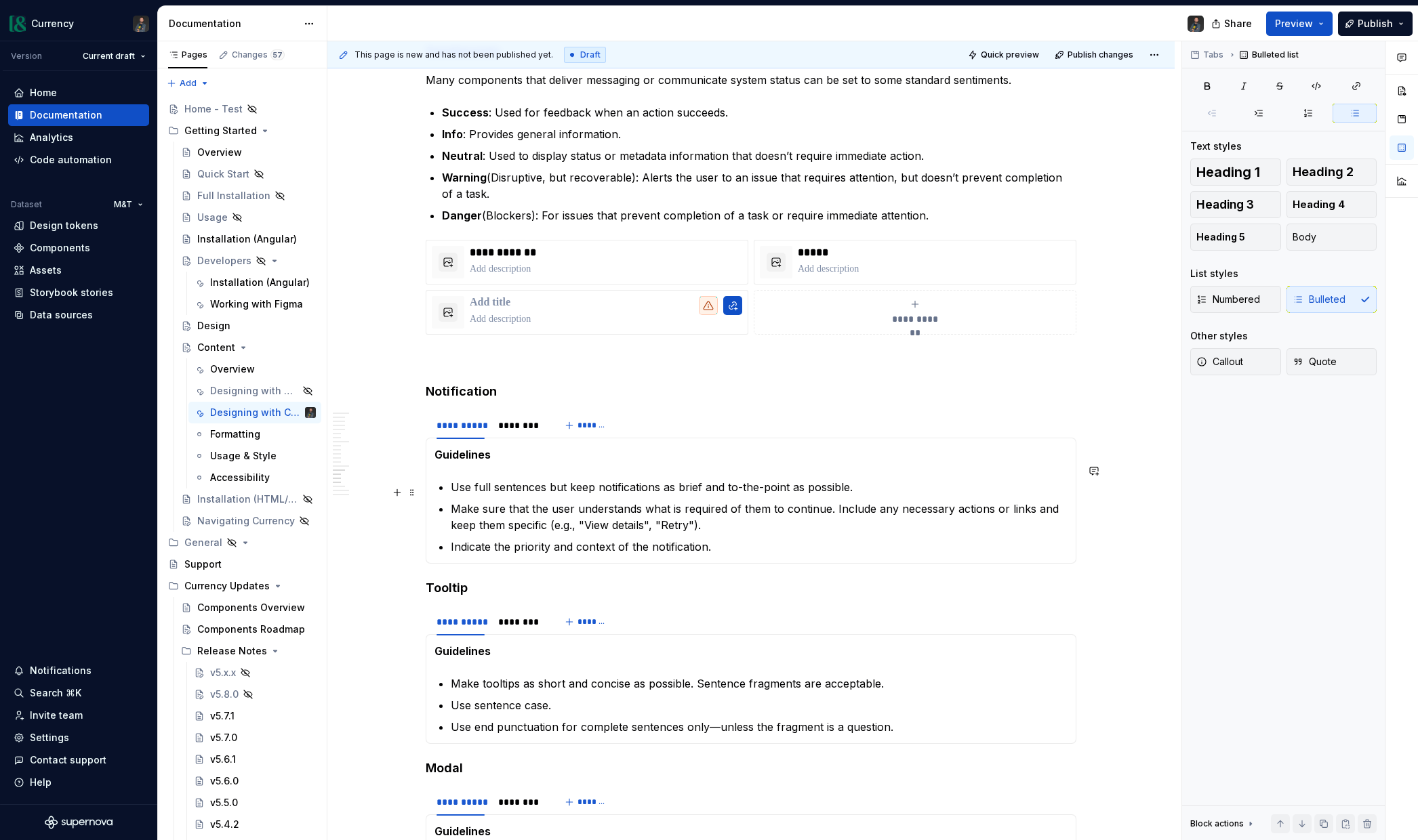
click at [733, 501] on p "Make sure that the user understands what is required of them to continue. Inclu…" at bounding box center [759, 517] width 617 height 32
click at [719, 505] on p "Make sure that the user understands what is required of them to continue. Inclu…" at bounding box center [759, 517] width 617 height 32
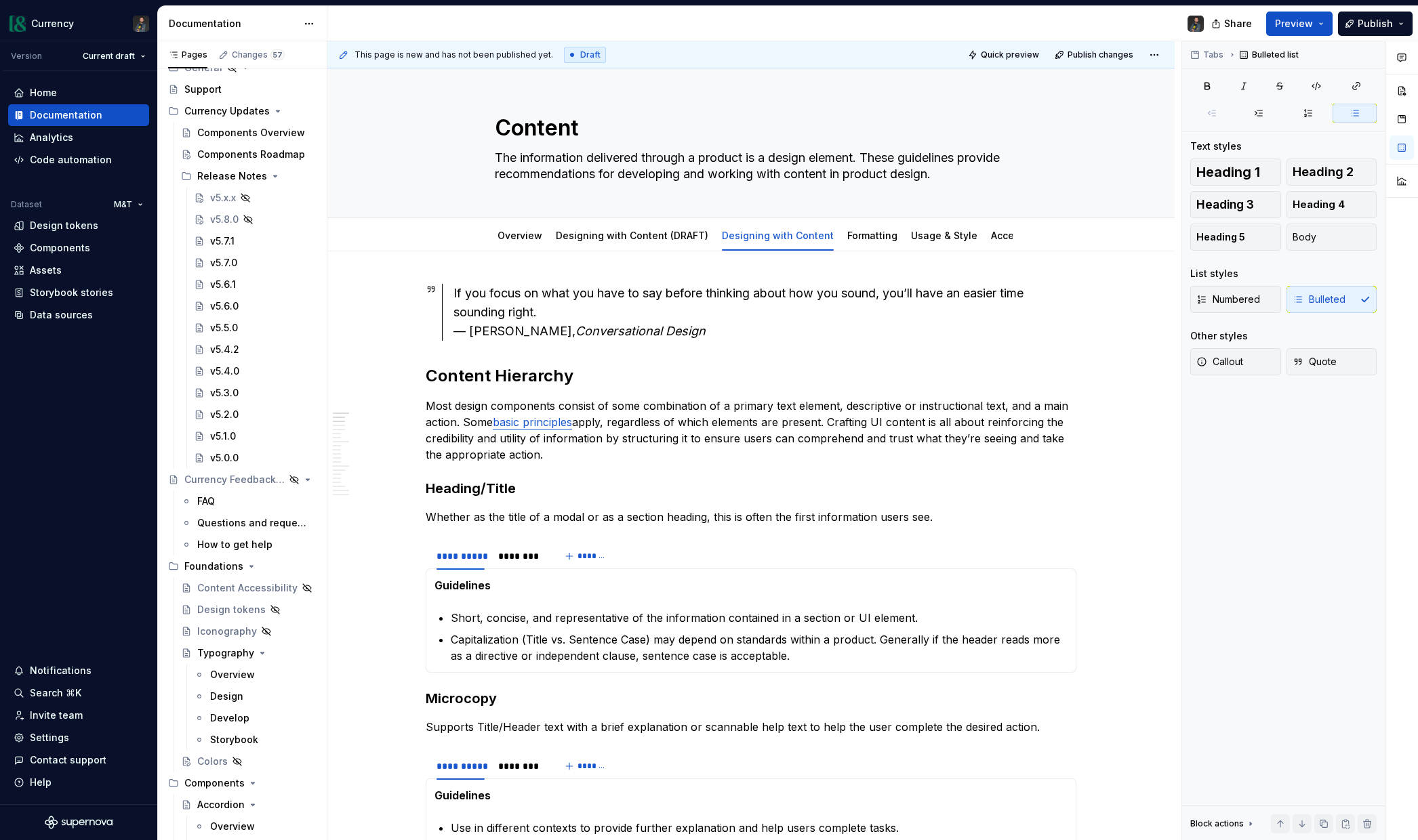
scroll to position [472, 0]
click at [38, 247] on div "Components" at bounding box center [60, 248] width 60 height 14
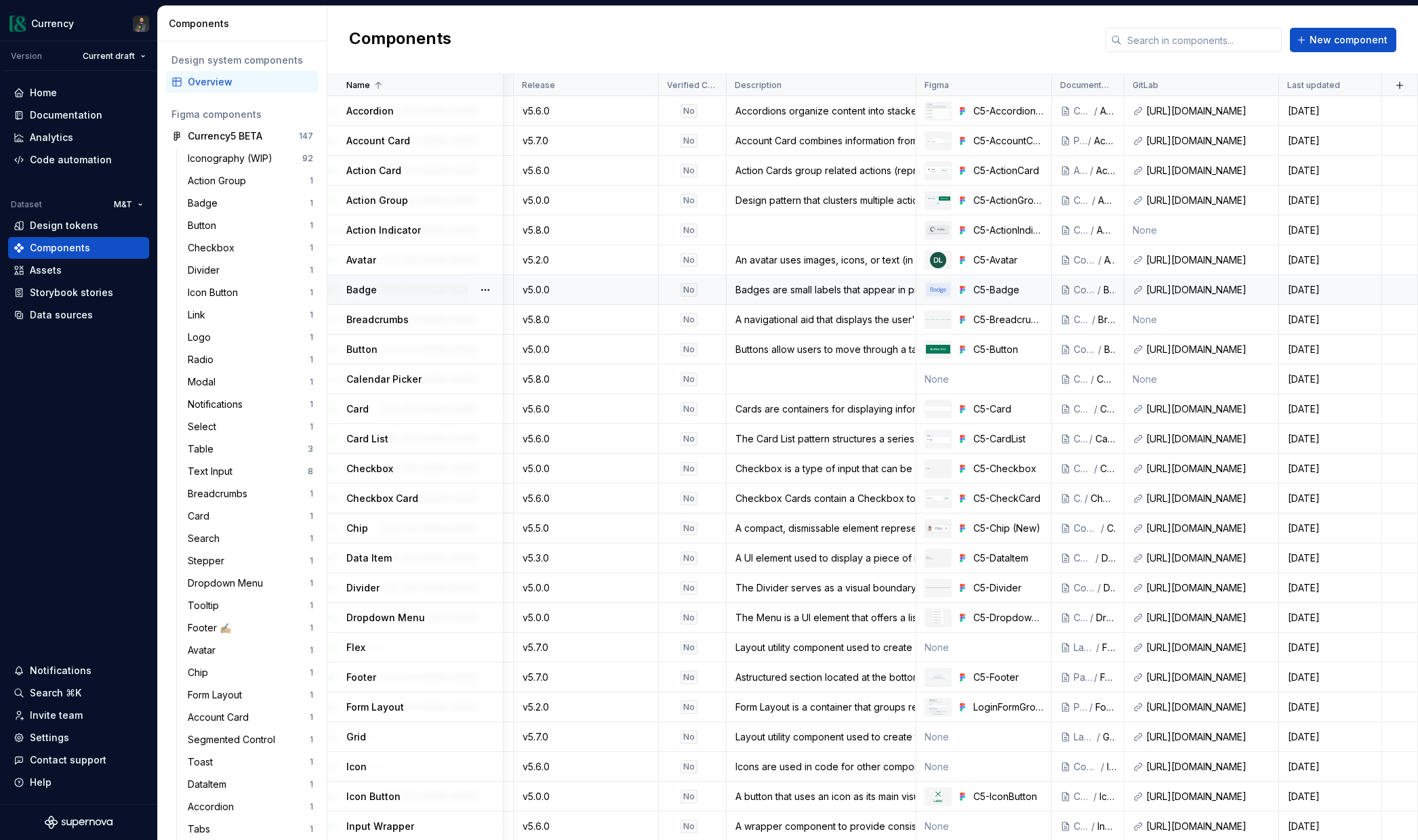
scroll to position [0, 354]
click at [68, 113] on div "Documentation" at bounding box center [66, 115] width 72 height 14
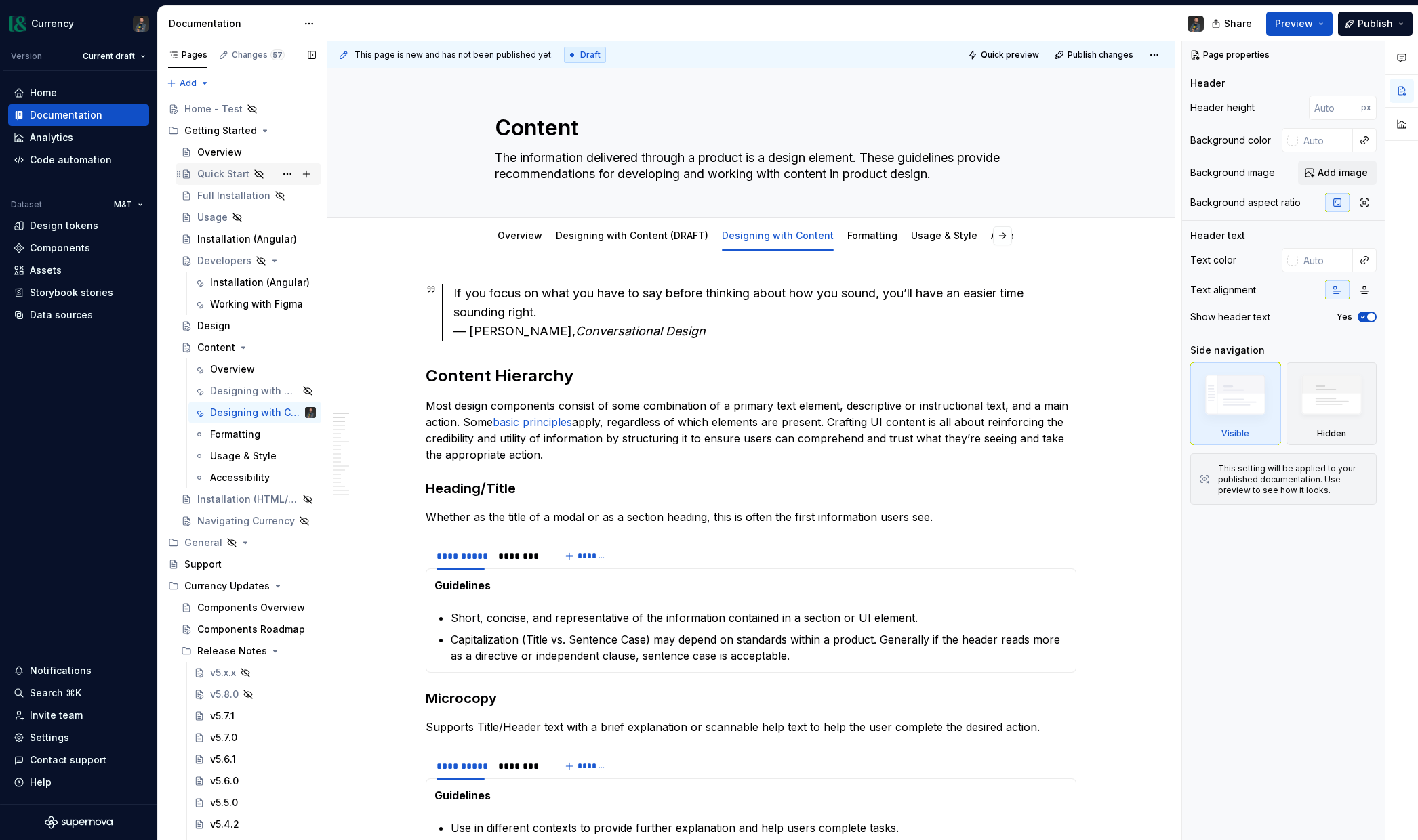
click at [212, 173] on div "Quick Start" at bounding box center [223, 174] width 52 height 14
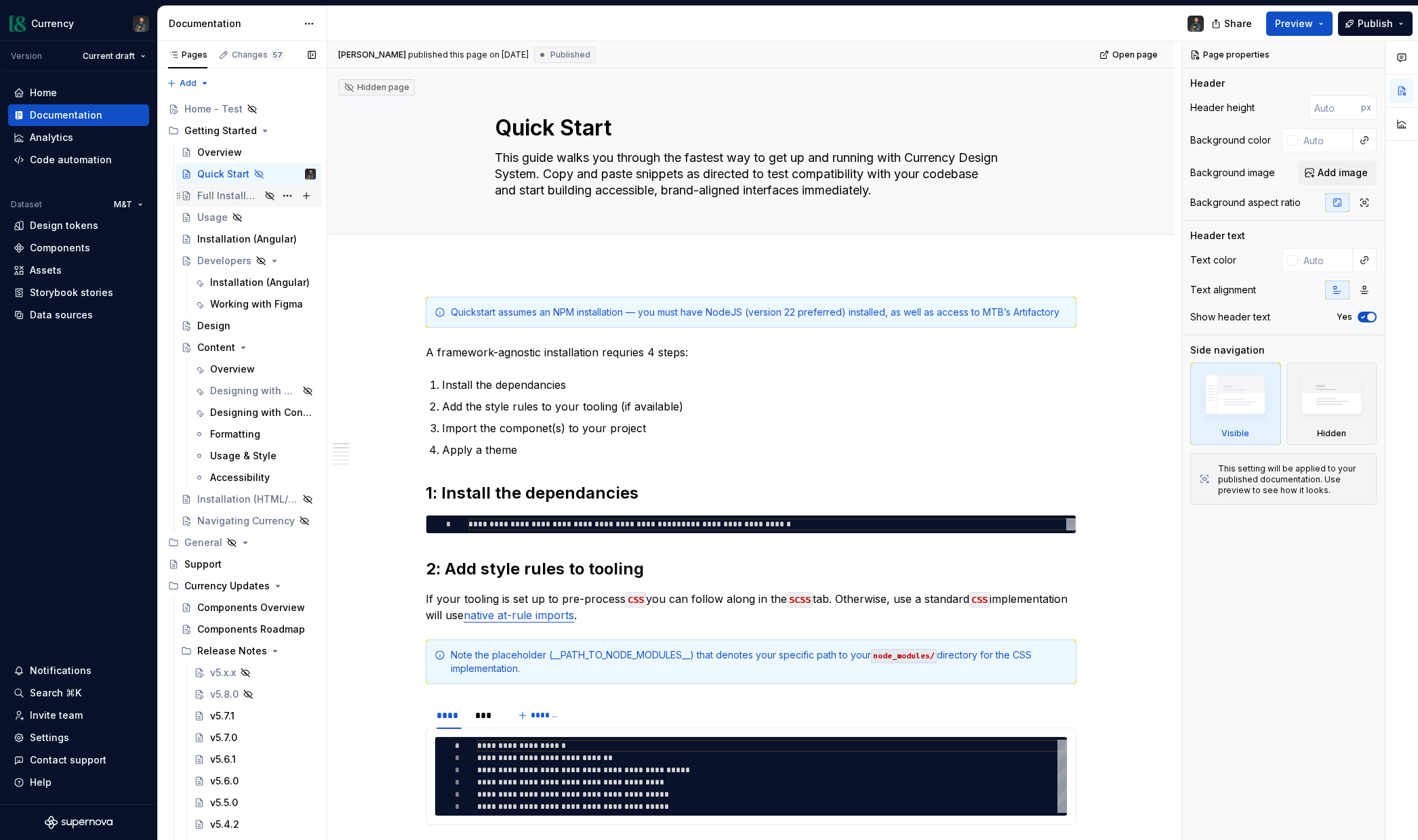
click at [239, 192] on div "Full Installation" at bounding box center [229, 196] width 63 height 14
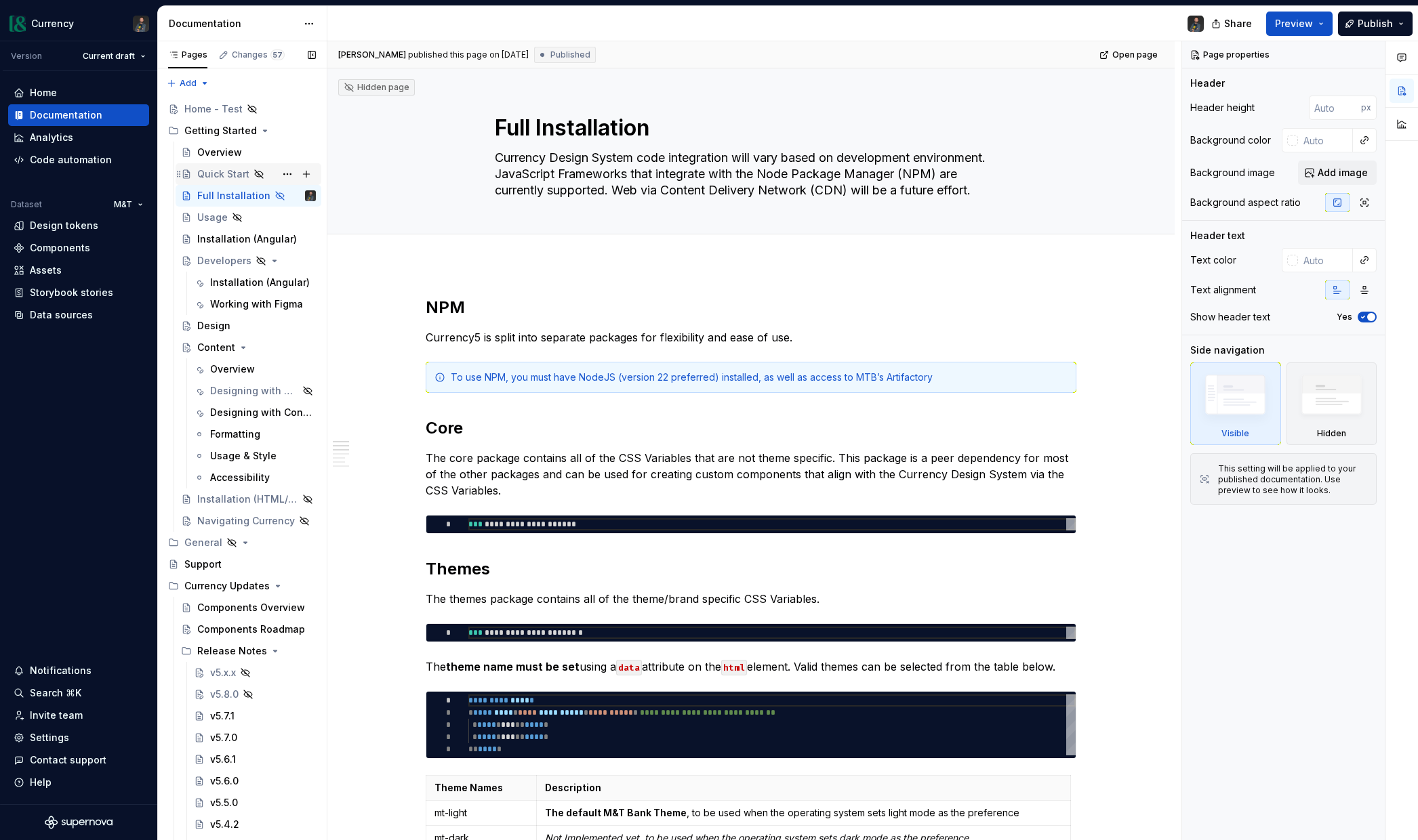
click at [222, 175] on div "Quick Start" at bounding box center [223, 174] width 52 height 14
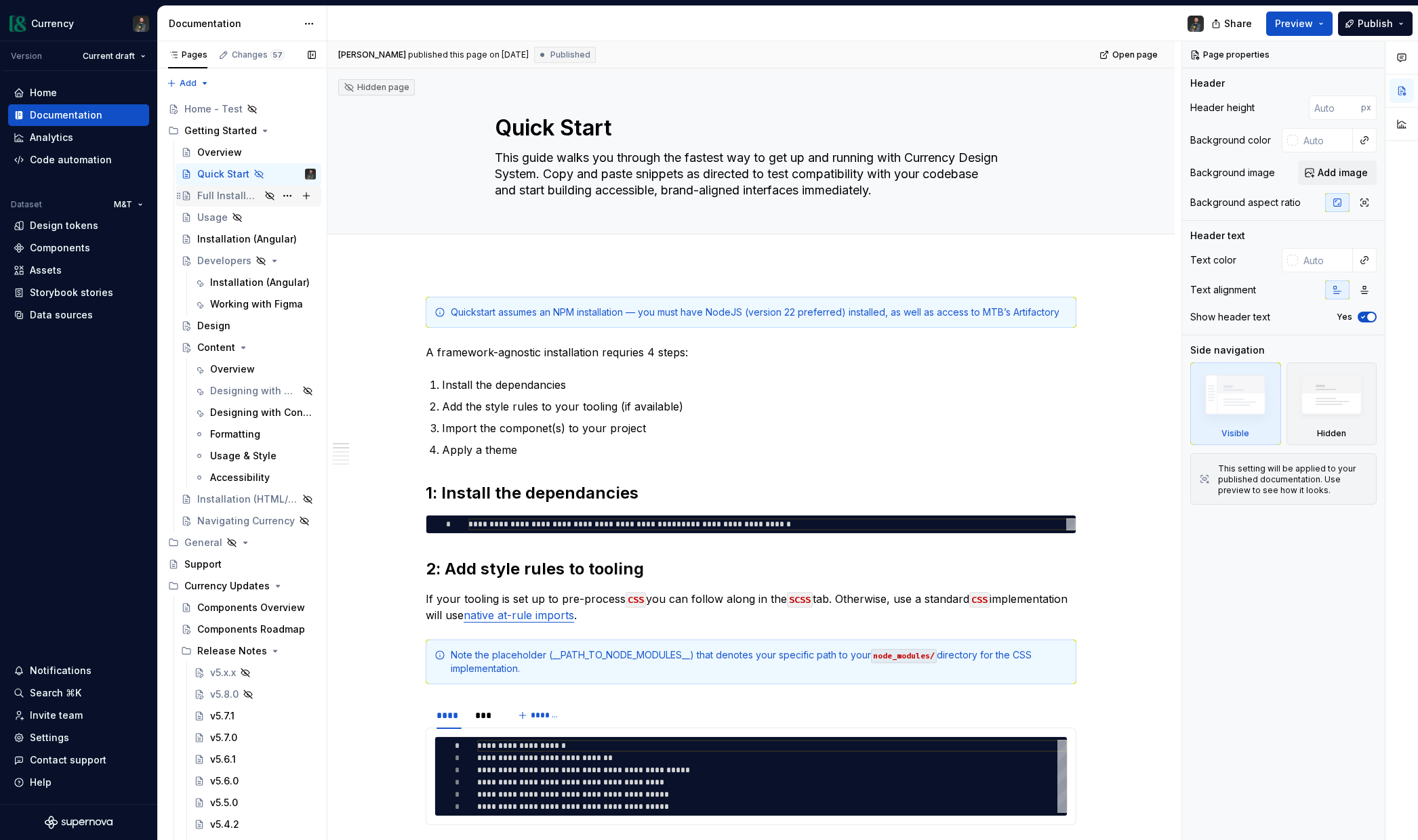
click at [235, 193] on div "Full Installation" at bounding box center [229, 196] width 63 height 14
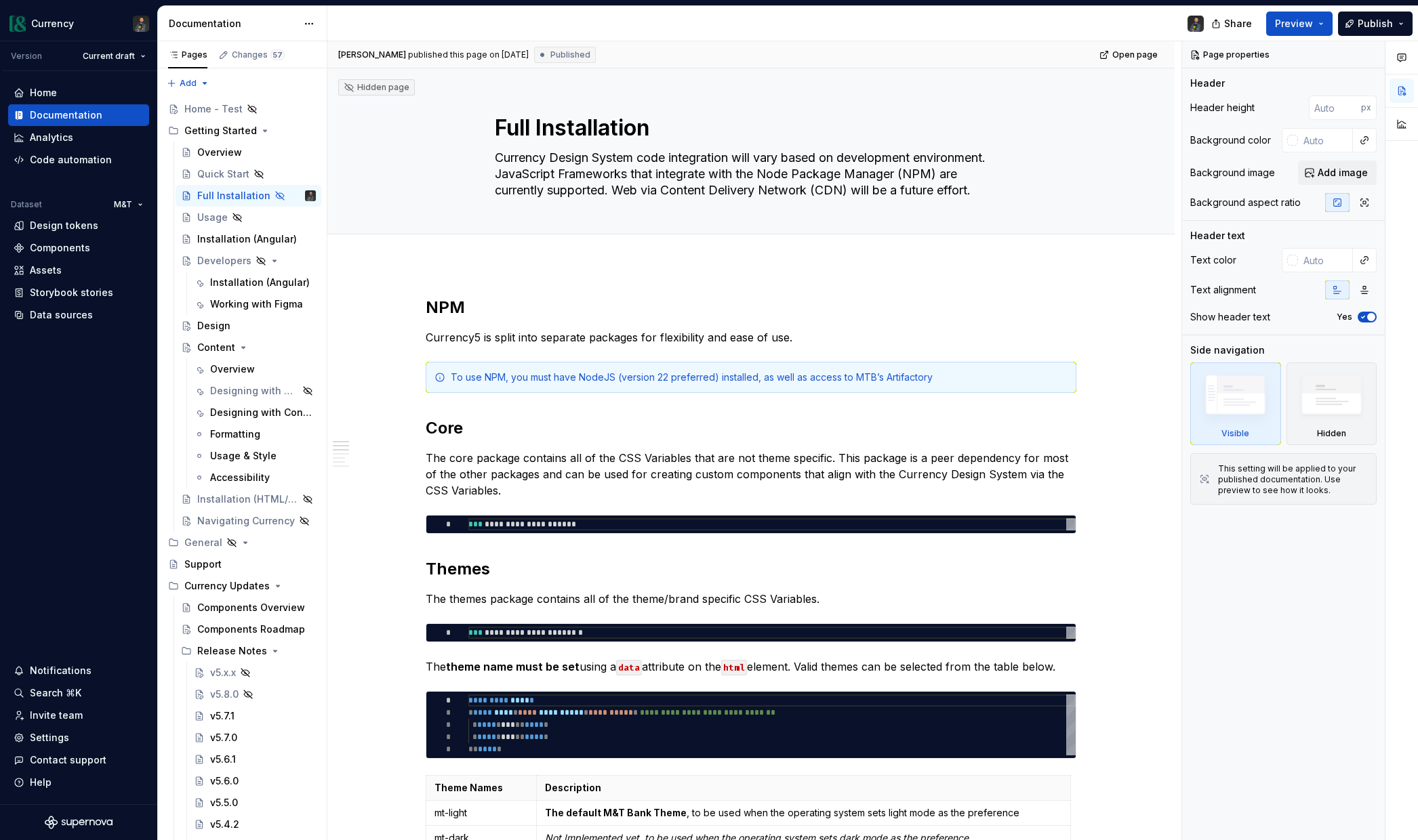
type textarea "*"
